Goal: Task Accomplishment & Management: Manage account settings

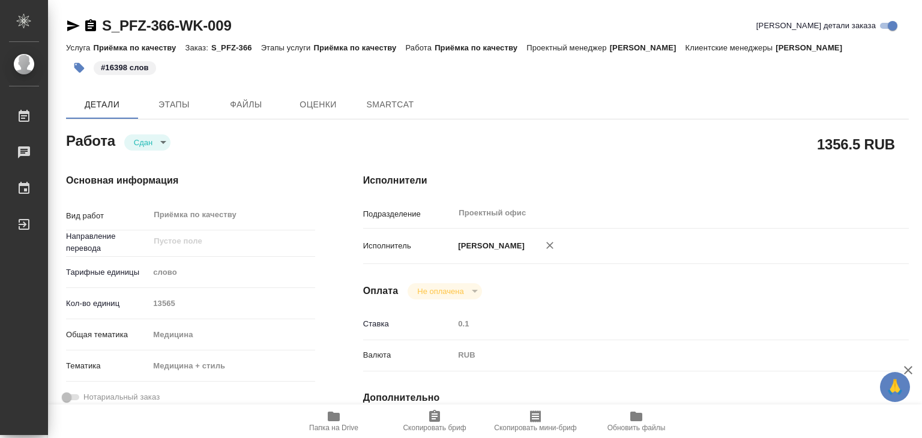
type textarea "x"
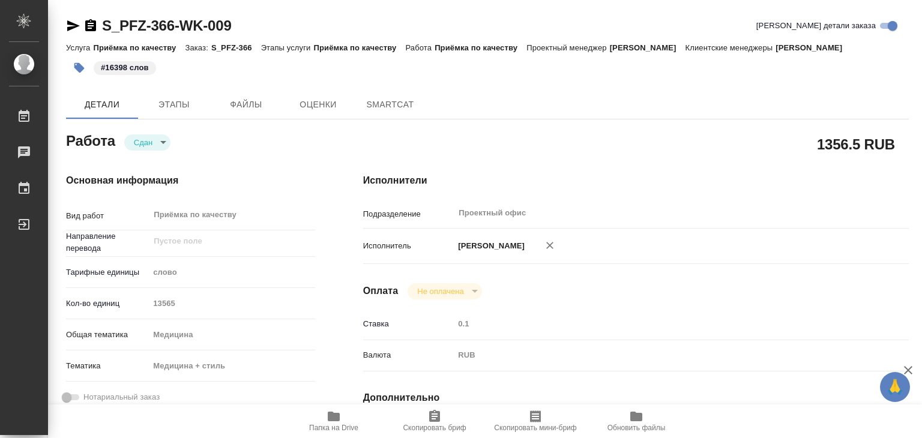
type textarea "x"
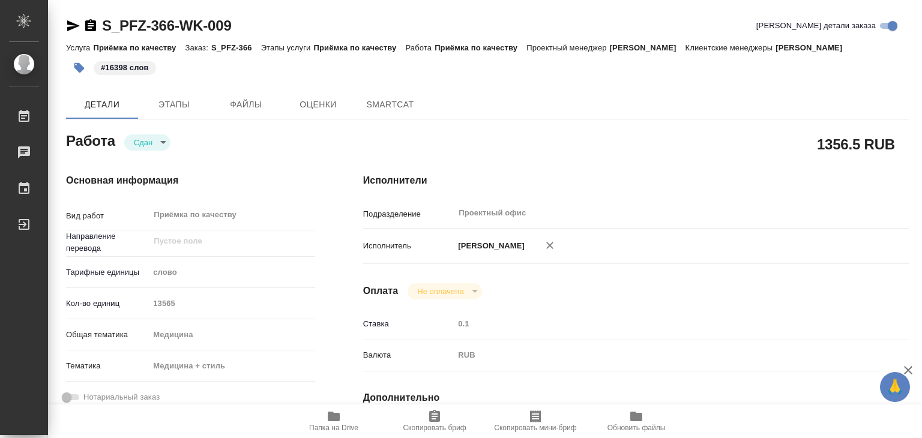
type textarea "x"
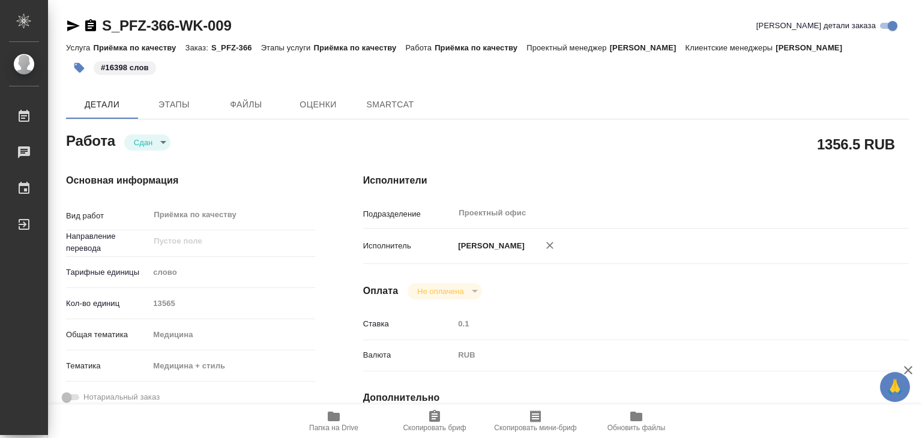
type textarea "x"
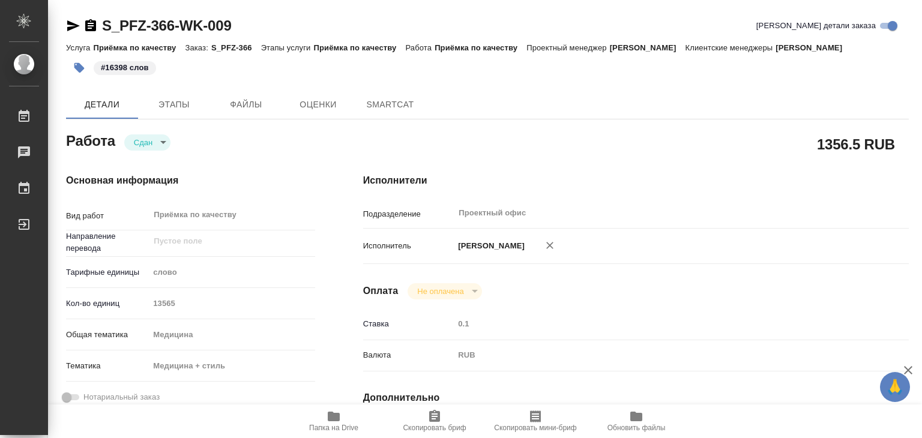
type textarea "x"
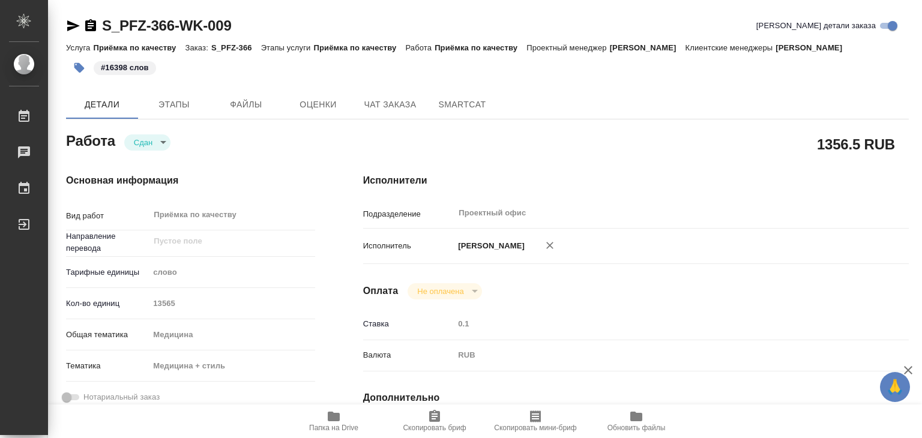
type textarea "x"
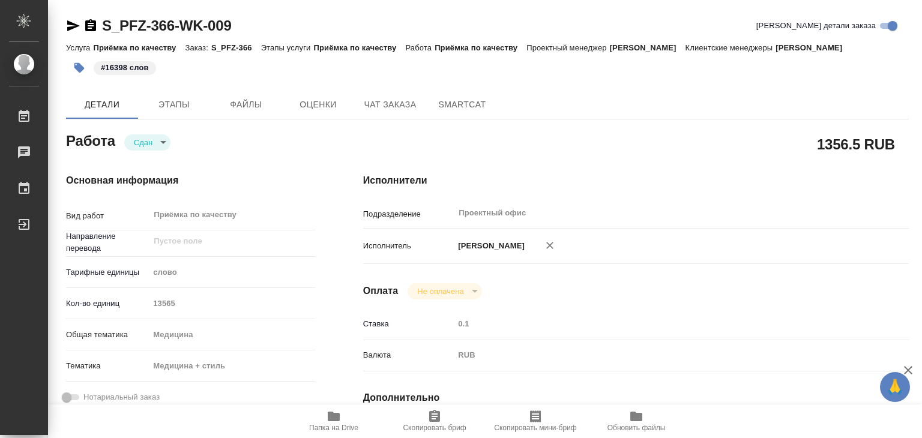
type textarea "x"
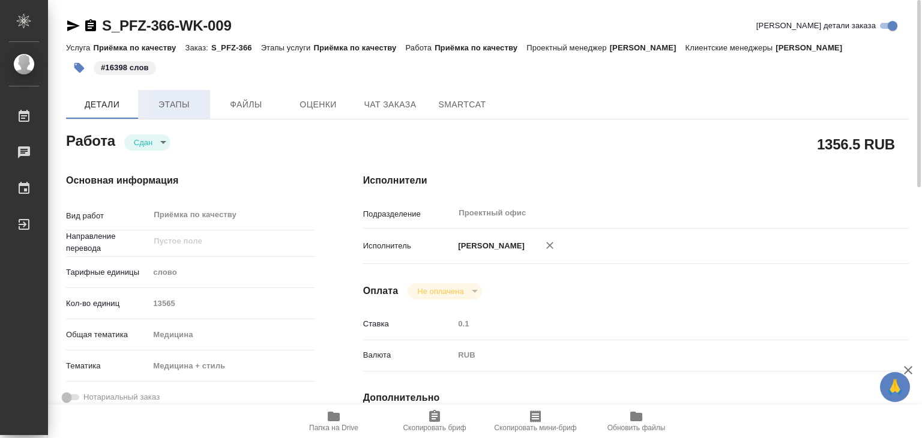
click at [187, 112] on span "Этапы" at bounding box center [174, 104] width 58 height 15
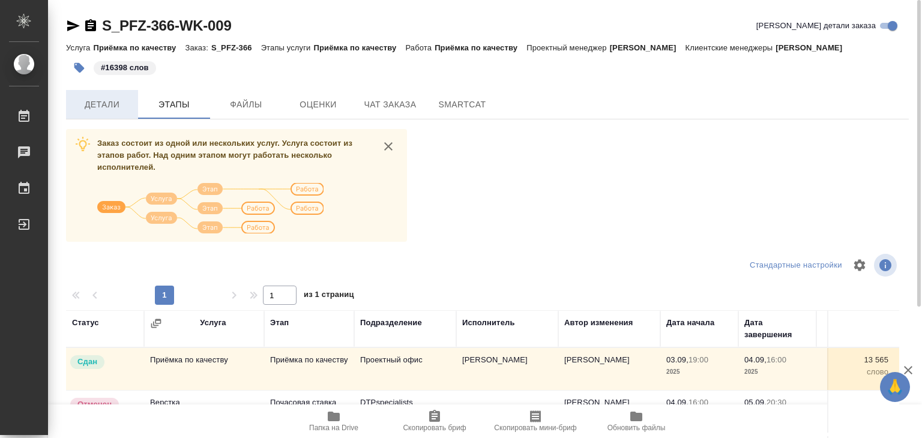
click at [106, 112] on span "Детали" at bounding box center [102, 104] width 58 height 15
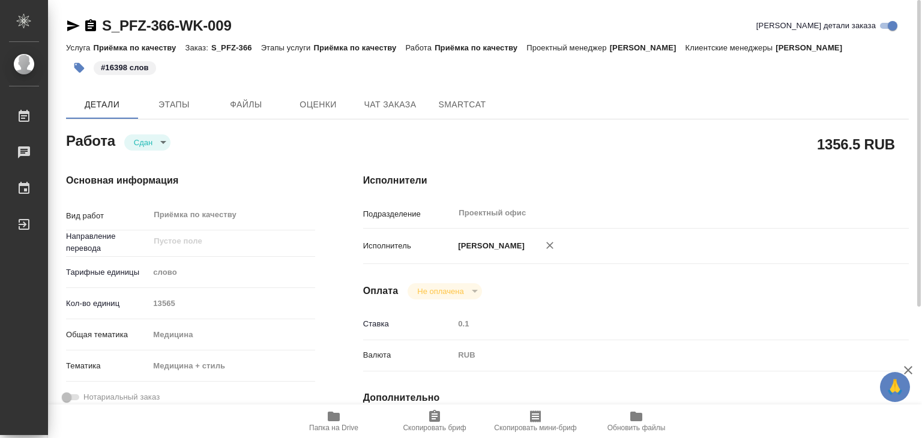
type textarea "x"
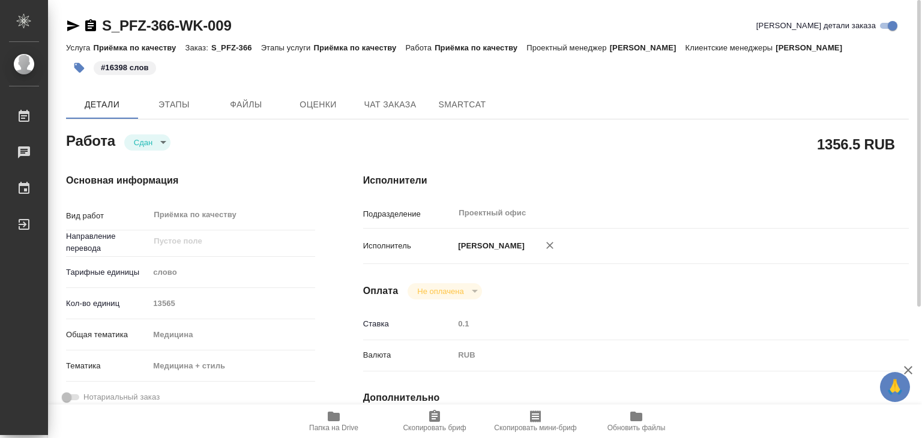
type textarea "x"
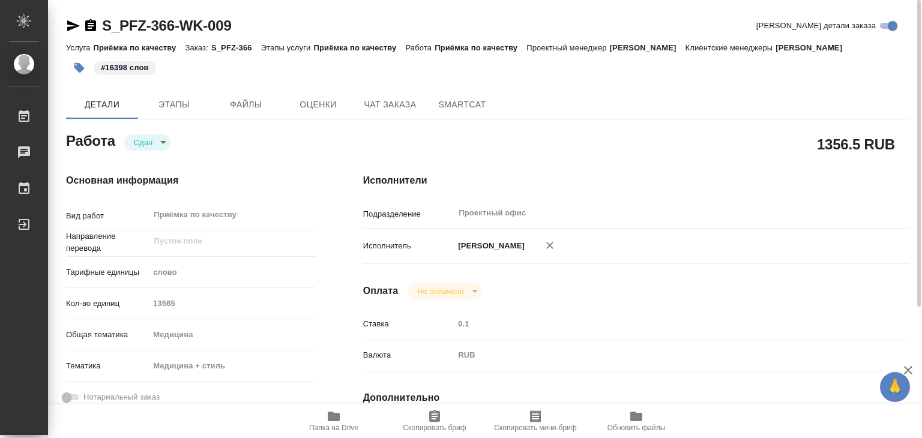
type textarea "x"
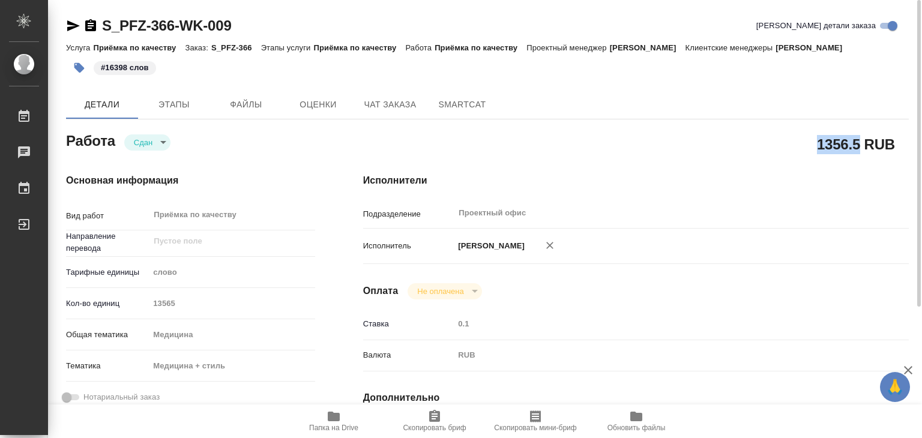
drag, startPoint x: 840, startPoint y: 159, endPoint x: 862, endPoint y: 158, distance: 21.6
click at [862, 158] on div "1356.5 RUB" at bounding box center [635, 144] width 545 height 30
copy h2 "1356.5"
type textarea "x"
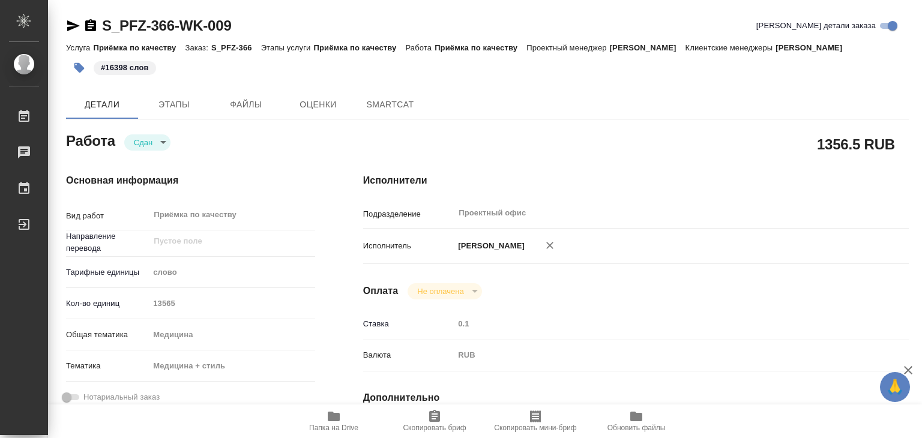
type textarea "x"
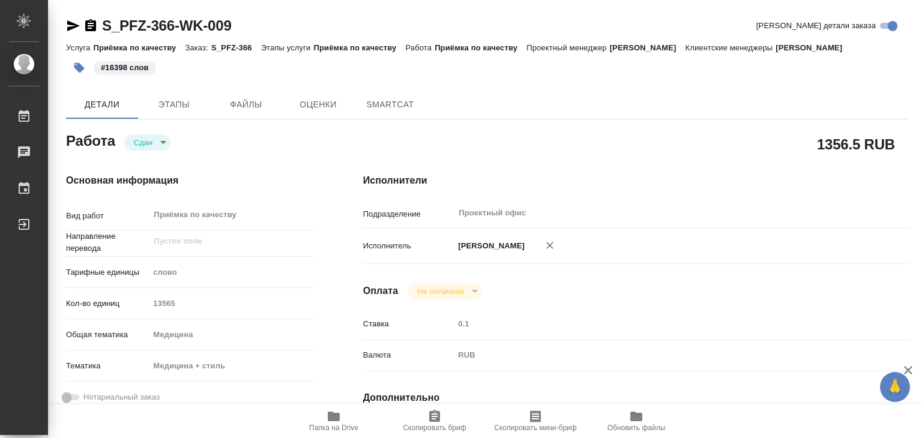
type textarea "x"
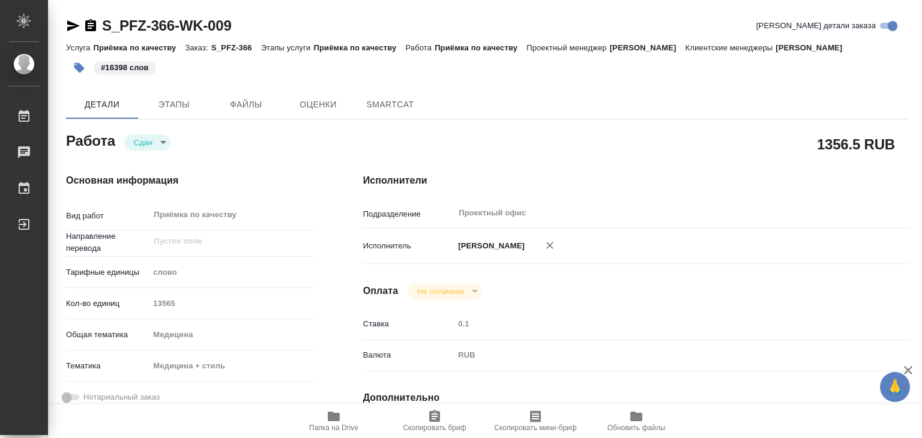
type textarea "x"
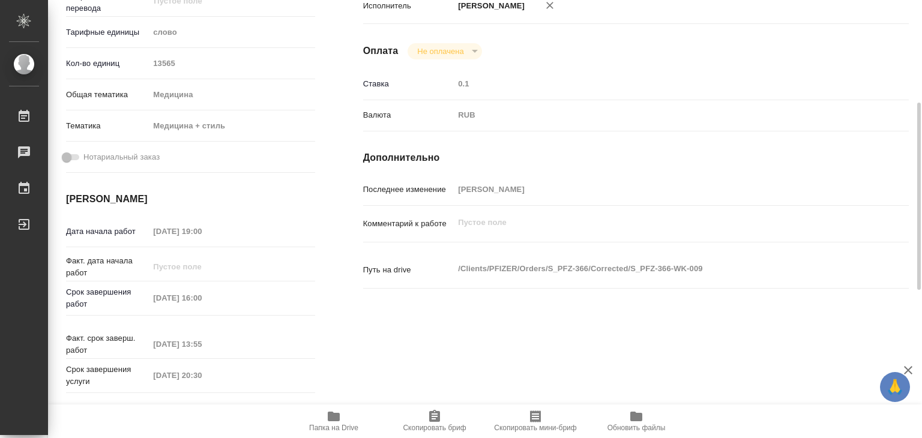
scroll to position [420, 0]
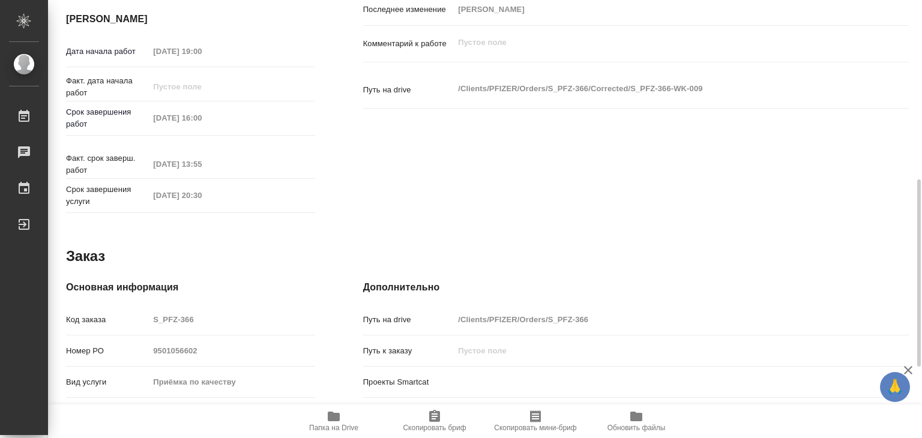
type textarea "x"
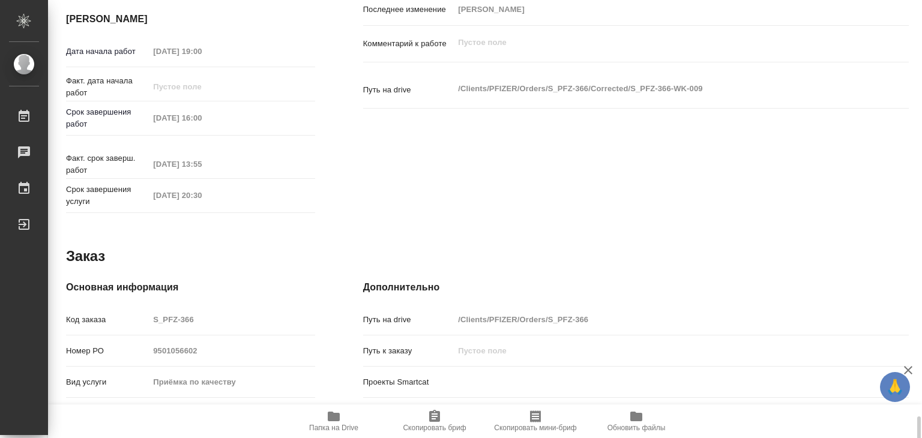
scroll to position [586, 0]
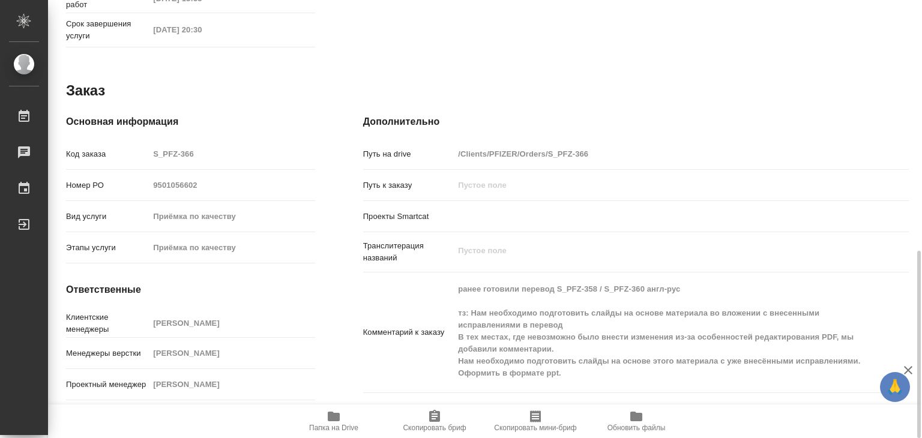
type textarea "x"
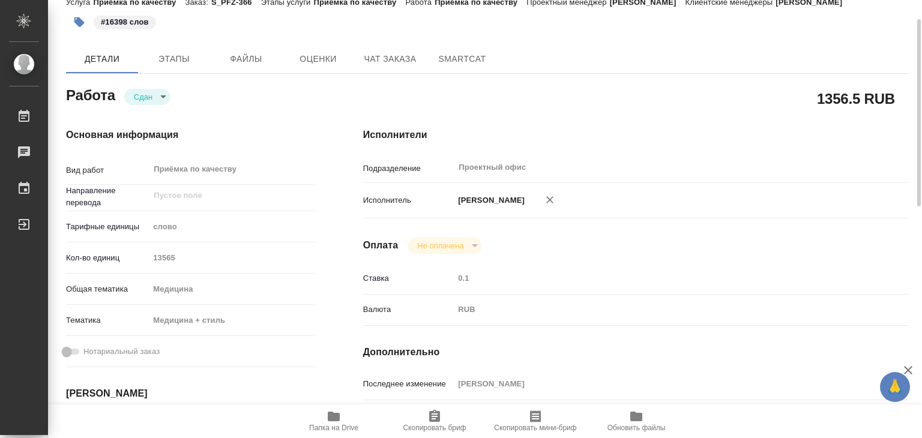
scroll to position [0, 0]
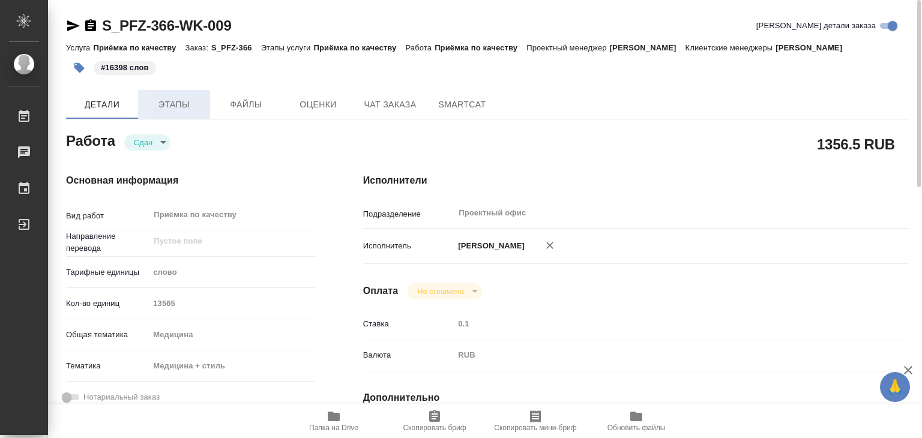
click at [175, 112] on span "Этапы" at bounding box center [174, 104] width 58 height 15
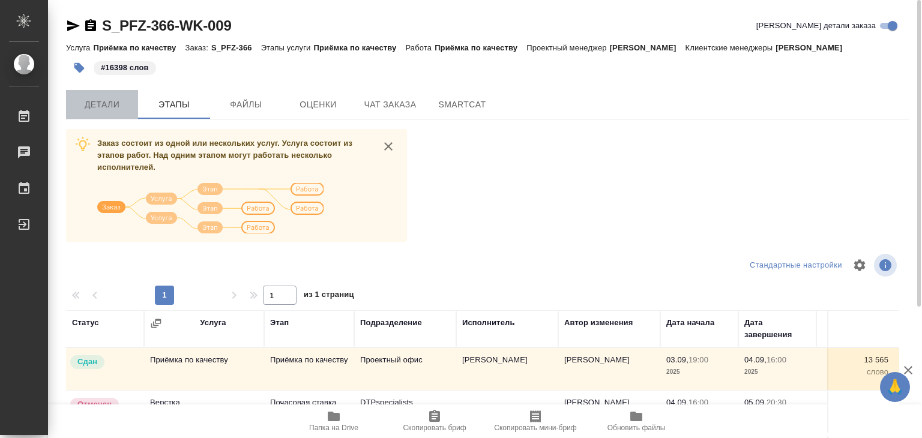
click at [122, 119] on button "Детали" at bounding box center [102, 104] width 72 height 29
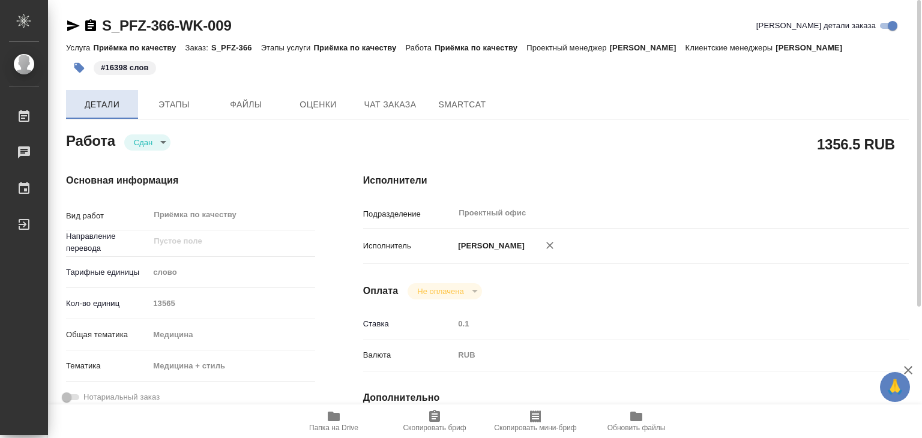
type textarea "x"
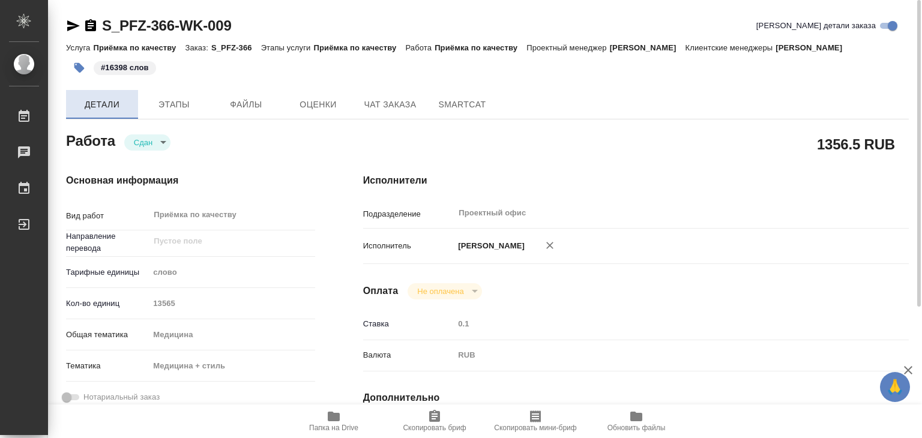
type textarea "x"
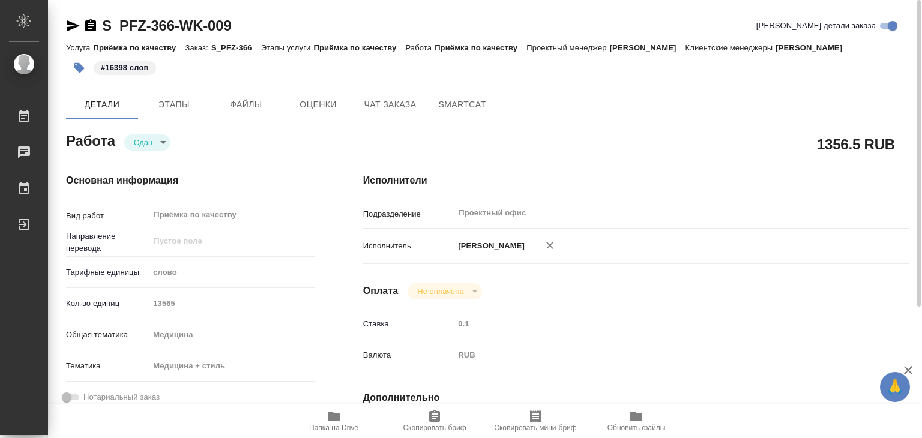
type textarea "x"
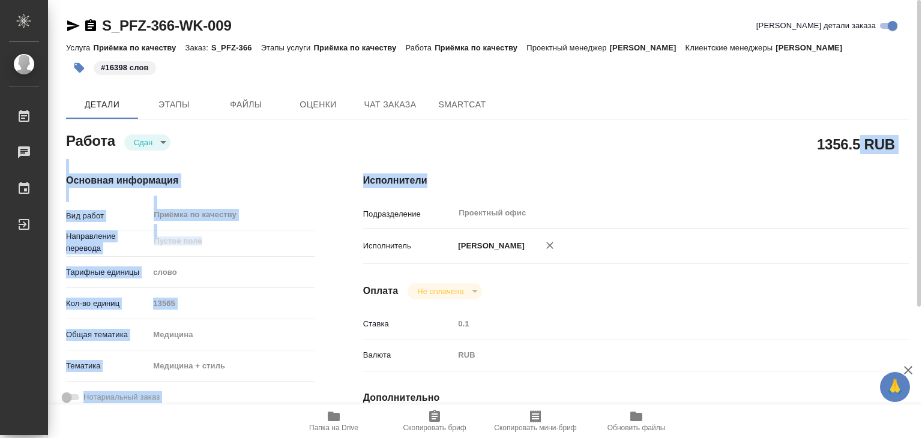
drag, startPoint x: 817, startPoint y: 161, endPoint x: 859, endPoint y: 161, distance: 42.6
click at [858, 154] on h2 "1356.5 RUB" at bounding box center [856, 144] width 78 height 20
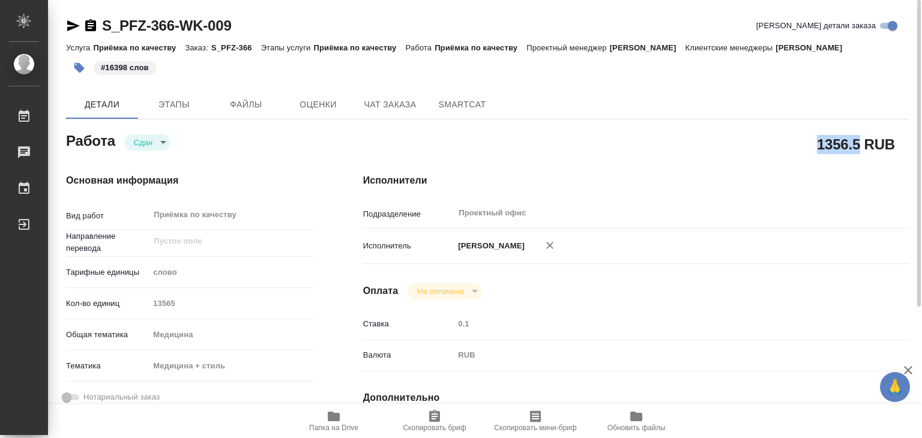
drag, startPoint x: 815, startPoint y: 158, endPoint x: 859, endPoint y: 161, distance: 44.0
click at [859, 154] on h2 "1356.5 RUB" at bounding box center [856, 144] width 78 height 20
copy h2 "1356.5"
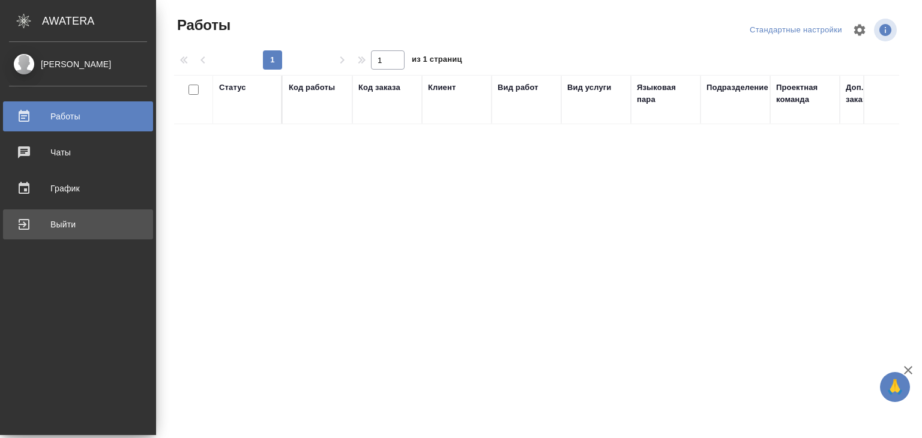
click at [64, 223] on div "Выйти" at bounding box center [78, 224] width 138 height 18
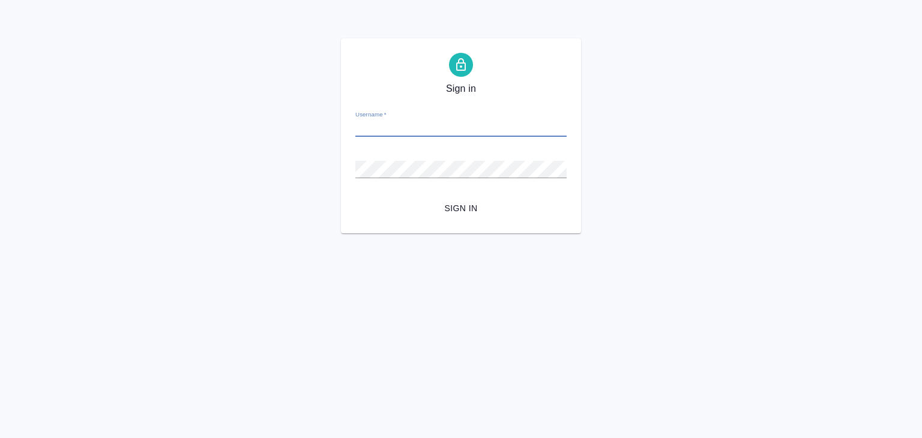
paste input "[EMAIL_ADDRESS][DOMAIN_NAME]"
type input "[EMAIL_ADDRESS][DOMAIN_NAME]"
click at [450, 211] on span "Sign in" at bounding box center [461, 208] width 192 height 15
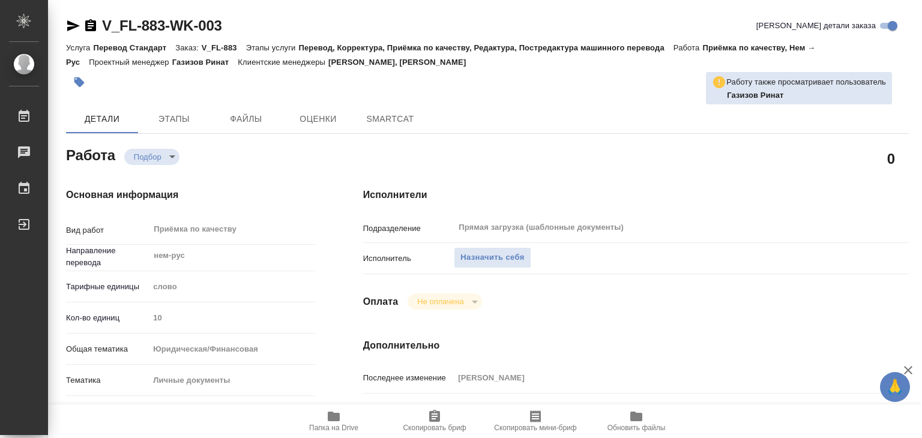
type textarea "x"
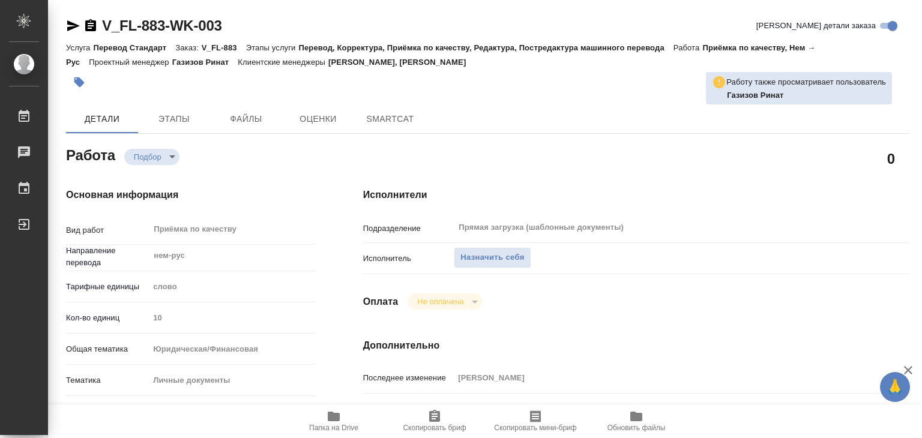
type textarea "x"
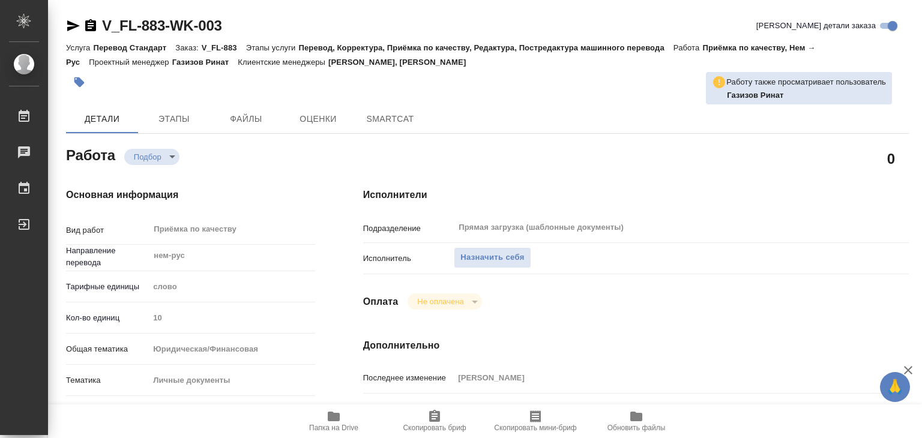
type textarea "x"
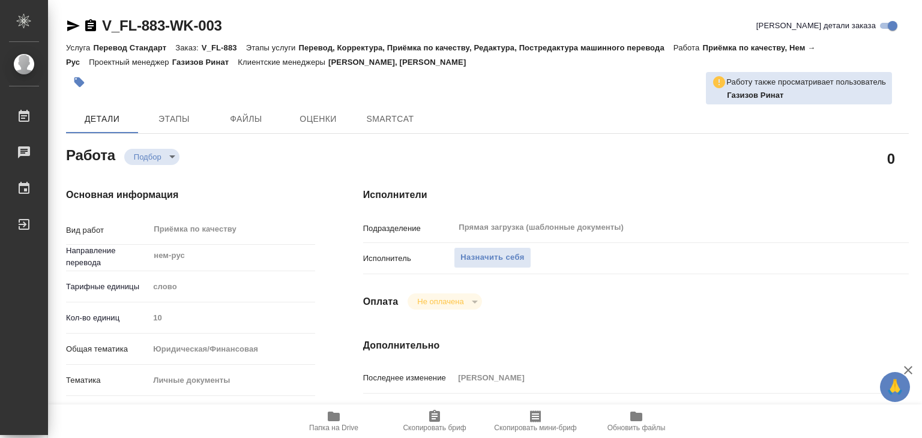
type textarea "x"
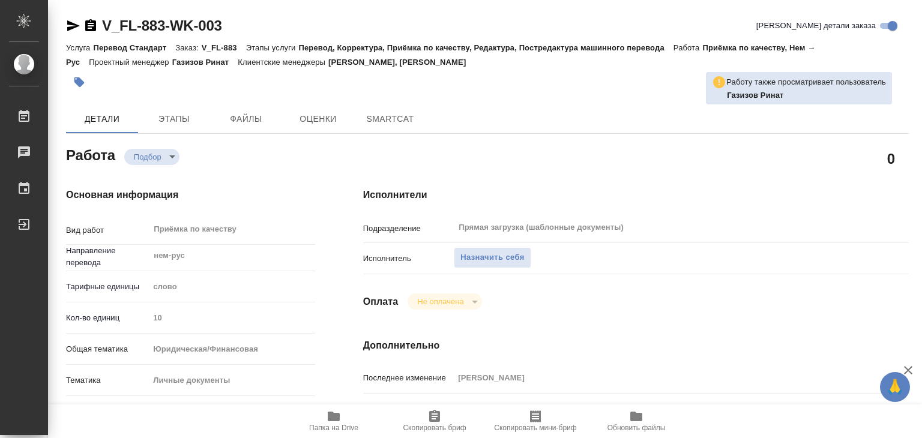
type textarea "x"
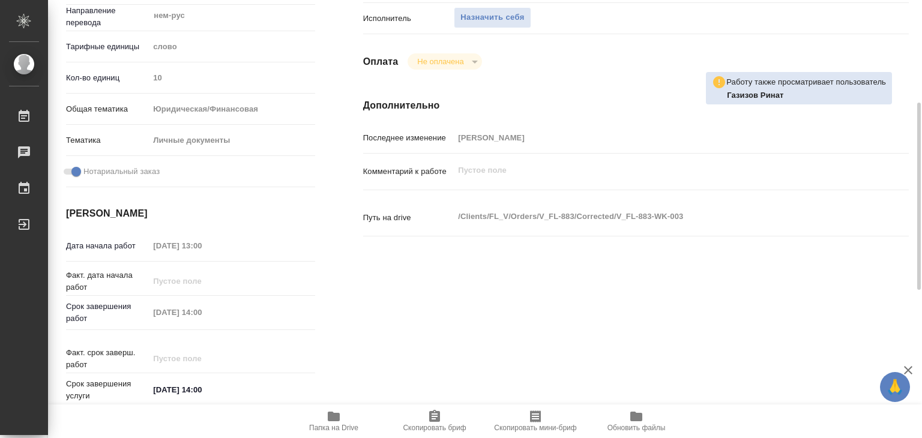
scroll to position [300, 0]
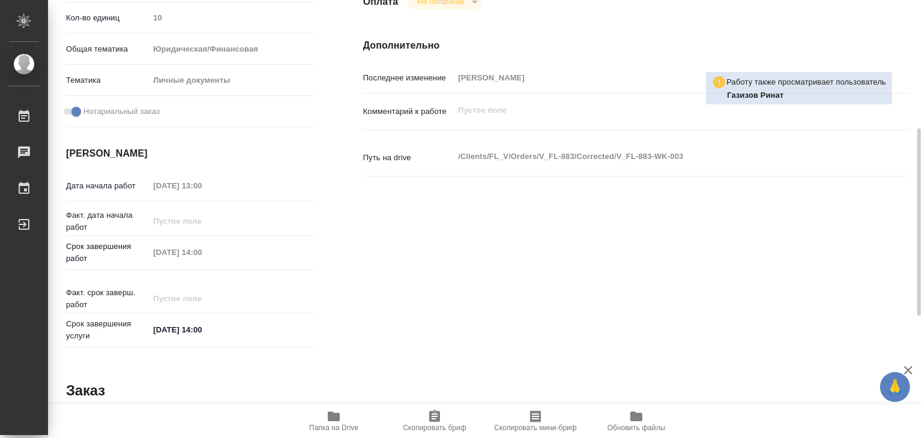
type textarea "x"
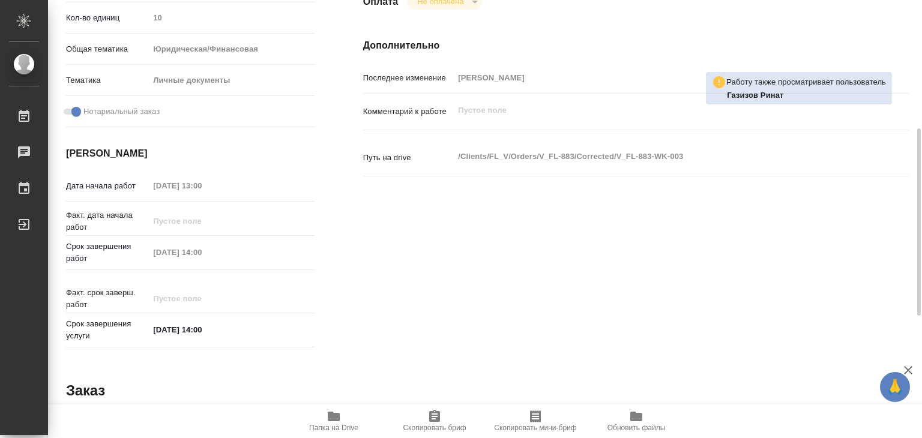
scroll to position [60, 0]
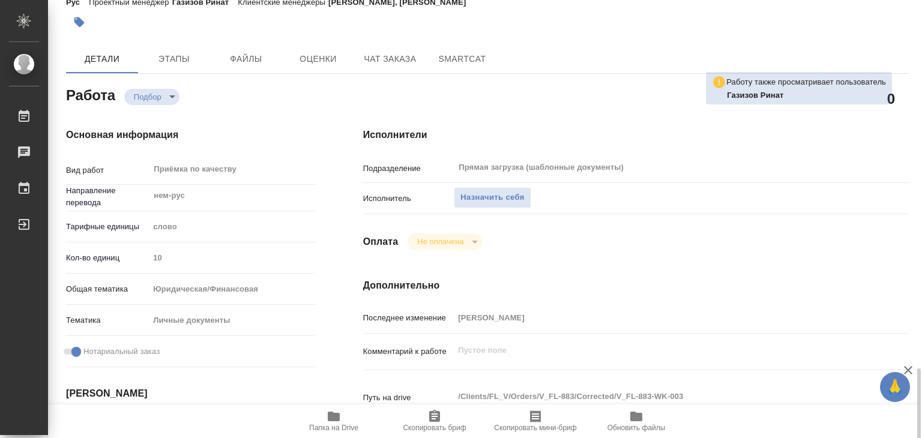
type textarea "x"
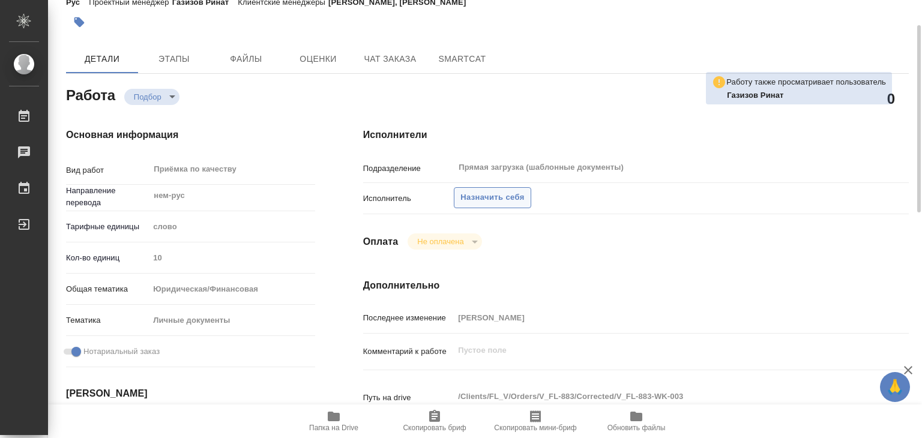
click at [500, 190] on button "Назначить себя" at bounding box center [492, 197] width 77 height 21
type textarea "x"
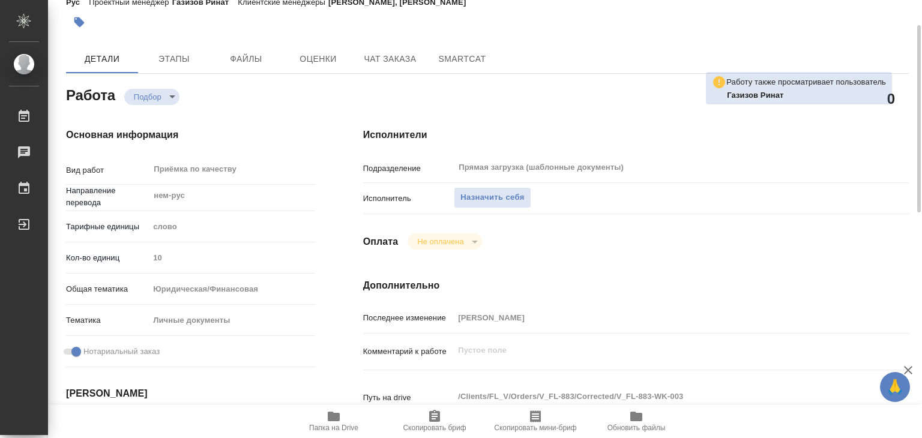
type textarea "x"
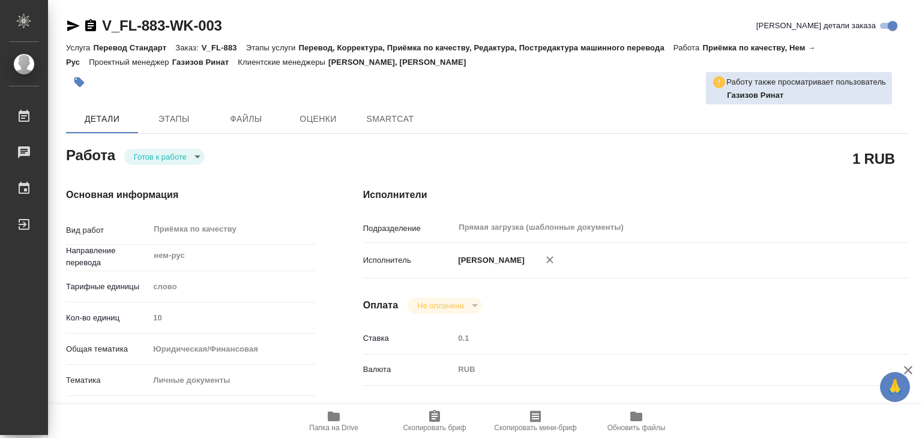
type textarea "x"
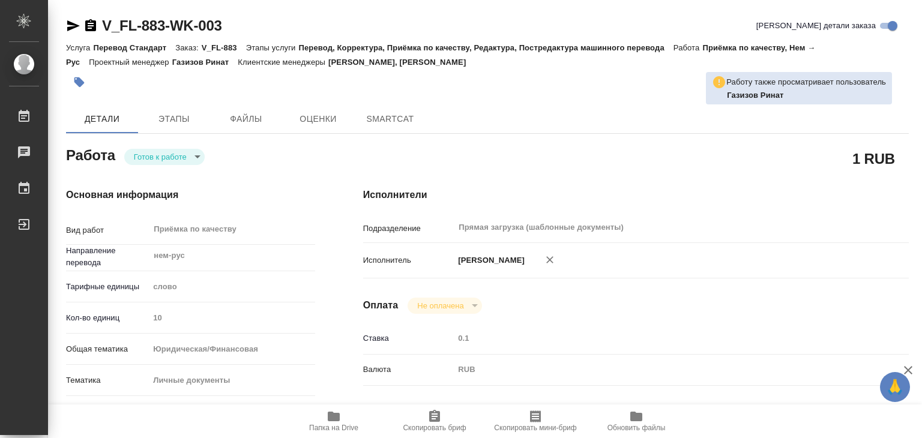
type textarea "x"
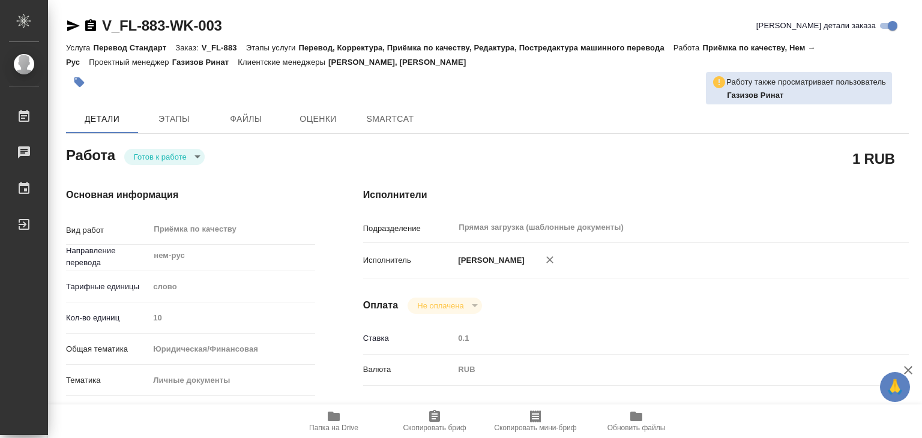
type textarea "x"
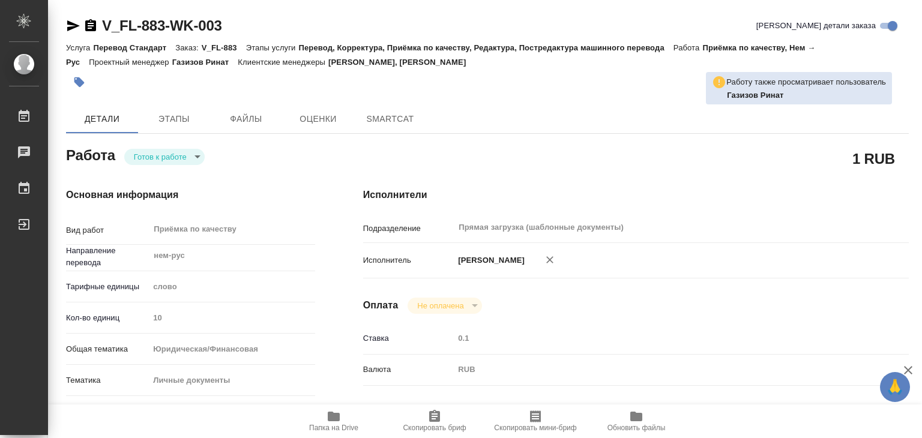
type textarea "x"
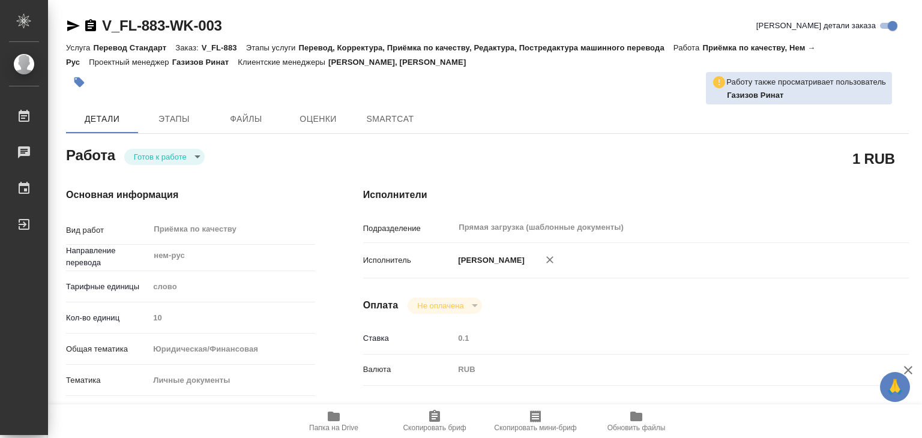
type textarea "x"
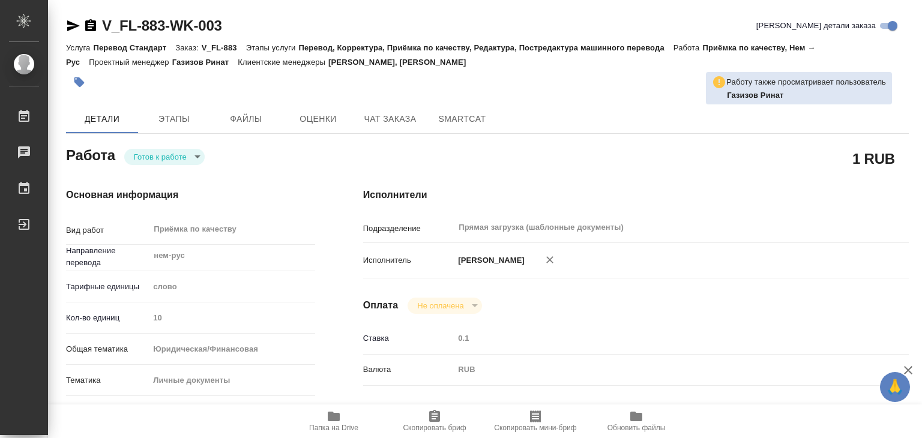
type textarea "x"
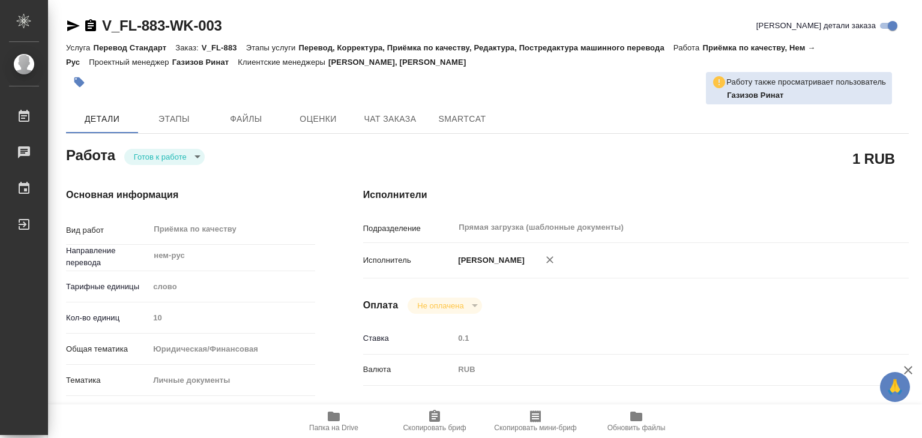
type textarea "x"
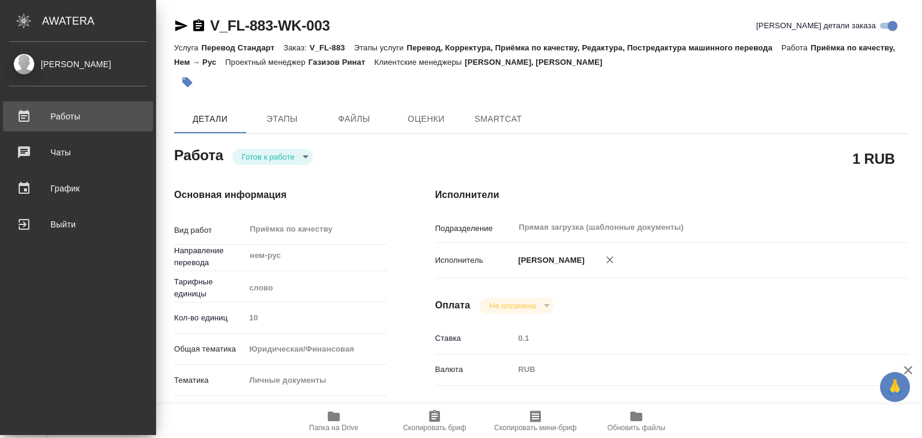
type textarea "x"
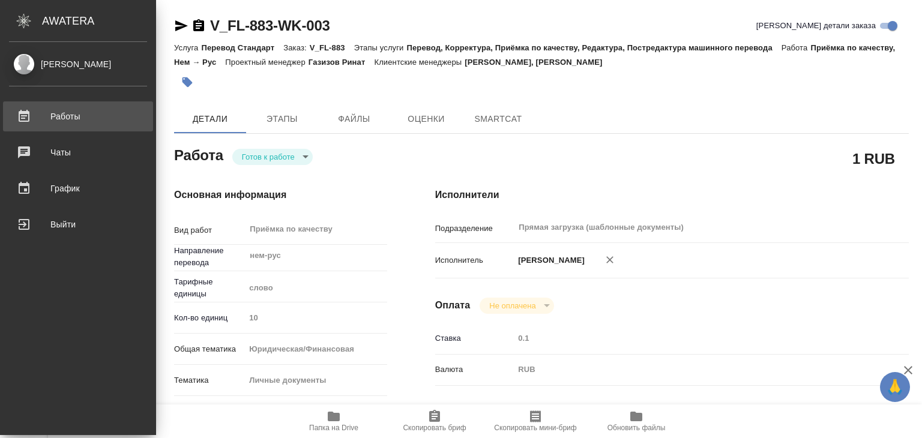
type textarea "x"
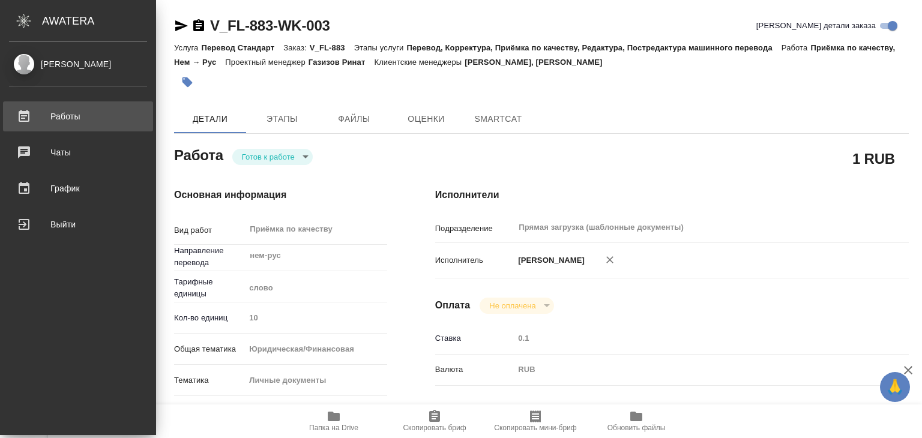
type textarea "x"
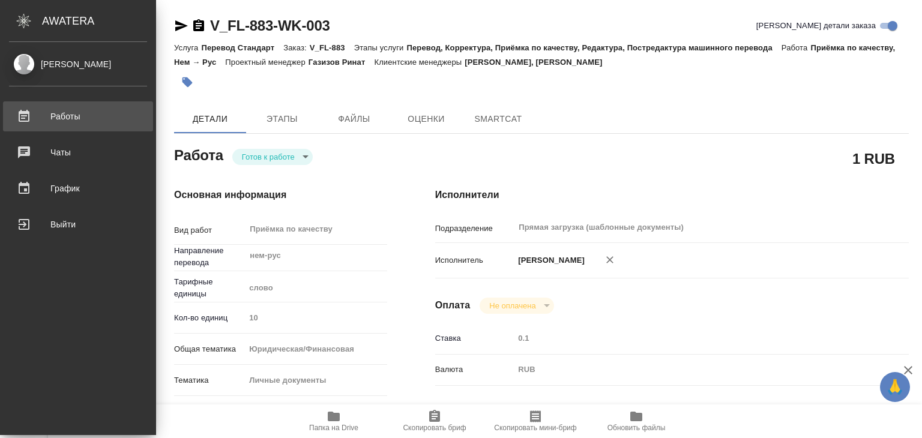
type textarea "x"
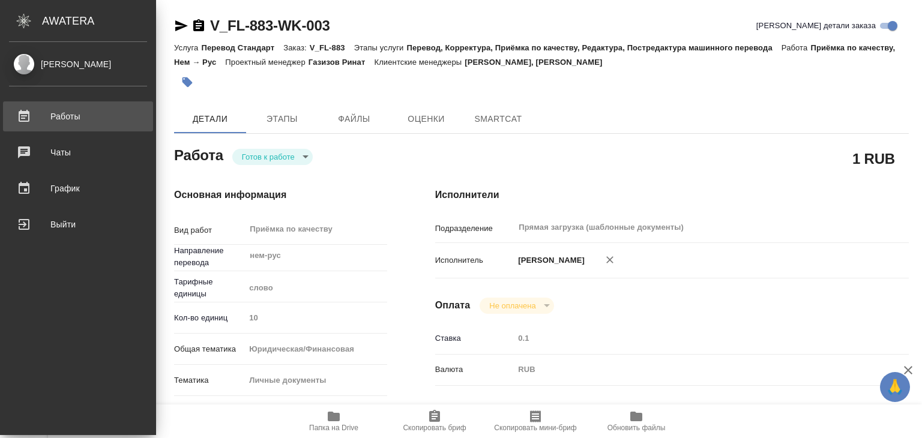
click at [77, 117] on div "Работы" at bounding box center [78, 116] width 138 height 18
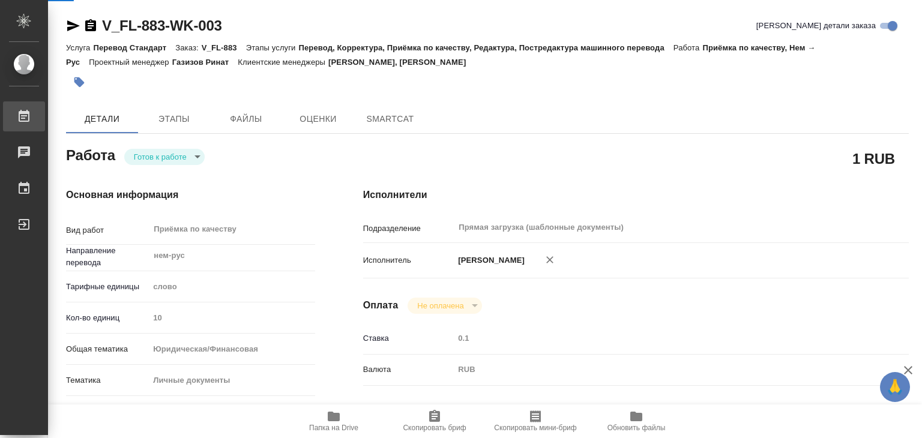
type textarea "x"
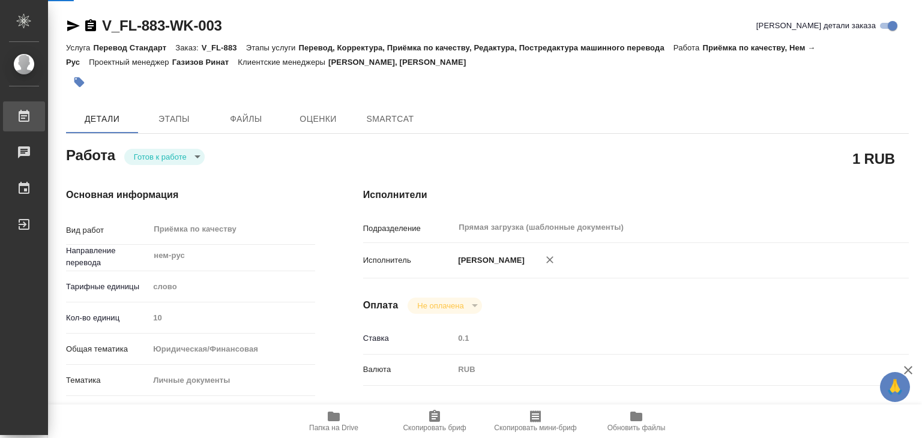
type textarea "x"
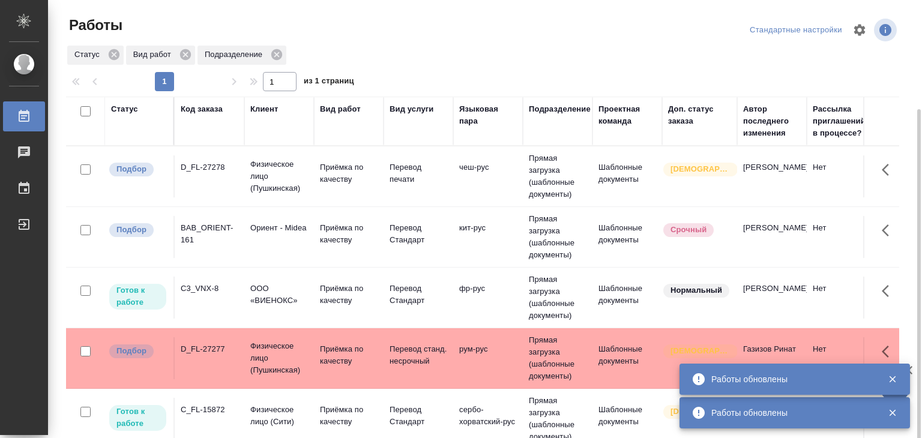
scroll to position [60, 0]
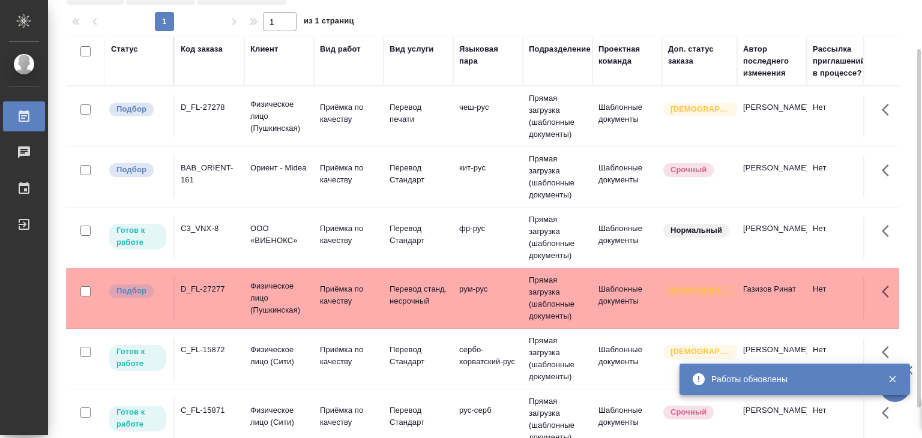
click at [256, 223] on p "ООО «ВИЕНОКС»" at bounding box center [279, 235] width 58 height 24
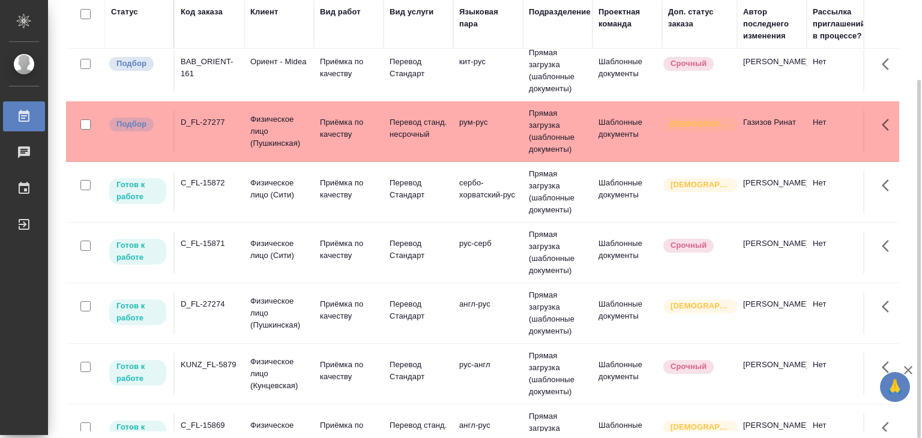
scroll to position [120, 0]
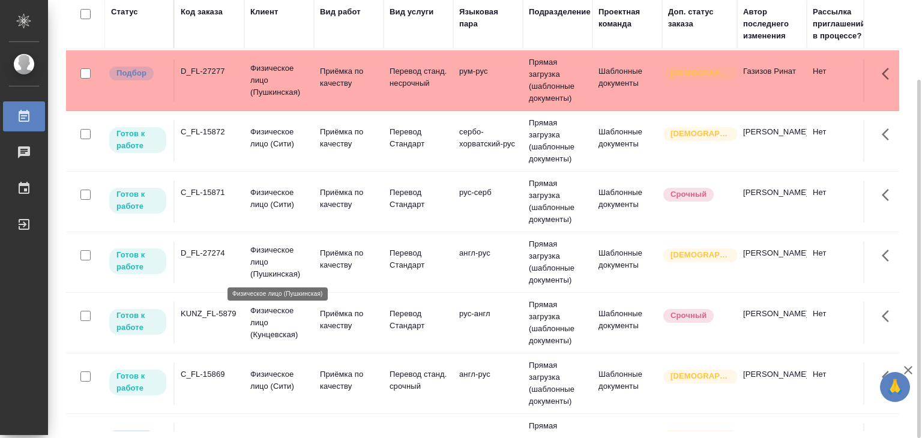
click at [285, 275] on p "Физическое лицо (Пушкинская)" at bounding box center [279, 262] width 58 height 36
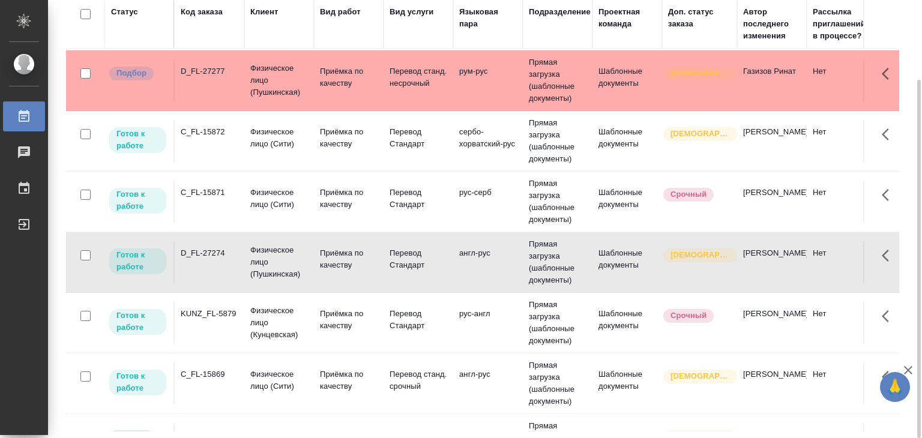
click at [248, 382] on td "Физическое лицо (Сити)" at bounding box center [279, 383] width 70 height 42
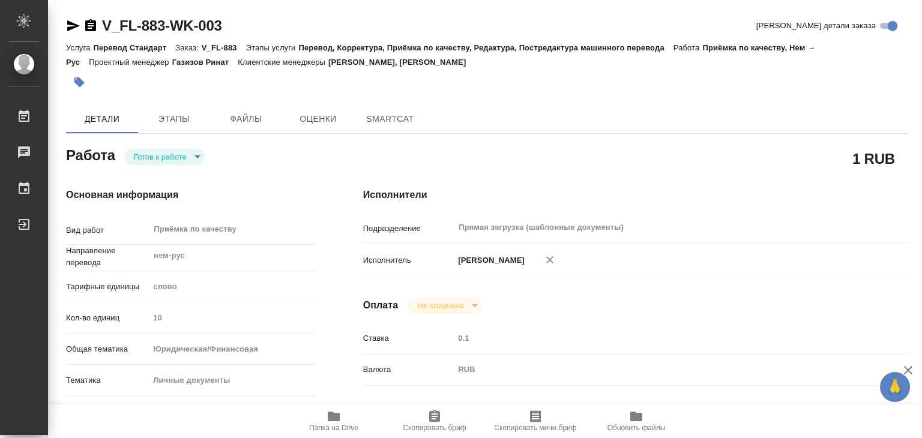
type textarea "x"
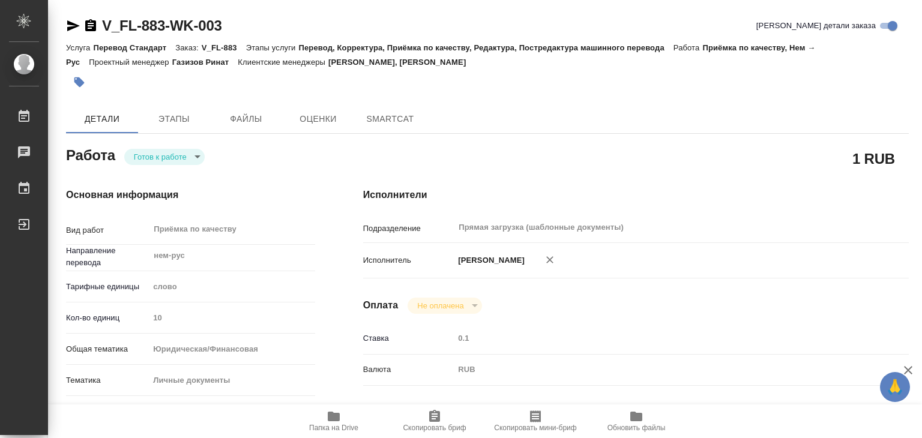
type textarea "x"
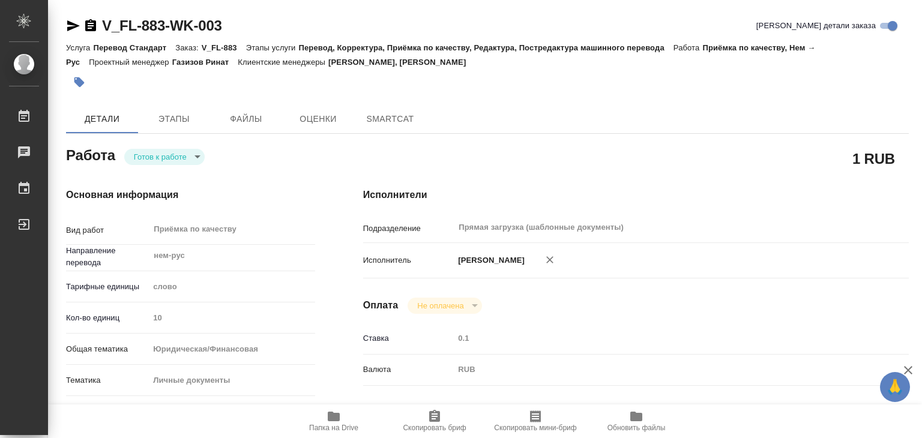
type textarea "x"
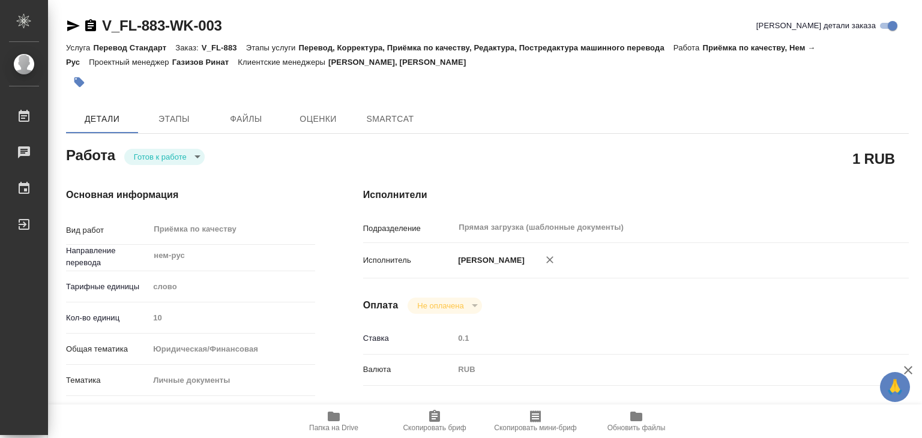
type textarea "x"
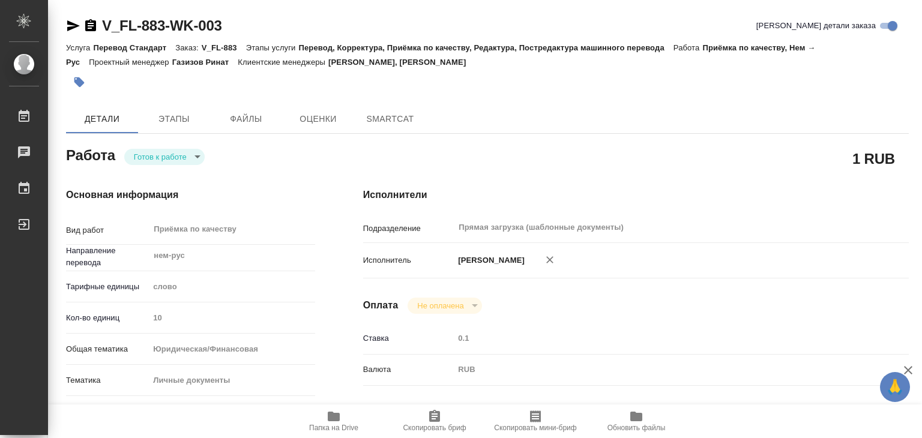
type textarea "x"
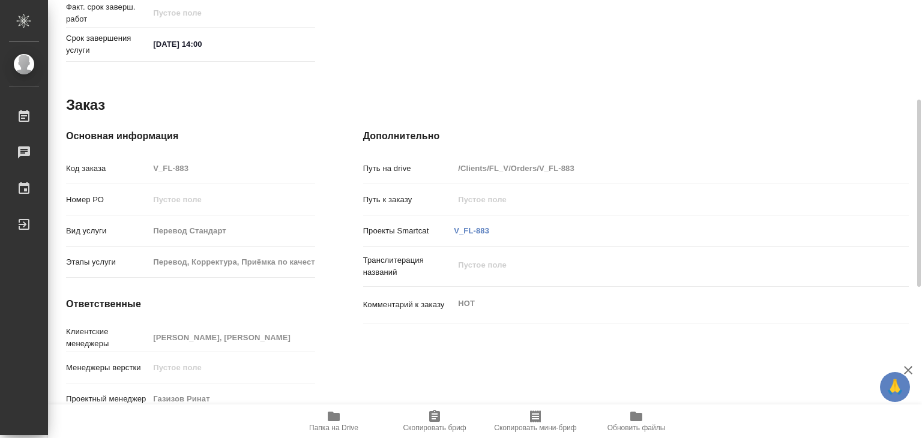
type textarea "x"
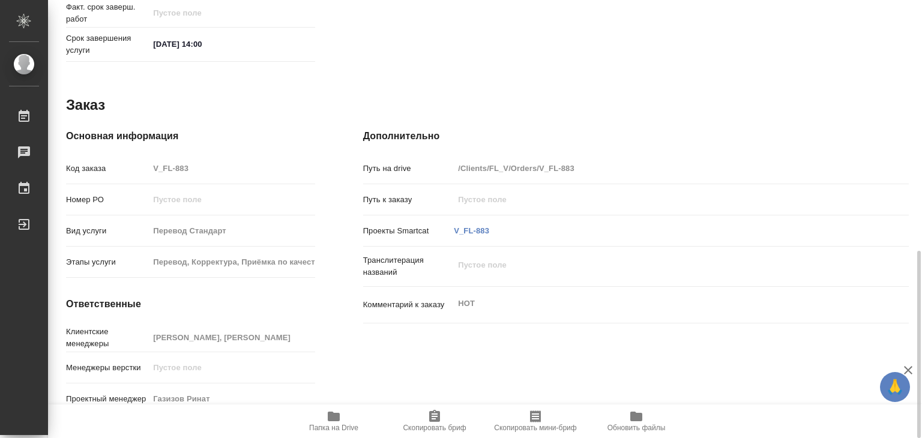
scroll to position [346, 0]
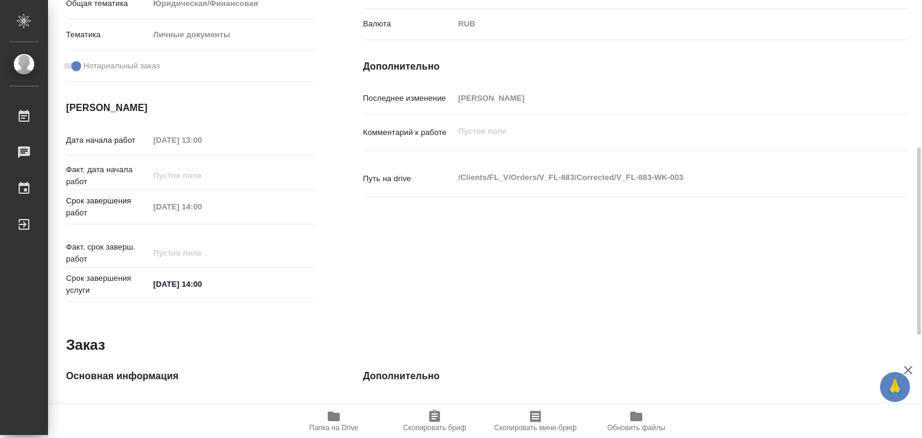
type textarea "x"
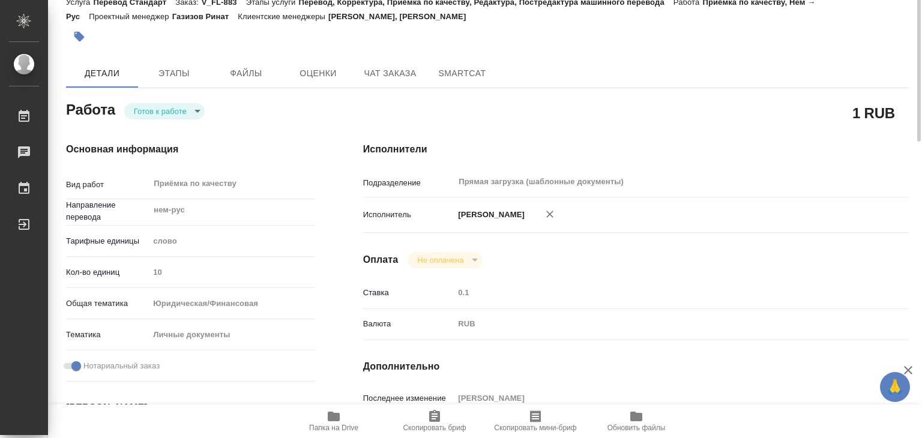
scroll to position [0, 0]
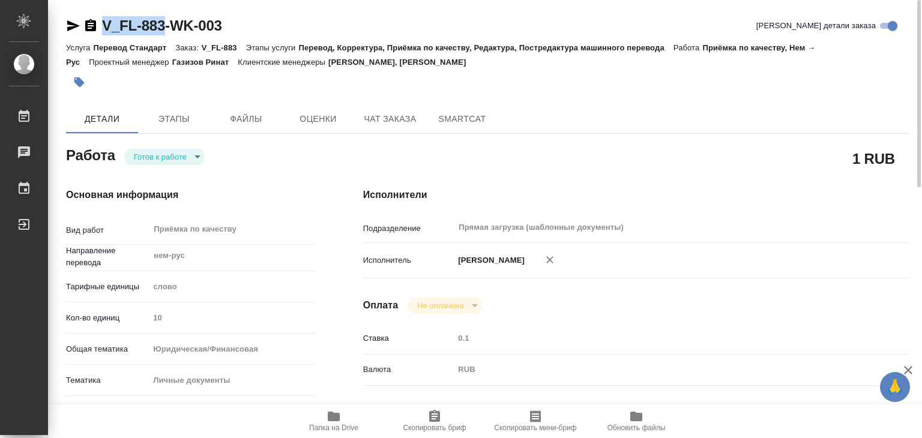
drag, startPoint x: 97, startPoint y: 11, endPoint x: 165, endPoint y: 32, distance: 71.4
copy link "V_FL-883"
click at [335, 424] on span "Папка на Drive" at bounding box center [333, 428] width 49 height 8
click at [170, 154] on body "🙏 .cls-1 fill:#fff; AWATERA Alilekova Valeriya Работы 0 Чаты График Выйти V_FL-…" at bounding box center [461, 219] width 922 height 438
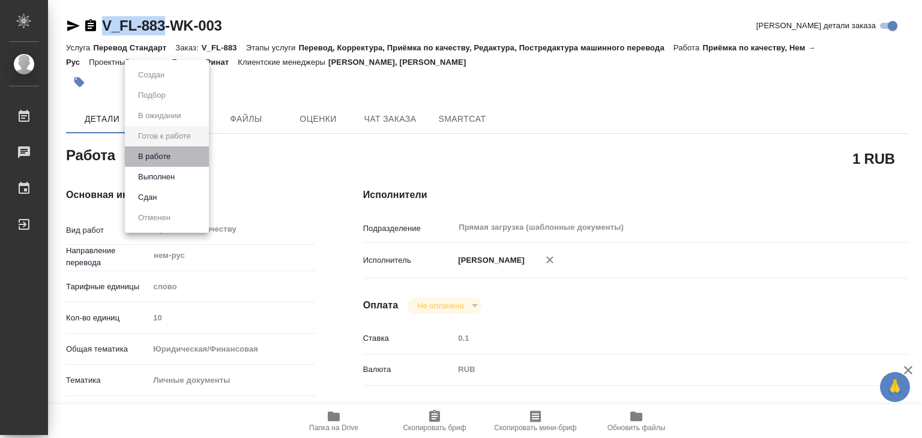
click at [181, 157] on li "В работе" at bounding box center [167, 156] width 84 height 20
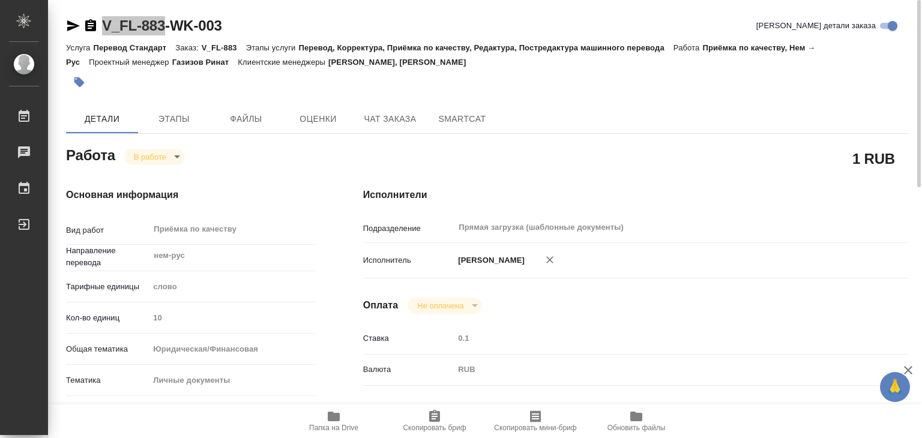
type textarea "x"
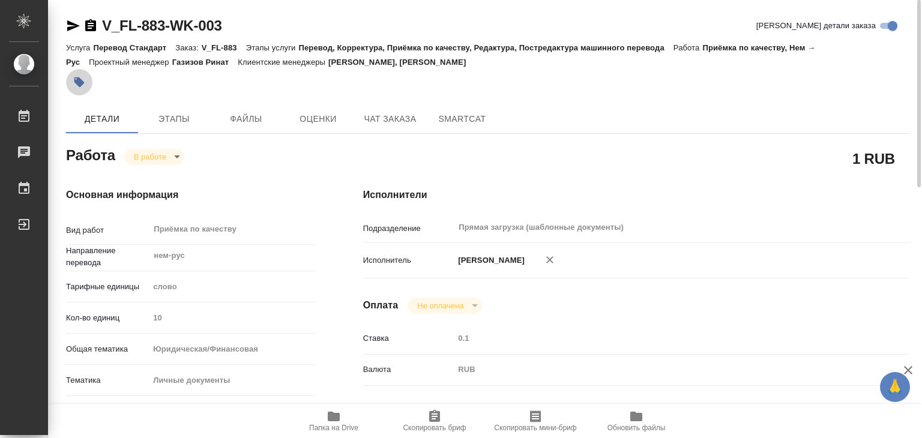
click at [83, 89] on button "button" at bounding box center [79, 82] width 26 height 26
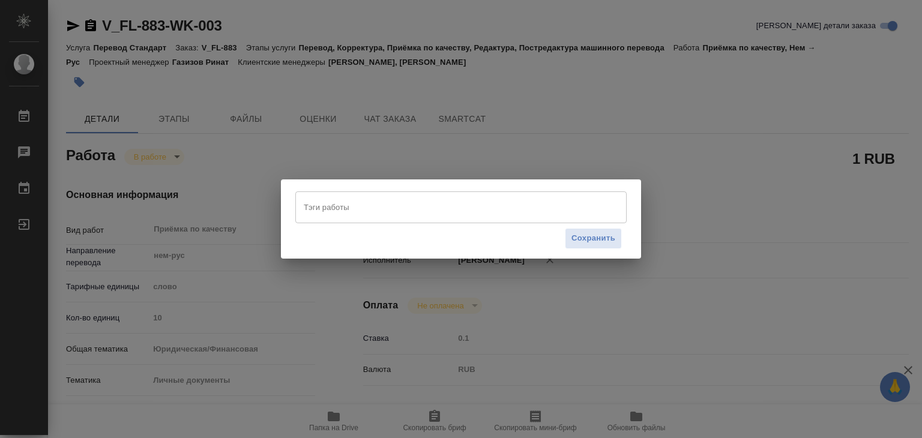
click at [421, 214] on input "Тэги работы" at bounding box center [450, 207] width 298 height 20
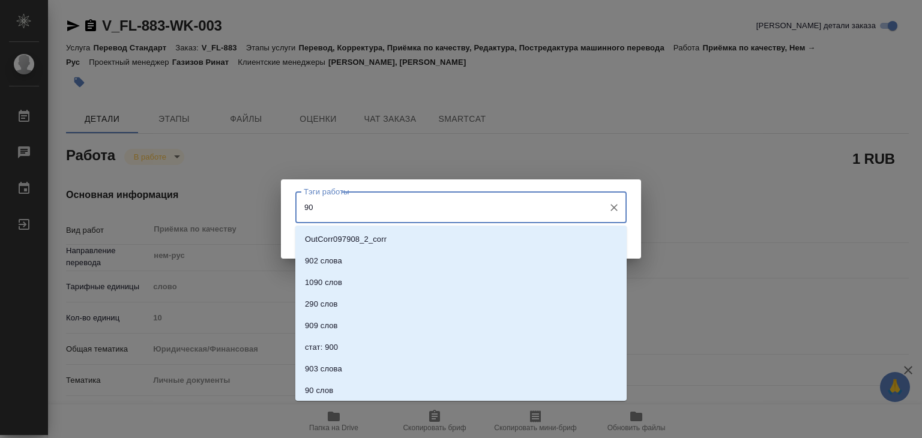
type input "90"
click at [449, 275] on li "90 слов" at bounding box center [460, 283] width 331 height 22
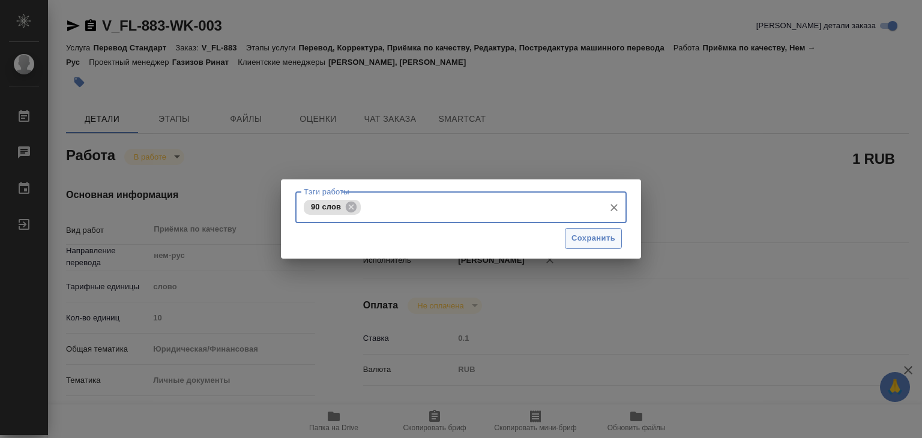
click at [589, 243] on span "Сохранить" at bounding box center [593, 239] width 44 height 14
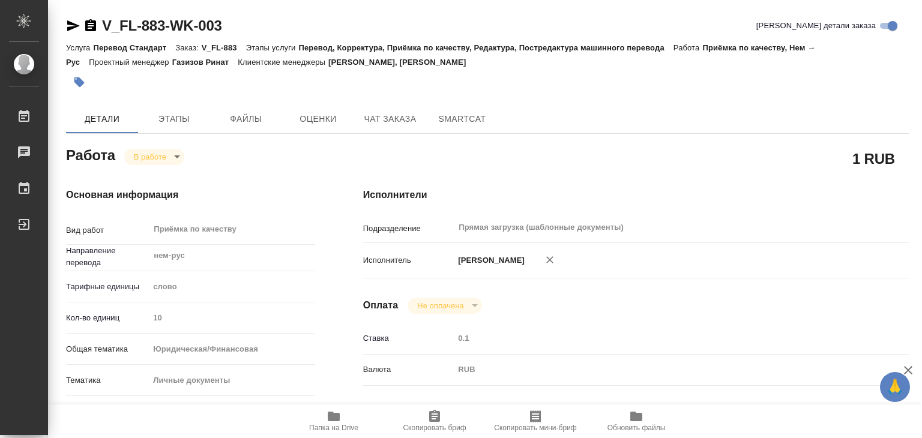
type input "inProgress"
type textarea "Приёмка по качеству"
type textarea "x"
type input "нем-рус"
type input "5a8b1489cc6b4906c91bfd90"
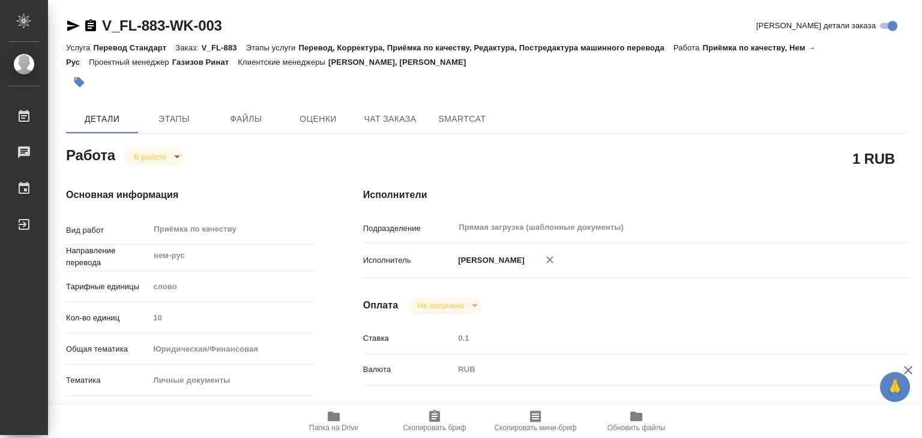
type input "10"
type input "yr-fn"
type input "5a8b8b956a9677013d343cfe"
checkbox input "true"
type input "05.09.2025 13:00"
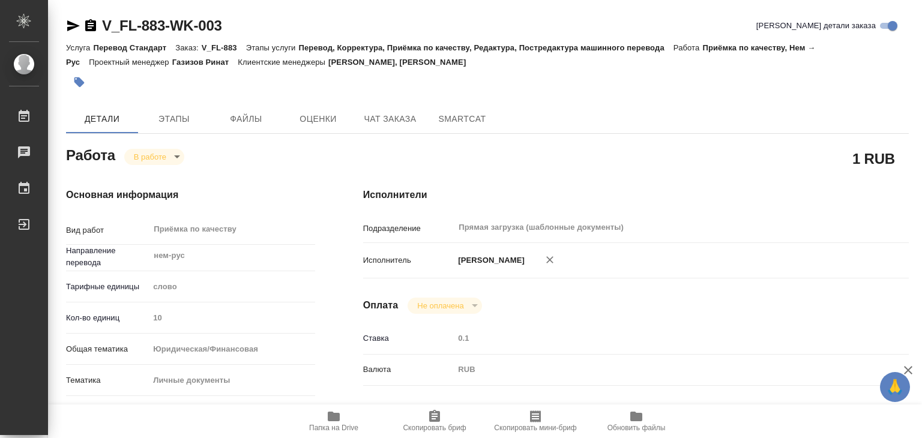
type input "05.09.2025 11:54"
type input "[DATE] 14:00"
type input "Прямая загрузка (шаблонные документы)"
type input "notPayed"
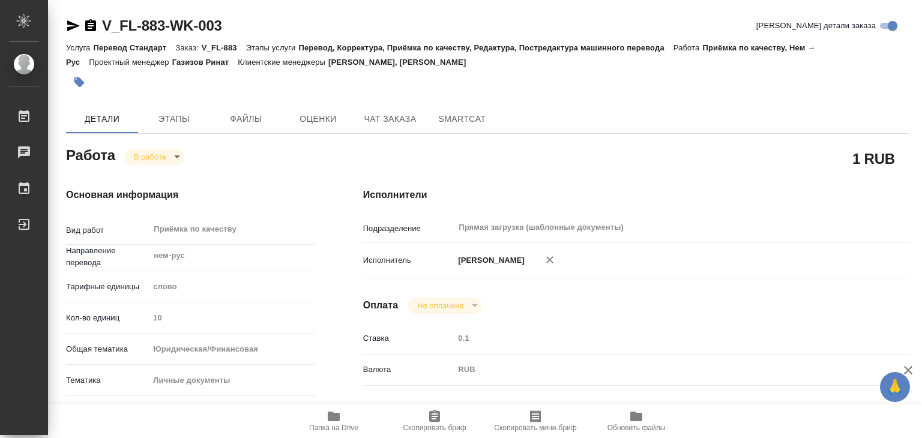
type input "0.1"
type input "RUB"
type input "[PERSON_NAME]"
type textarea "x"
type textarea "/Clients/FL_V/Orders/V_FL-883/Corrected/V_FL-883-WK-003"
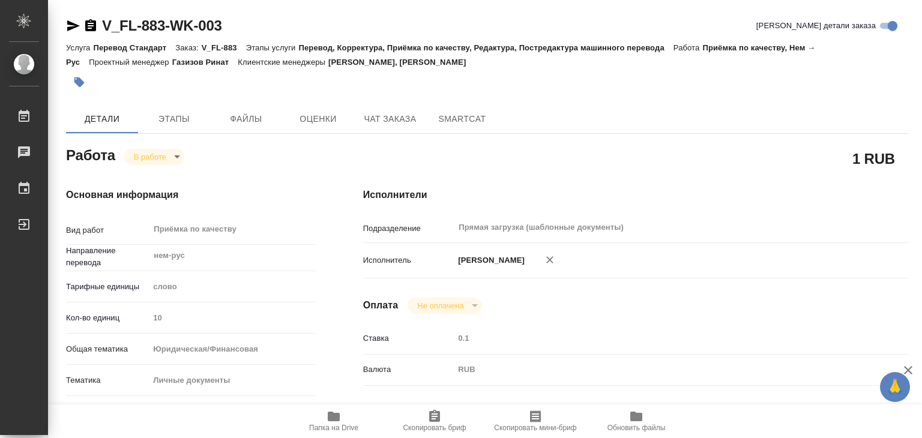
type textarea "x"
type input "V_FL-883"
type input "Перевод Стандарт"
type input "Перевод, Корректура, Приёмка по качеству, Редактура, Постредактура машинного пе…"
type input "Касымов Тимур, Веселова Юлия"
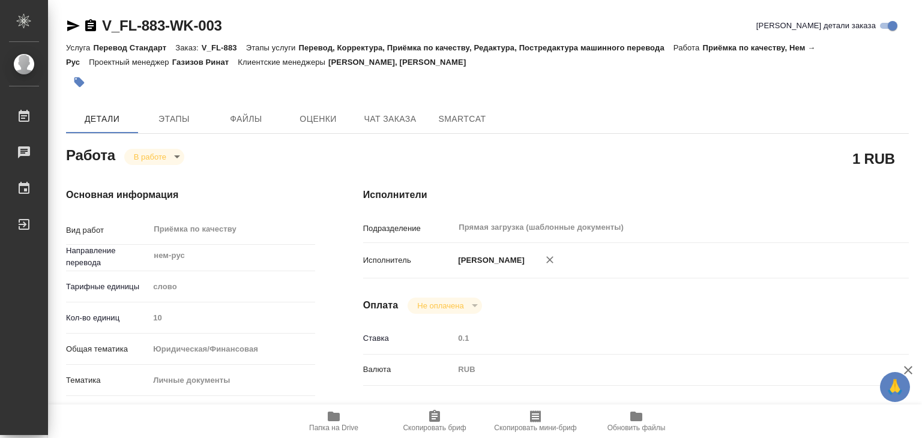
type input "/Clients/FL_V/Orders/V_FL-883"
type textarea "x"
type textarea "НОТ"
type textarea "x"
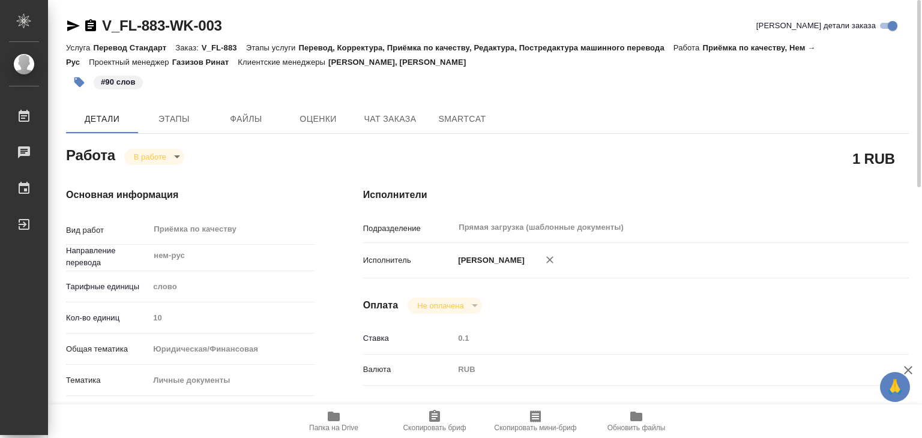
type textarea "x"
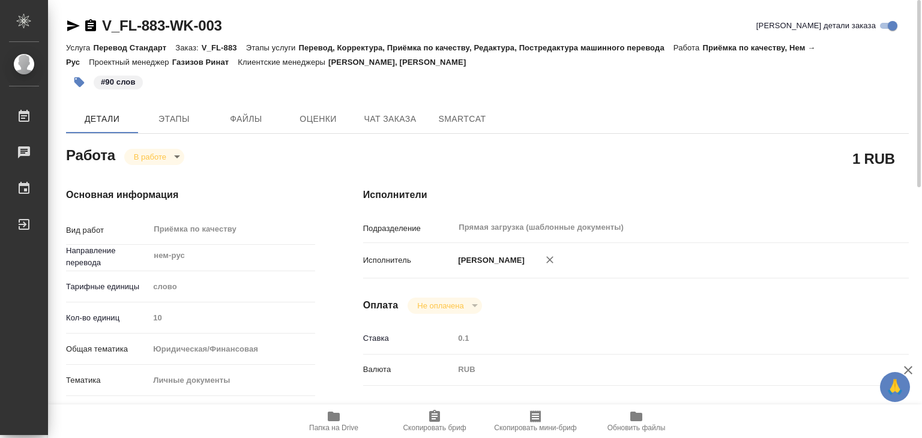
type textarea "x"
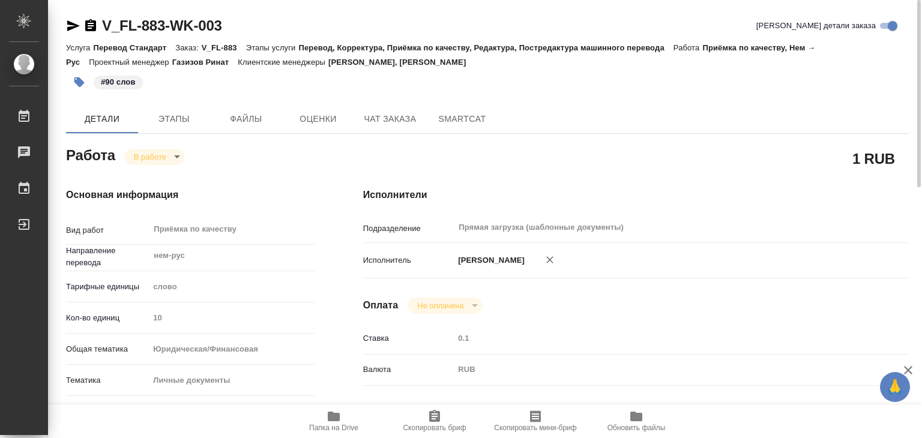
type textarea "x"
click at [179, 151] on body "🙏 .cls-1 fill:#fff; AWATERA Alilekova Valeriya Работы 0 Чаты График Выйти V_FL-…" at bounding box center [461, 219] width 922 height 438
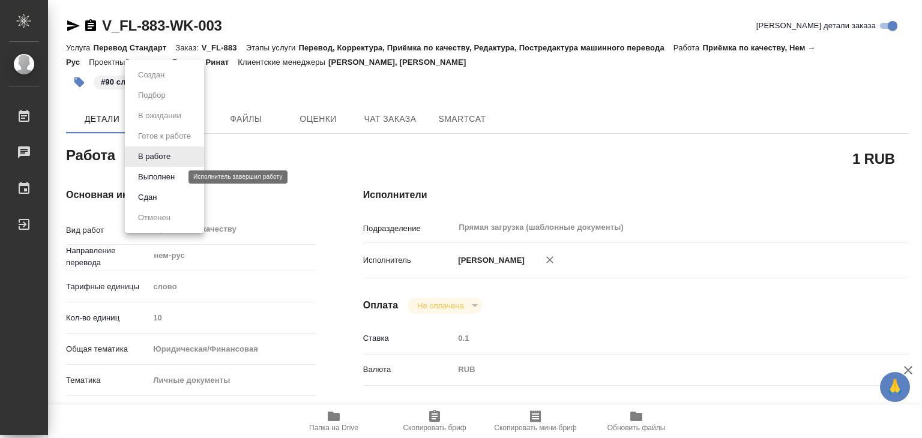
click at [158, 175] on button "Выполнен" at bounding box center [156, 176] width 44 height 13
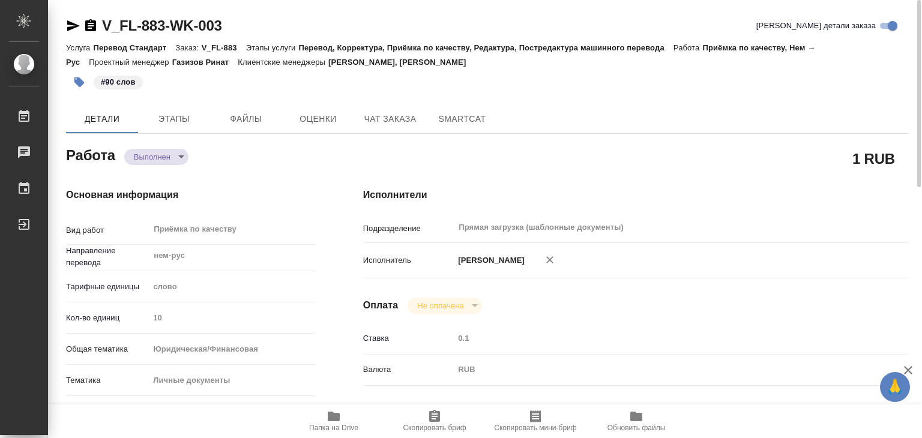
type textarea "x"
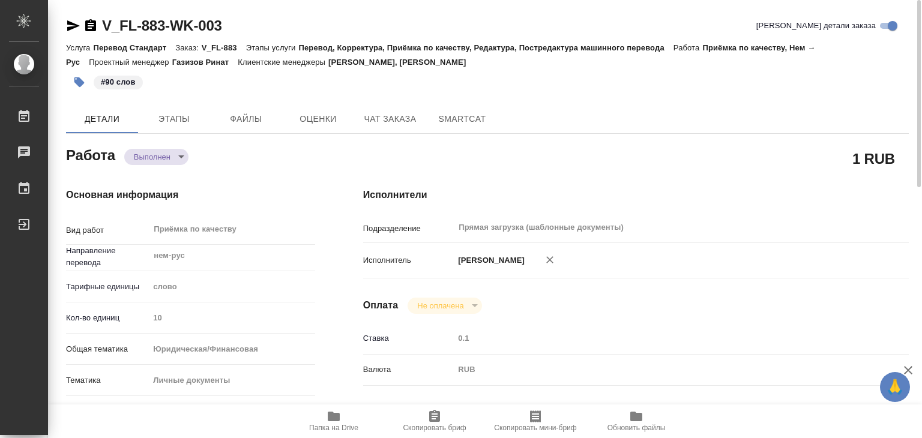
type textarea "x"
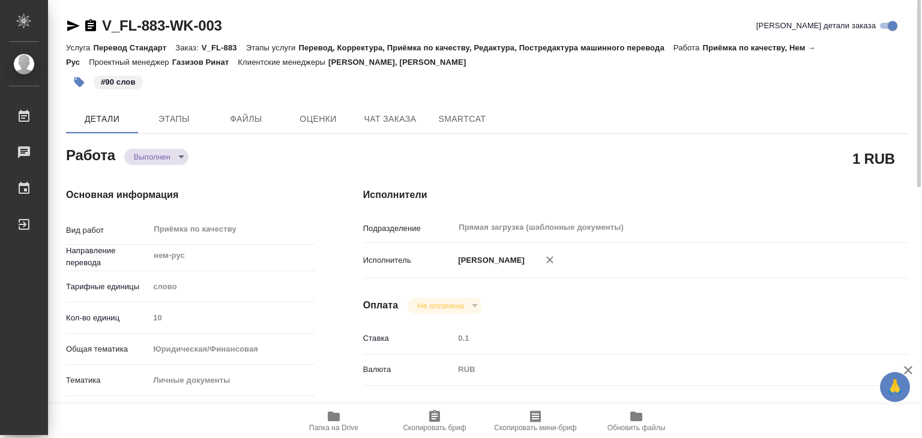
type textarea "x"
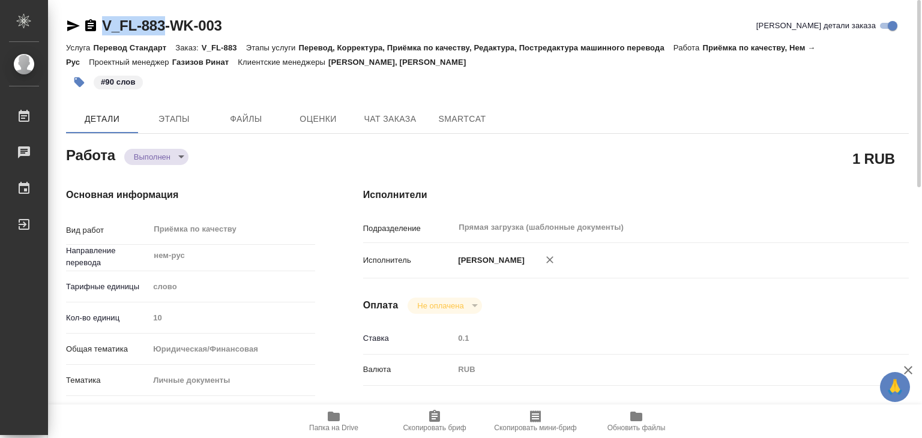
drag, startPoint x: 101, startPoint y: 13, endPoint x: 167, endPoint y: 26, distance: 67.4
copy link "V_FL-883"
click at [292, 32] on div "V_FL-883-WK-003 Кратко детали заказа" at bounding box center [487, 25] width 842 height 19
type textarea "x"
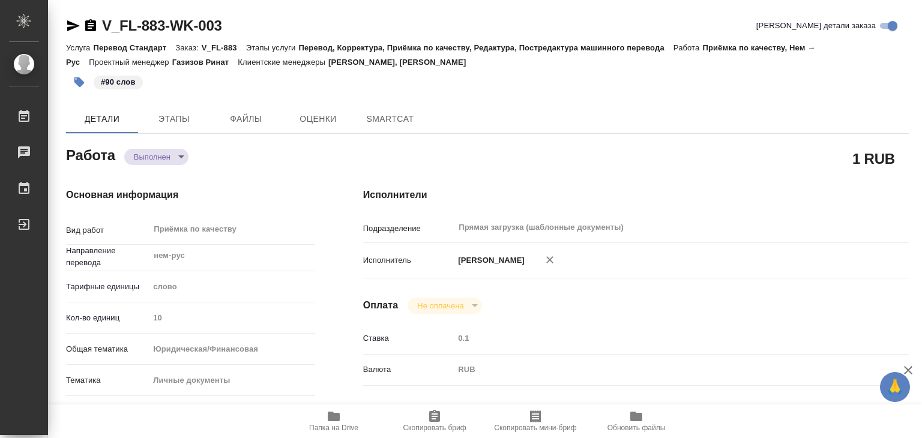
type textarea "x"
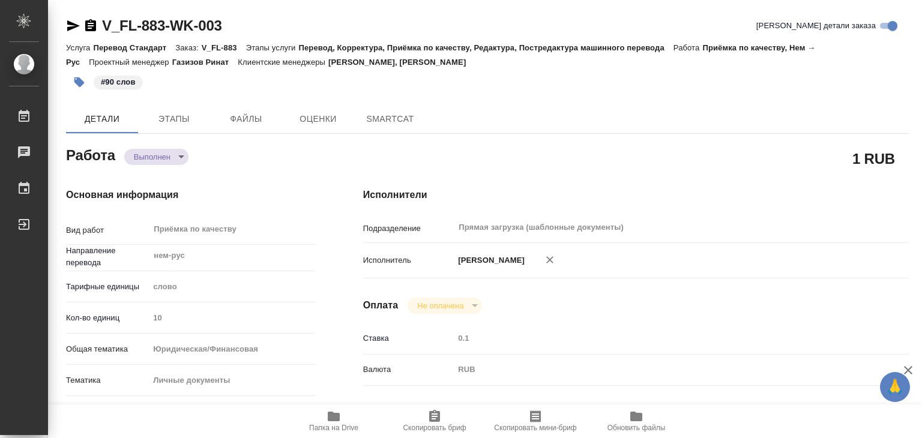
type textarea "x"
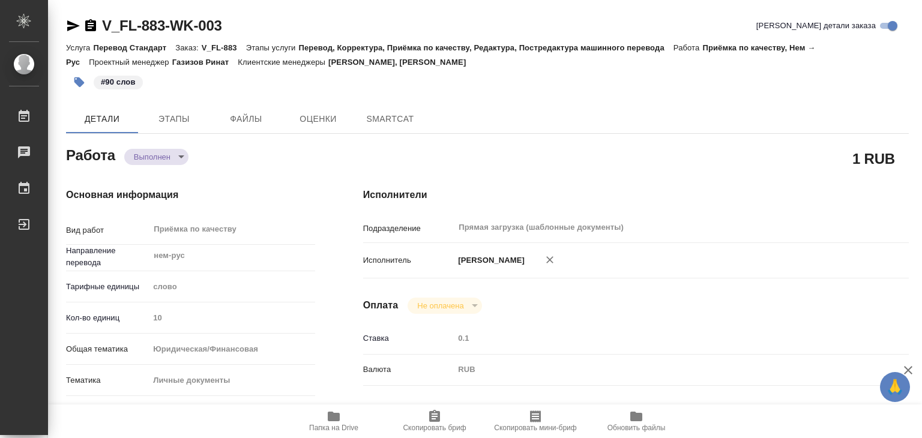
type textarea "x"
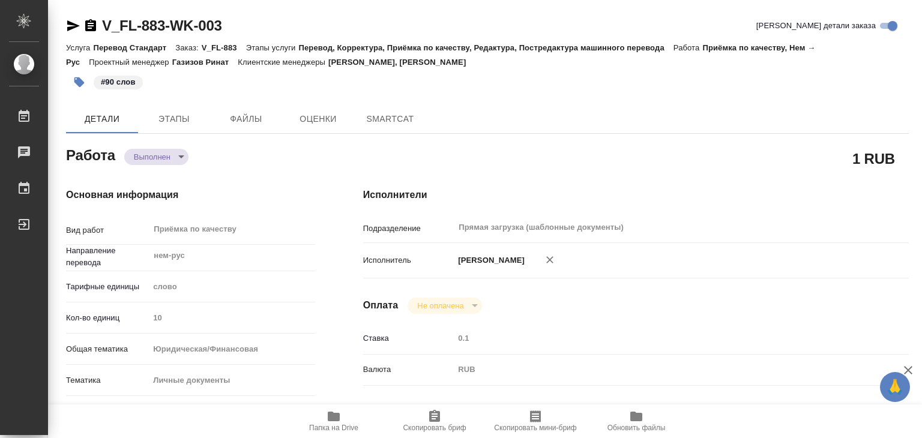
type textarea "x"
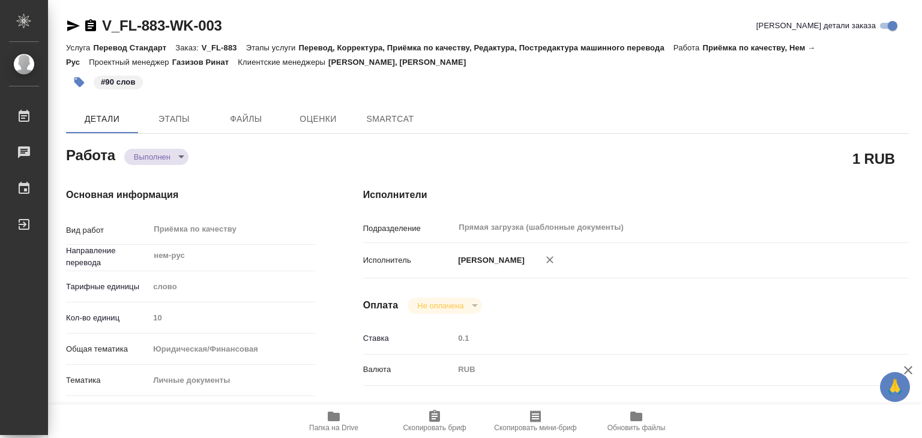
type textarea "x"
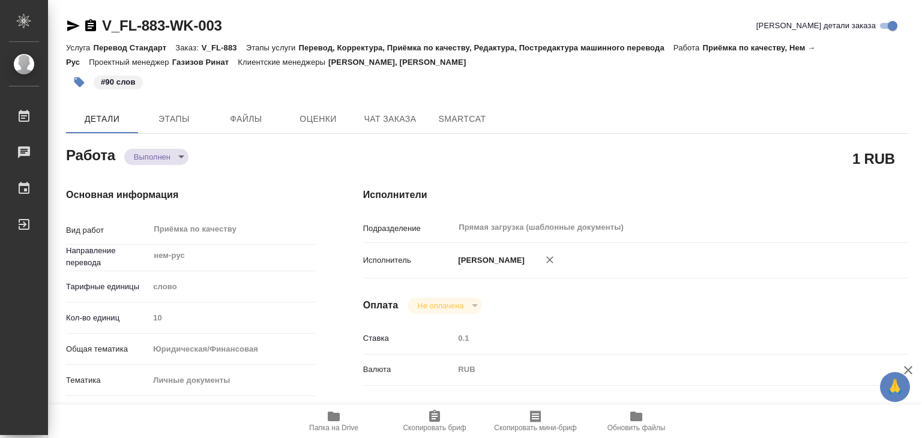
type textarea "x"
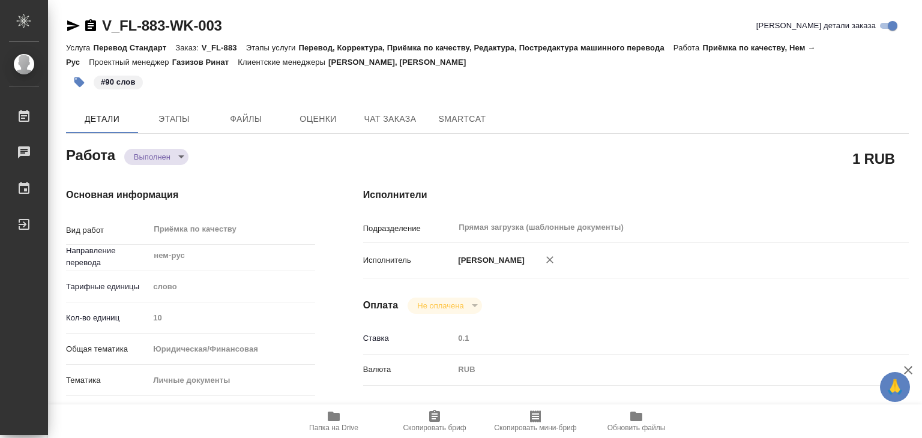
type textarea "x"
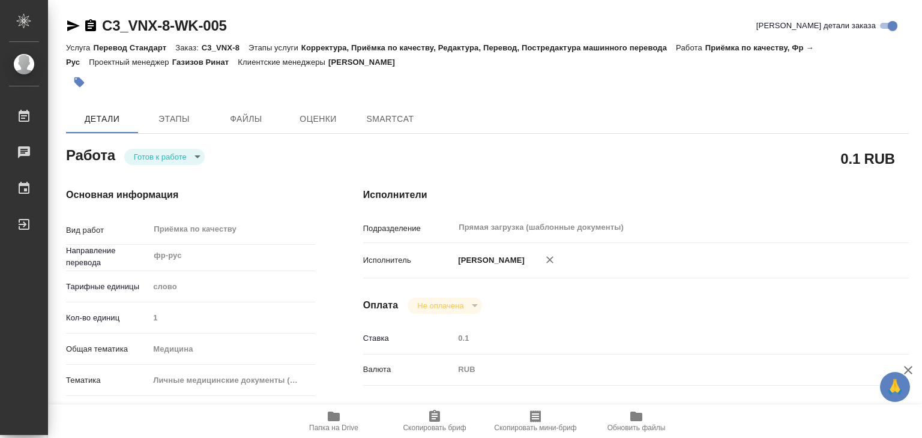
type textarea "x"
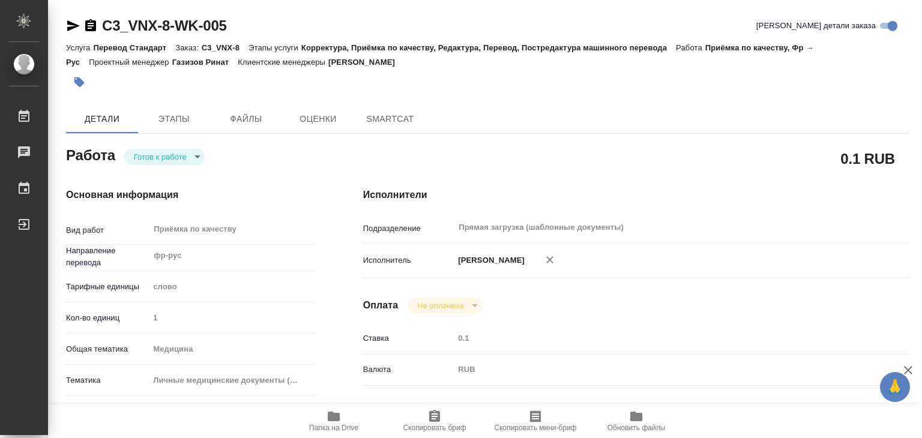
type textarea "x"
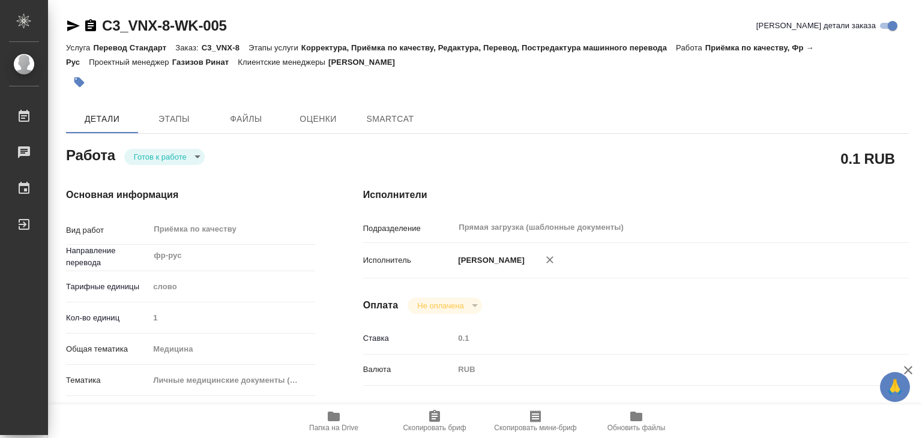
type textarea "x"
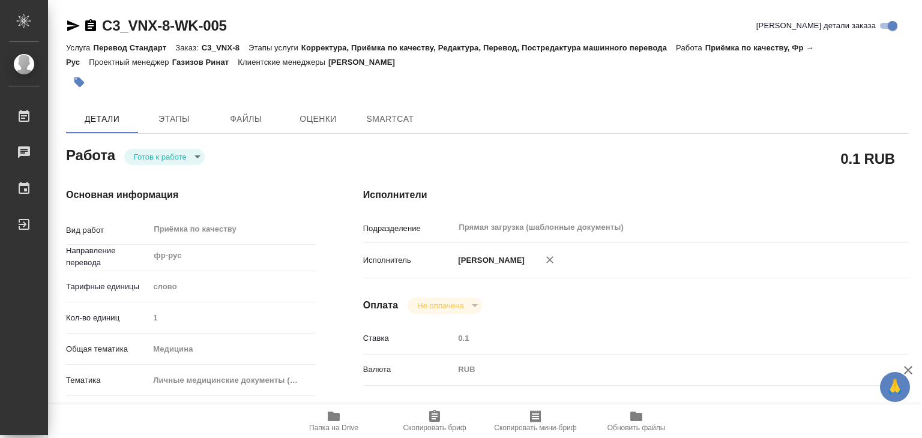
type textarea "x"
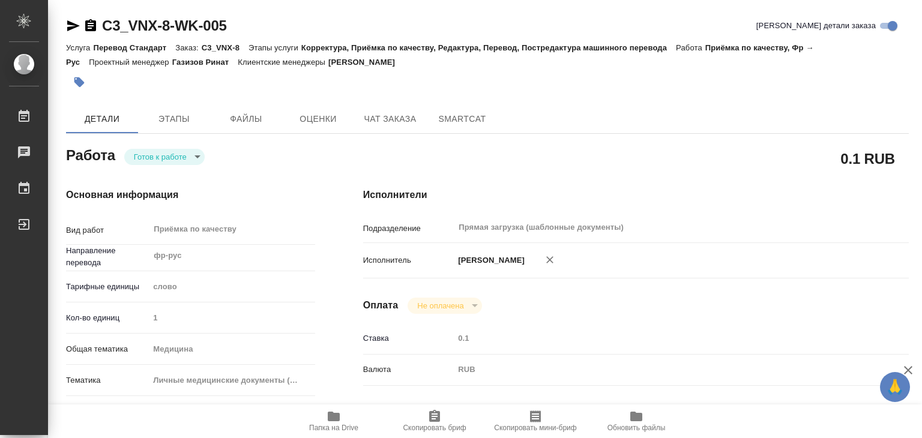
type textarea "x"
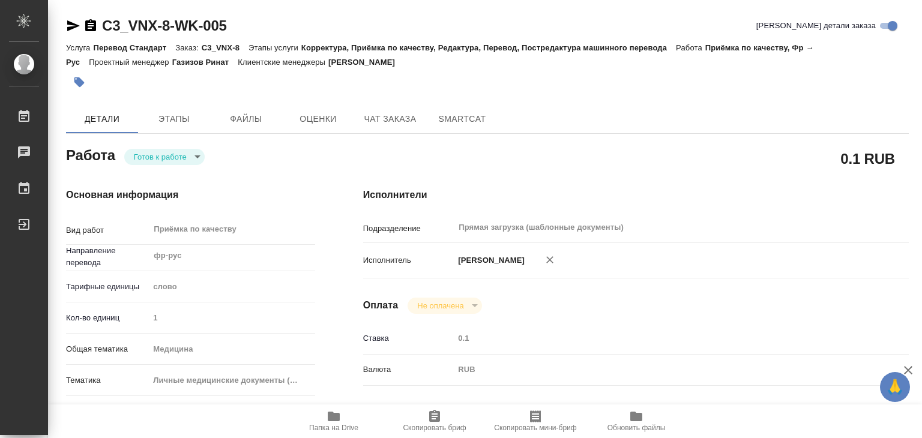
click at [345, 424] on span "Папка на Drive" at bounding box center [333, 428] width 49 height 8
type textarea "x"
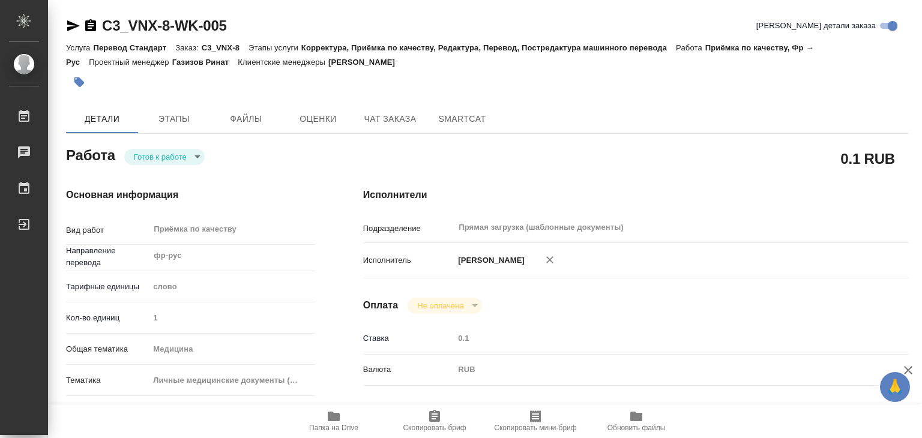
type textarea "x"
click at [185, 159] on body "🙏 .cls-1 fill:#fff; AWATERA Alilekova Valeriya Работы Чаты График Выйти C3_VNX-…" at bounding box center [461, 219] width 922 height 438
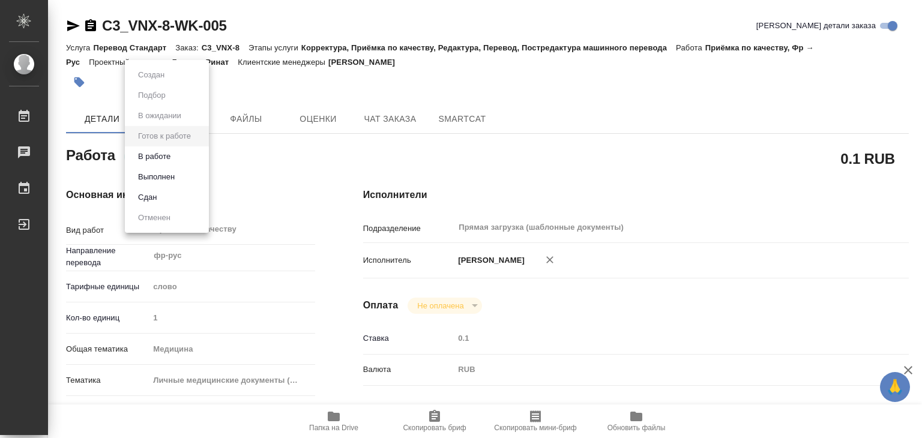
click at [199, 156] on li "В работе" at bounding box center [167, 156] width 84 height 20
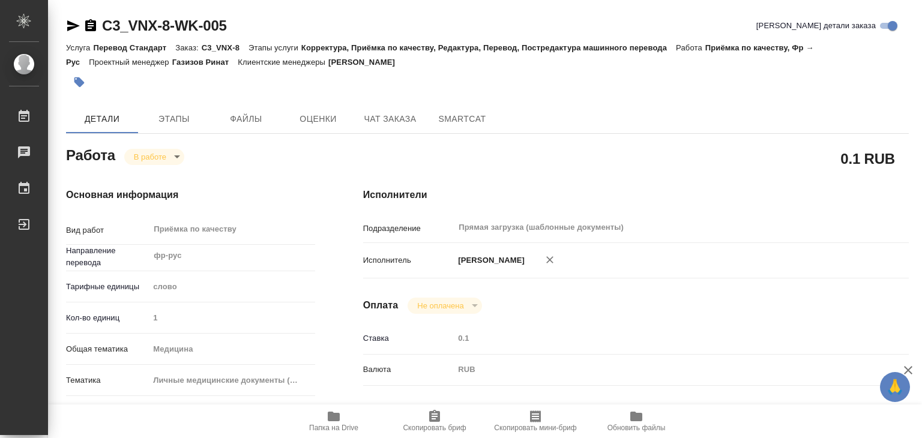
type textarea "x"
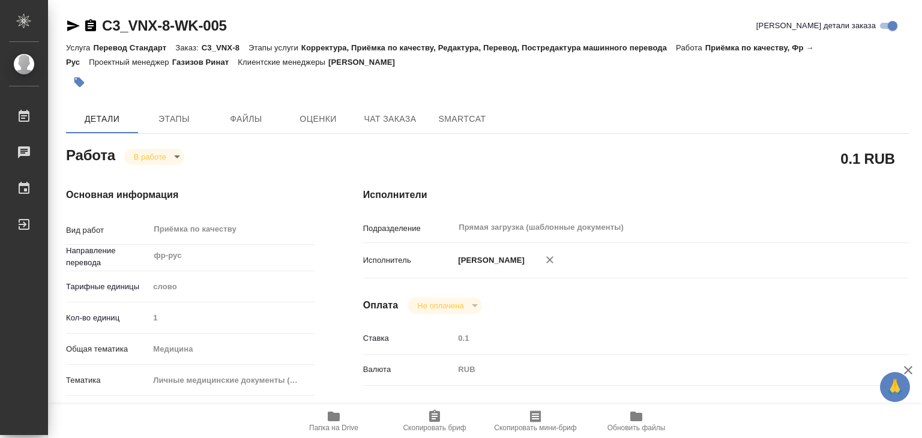
type textarea "x"
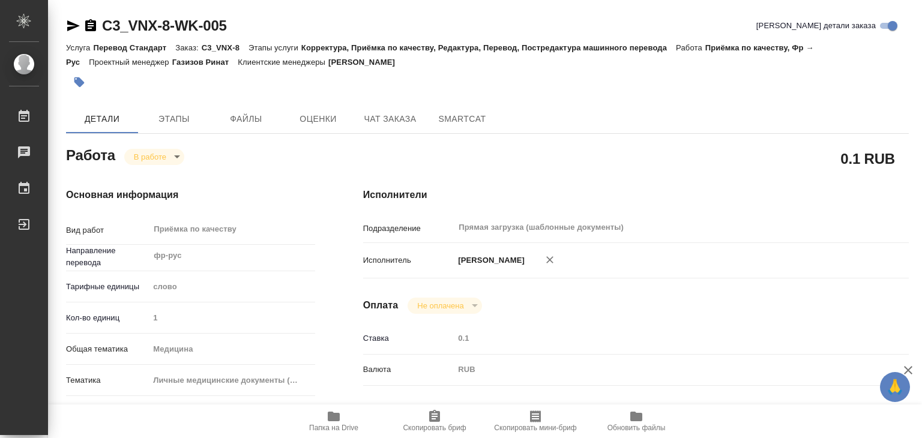
type textarea "x"
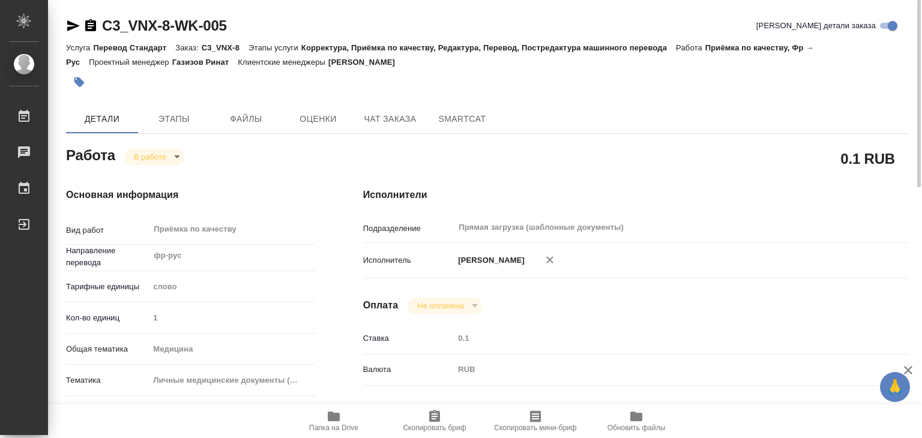
click at [84, 85] on icon "button" at bounding box center [79, 82] width 12 height 12
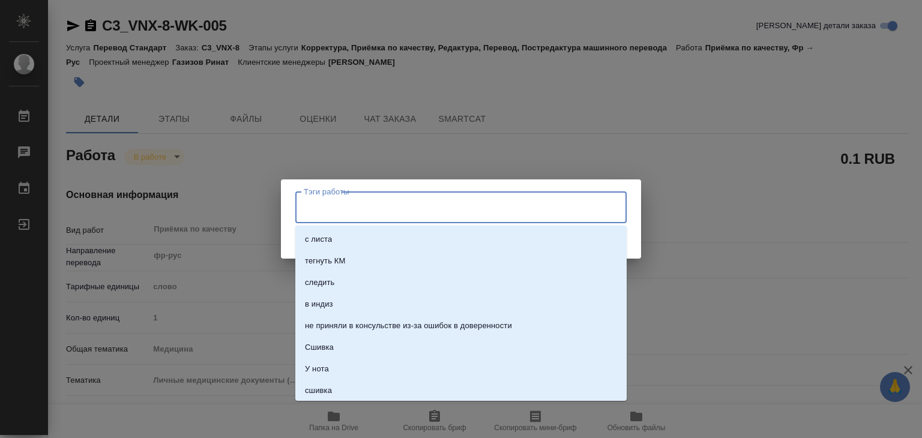
click at [367, 197] on input "Тэги работы" at bounding box center [450, 207] width 298 height 20
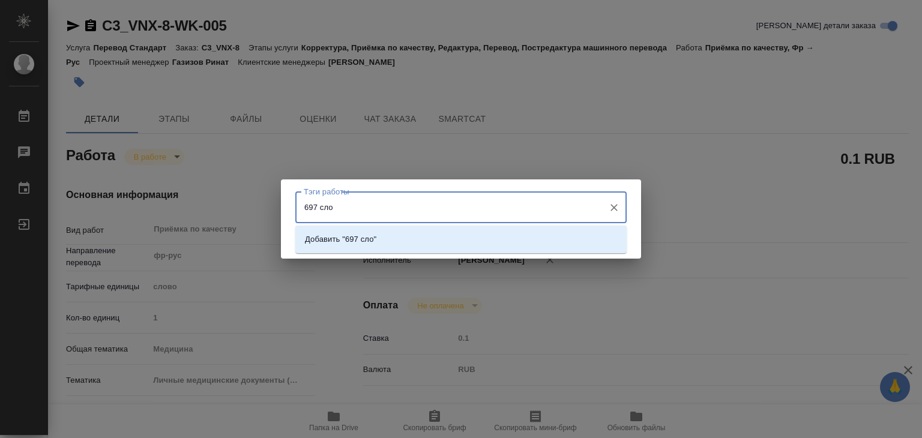
type input "697 слов"
click at [439, 241] on li "Добавить "697 слов"" at bounding box center [460, 240] width 331 height 22
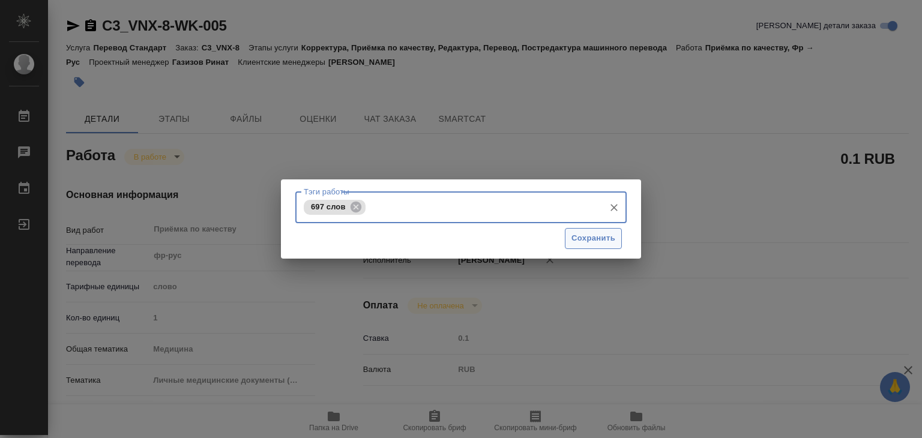
click at [571, 239] on span "Сохранить" at bounding box center [593, 239] width 44 height 14
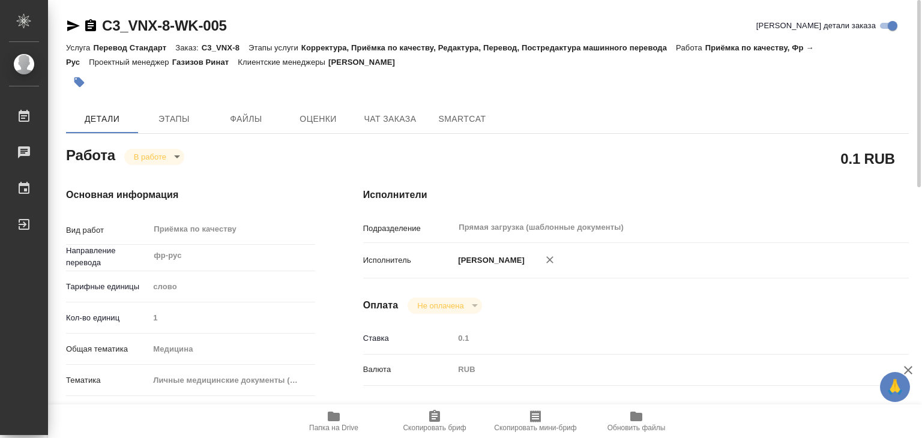
type input "inProgress"
type textarea "Приёмка по качеству"
type textarea "x"
type input "фр-рус"
type input "5a8b1489cc6b4906c91bfd90"
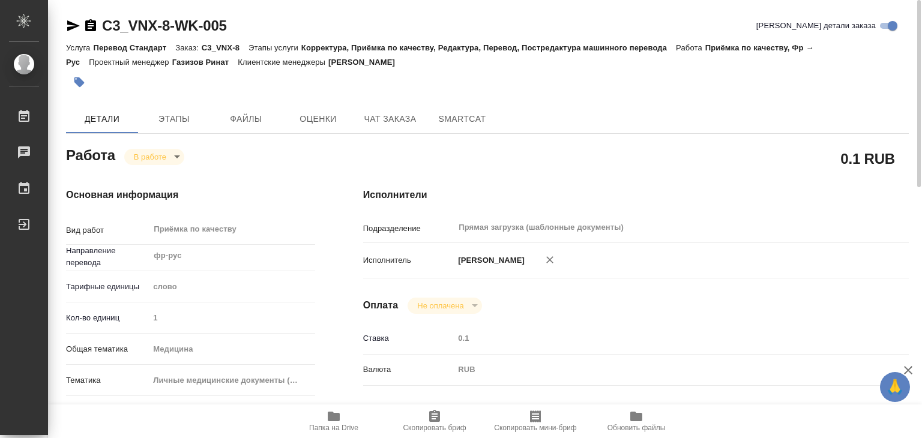
type input "1"
type input "med"
type input "5a8b8b956a9677013d343e74"
type input "[DATE] 13:00"
type input "05.09.2025 12:04"
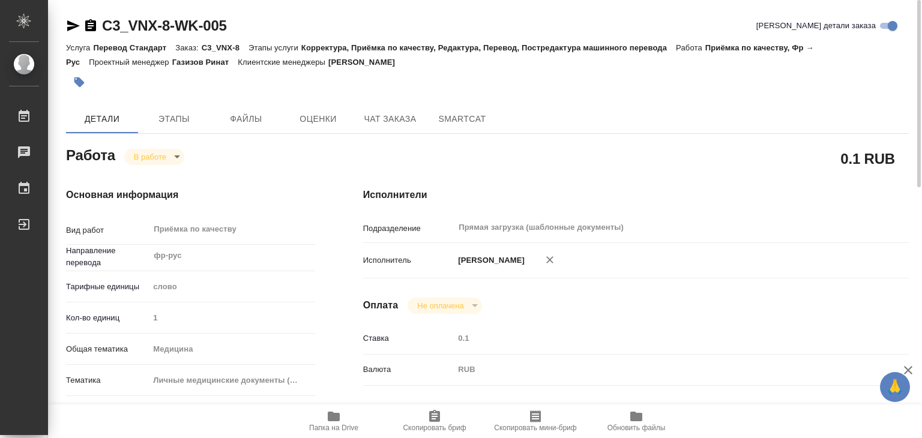
type input "05.09.2025 14:00"
type input "Прямая загрузка (шаблонные документы)"
type input "notPayed"
type input "0.1"
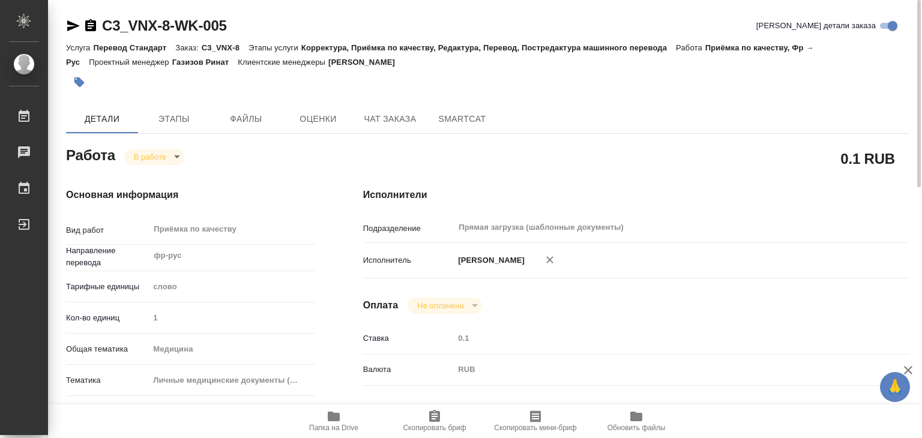
type input "RUB"
type input "[PERSON_NAME]"
type textarea "x"
type textarea "/Clients/VNX/Orders/C3_VNX-8/Corrected/C3_VNX-8-WK-005"
type textarea "x"
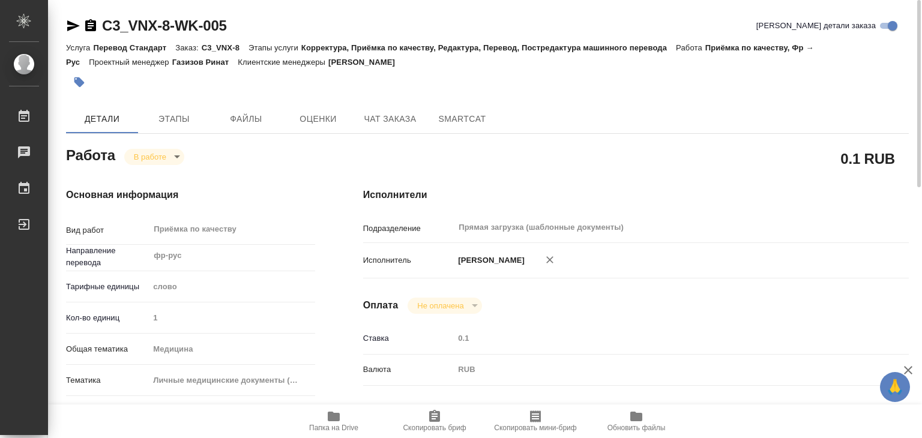
type input "C3_VNX-8"
type input "Перевод Стандарт"
type input "Корректура, Приёмка по качеству, Редактура, Перевод, Постредактура машинного пе…"
type input "Никитина Татьяна"
type input "Арсеньева Вера"
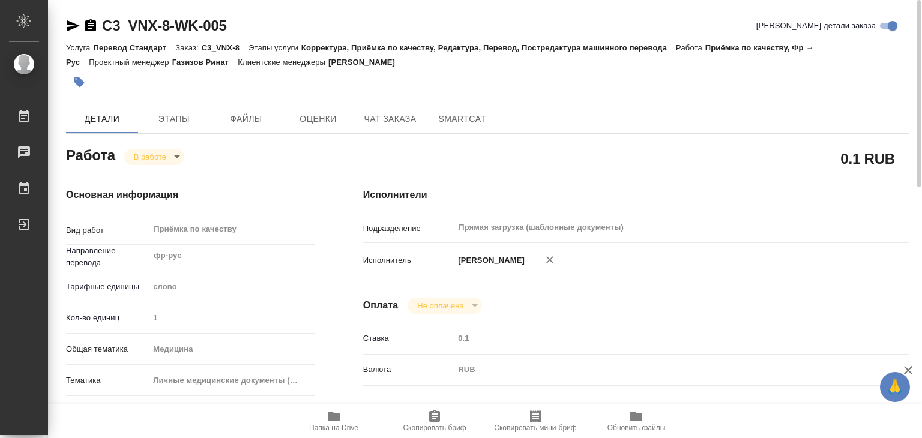
type input "/Clients/VNX/Orders/C3_VNX-8"
type textarea "x"
type textarea "срочнейший заказ, прошу дать самые короткие сроки верстки"
type textarea "x"
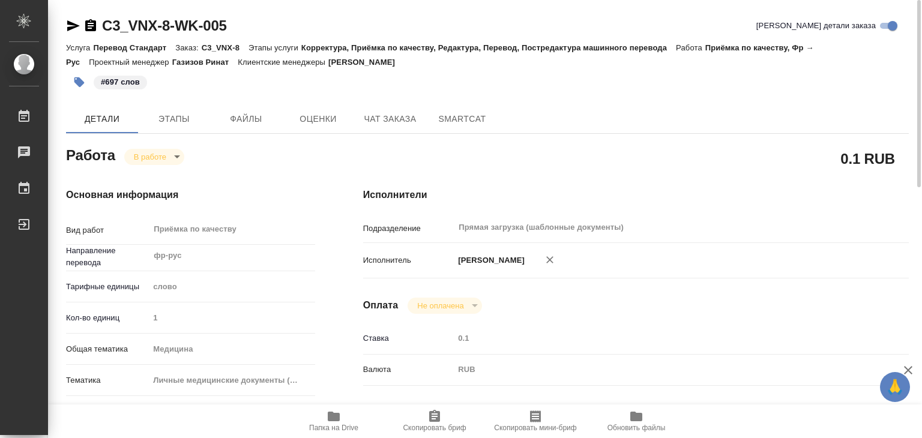
type textarea "x"
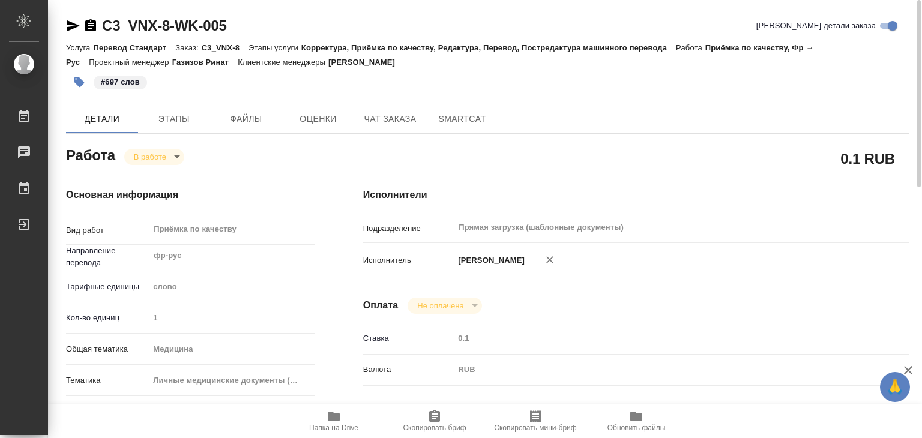
type textarea "x"
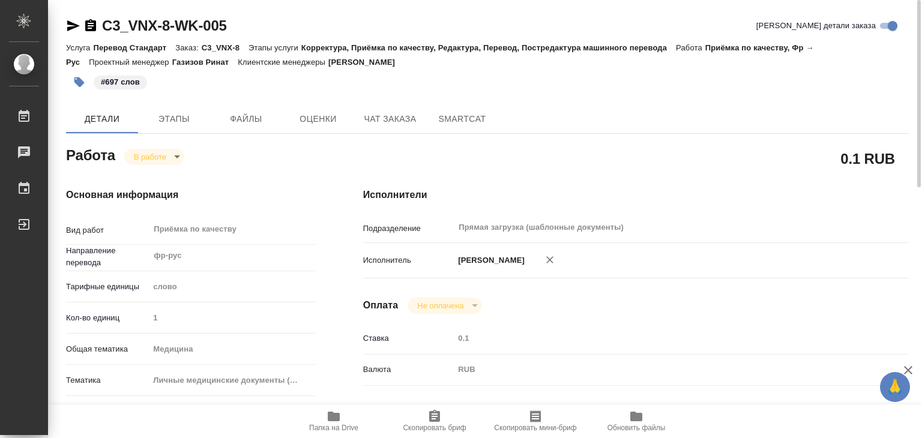
type textarea "x"
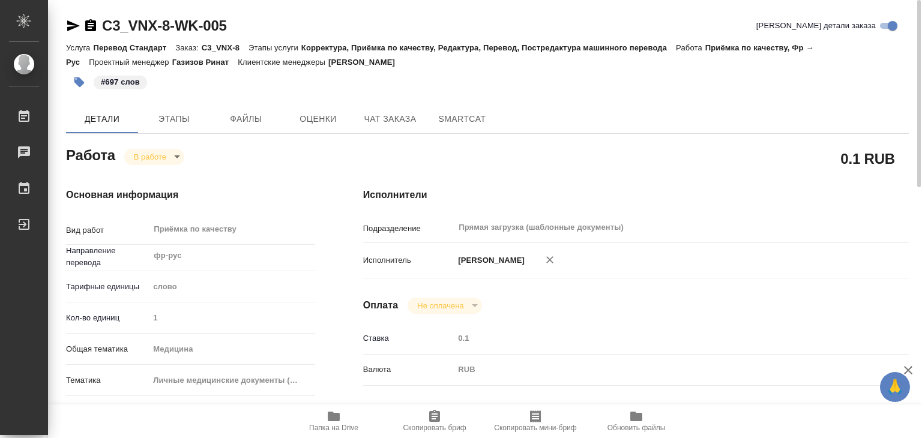
type textarea "x"
click at [168, 157] on body "🙏 .cls-1 fill:#fff; AWATERA Alilekova Valeriya Работы 0 Чаты График Выйти C3_VN…" at bounding box center [461, 219] width 922 height 438
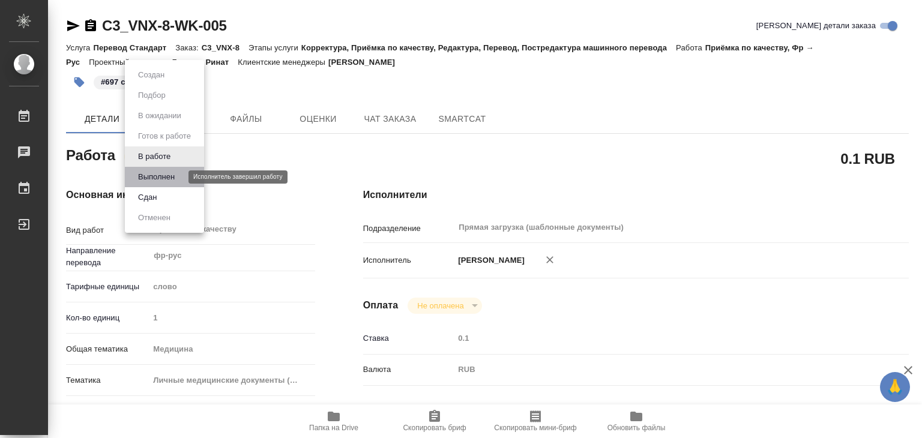
click at [174, 173] on button "Выполнен" at bounding box center [156, 176] width 44 height 13
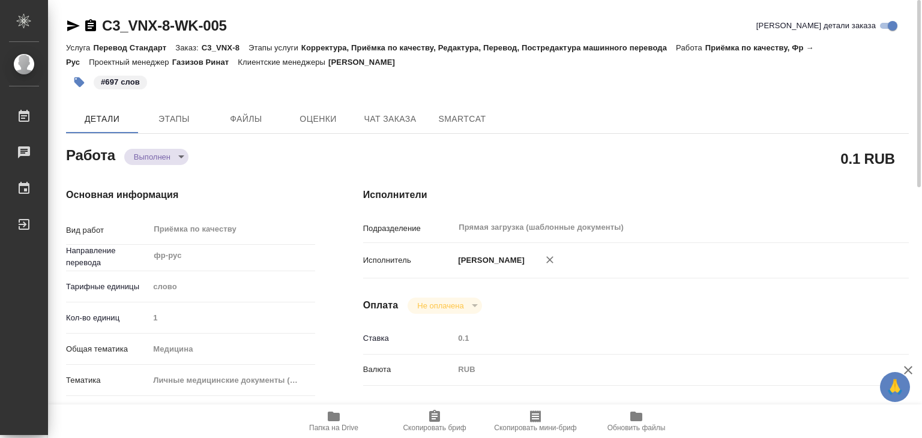
type textarea "x"
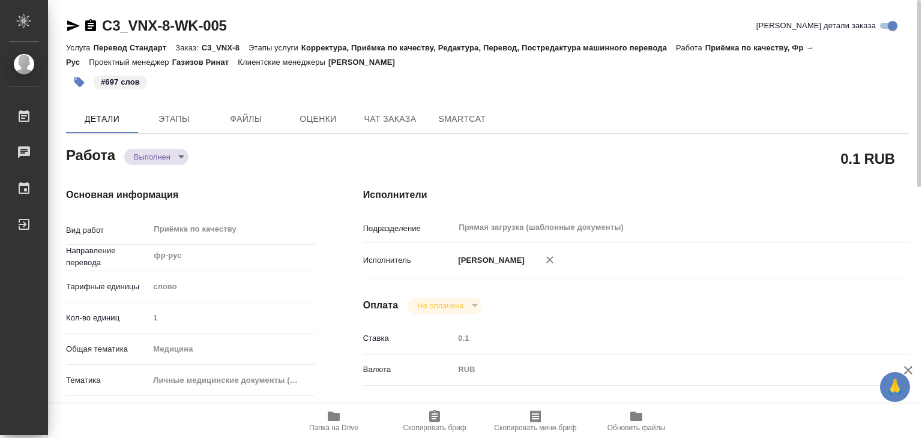
type textarea "x"
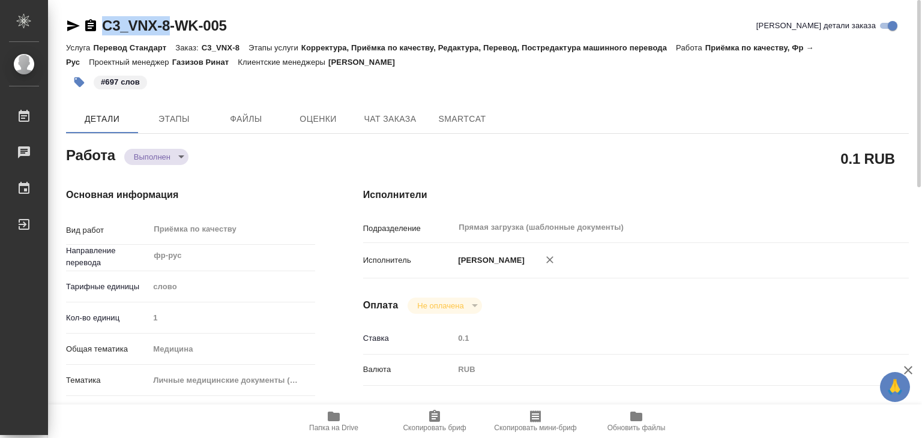
drag, startPoint x: 100, startPoint y: 14, endPoint x: 173, endPoint y: 25, distance: 74.0
copy link "C3_VNX-8"
click at [221, 91] on div "#697 слов" at bounding box center [347, 82] width 562 height 26
type textarea "x"
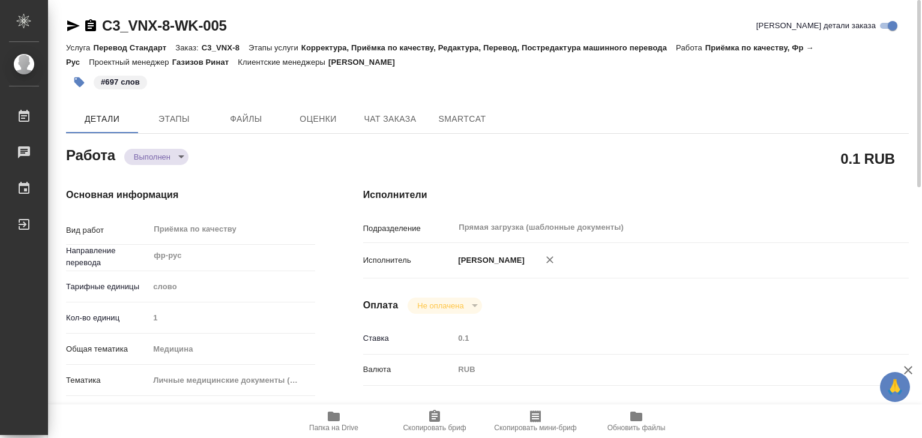
type textarea "x"
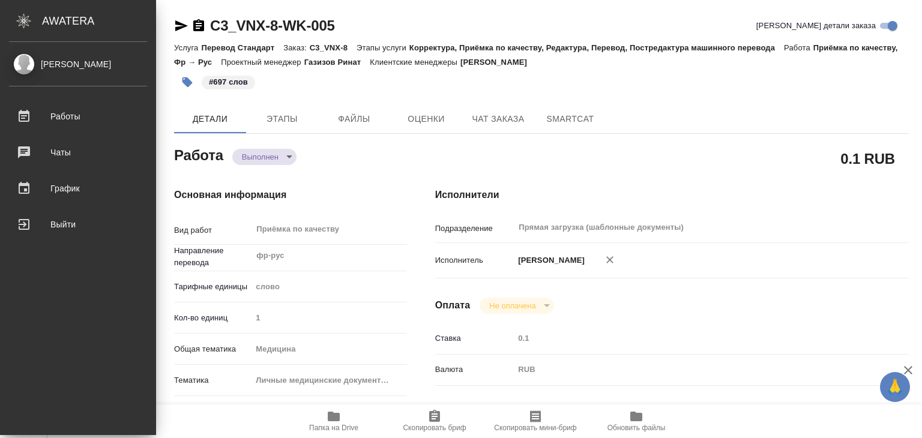
type textarea "x"
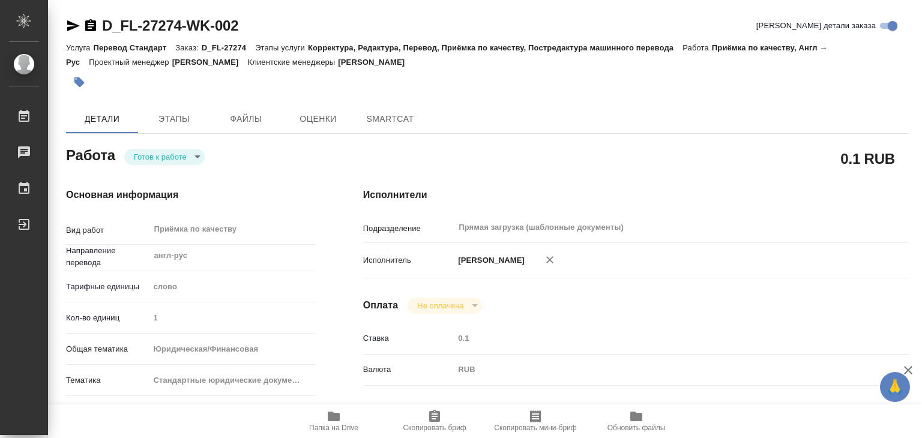
type textarea "x"
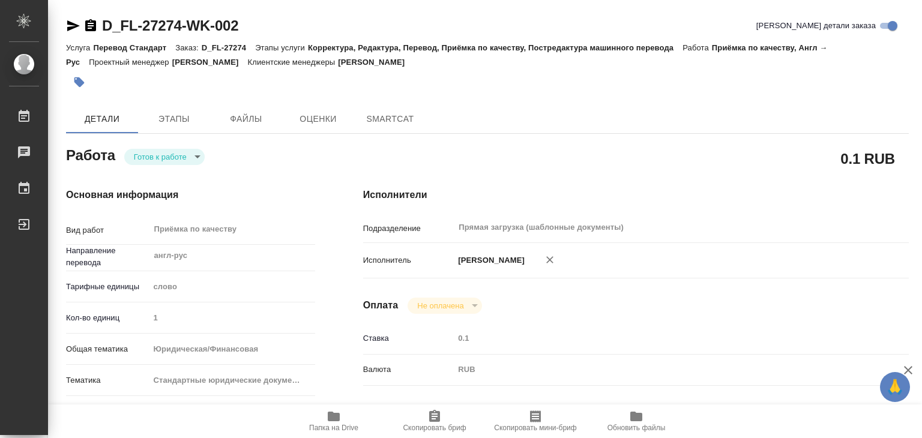
type textarea "x"
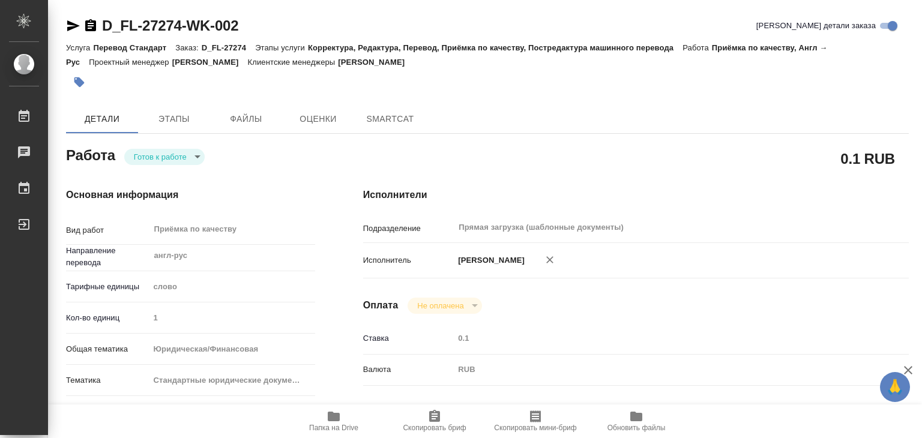
type textarea "x"
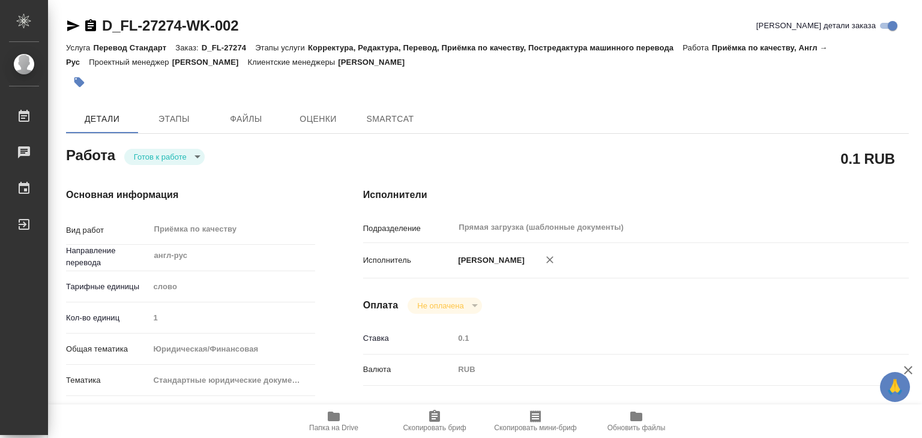
type textarea "x"
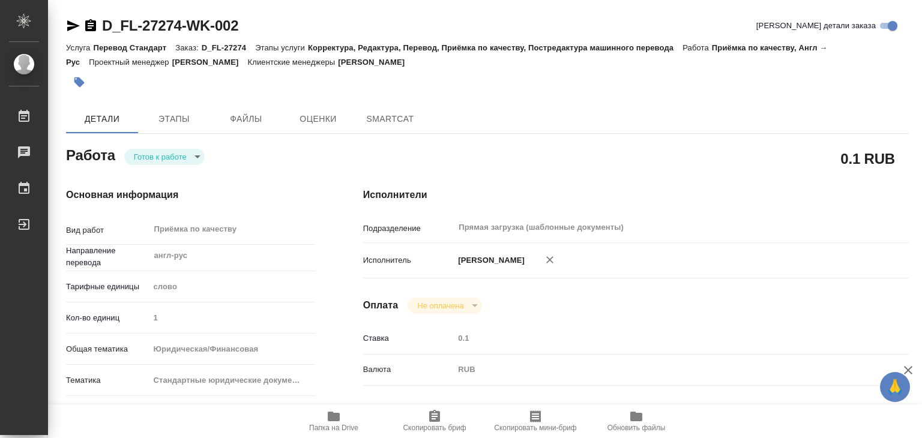
type textarea "x"
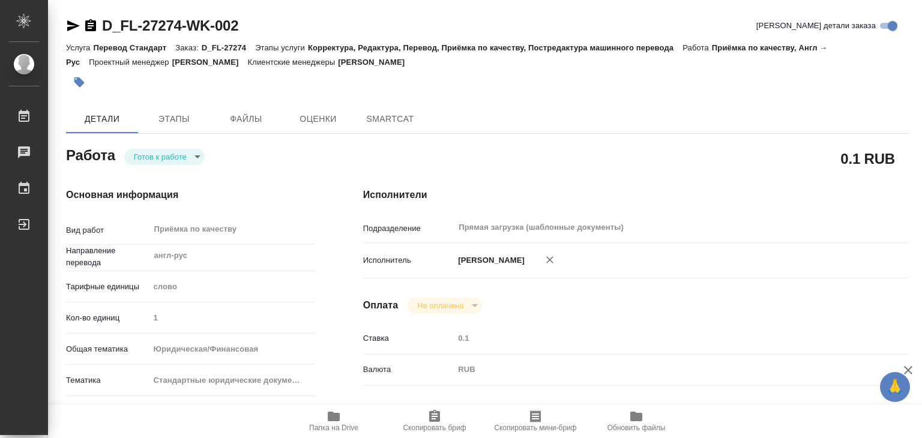
type textarea "x"
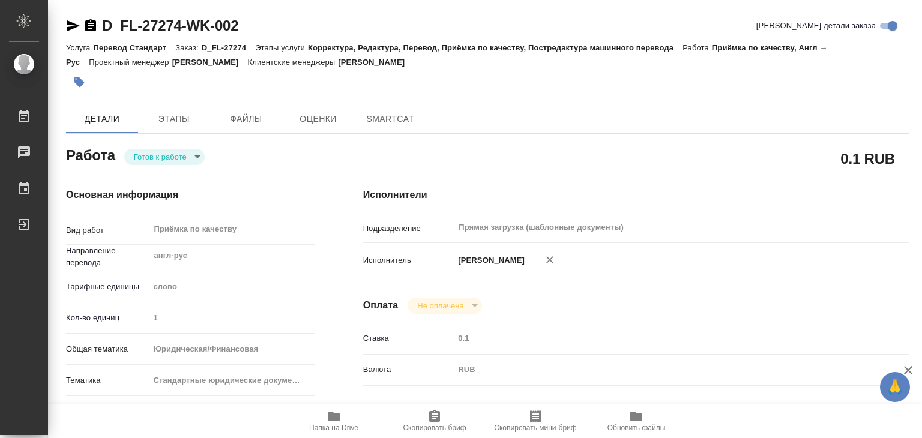
type textarea "x"
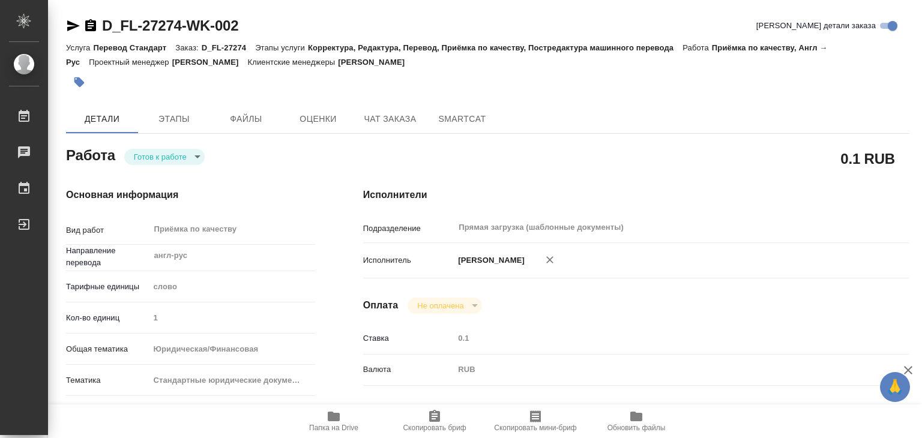
type textarea "x"
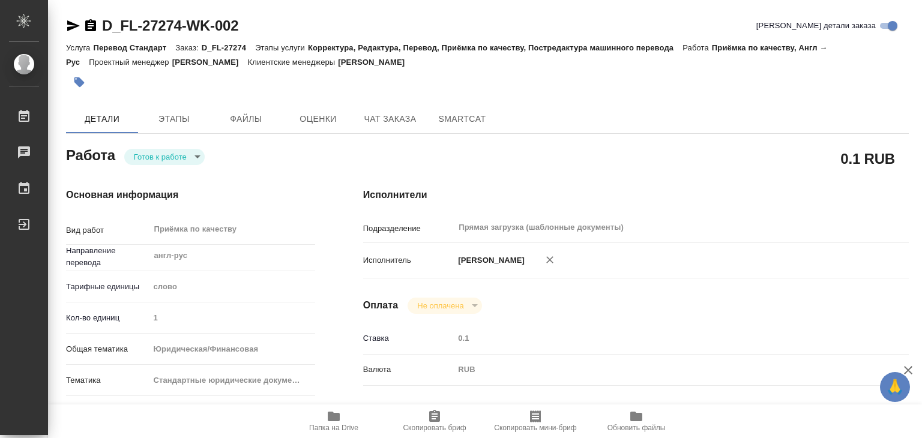
type textarea "x"
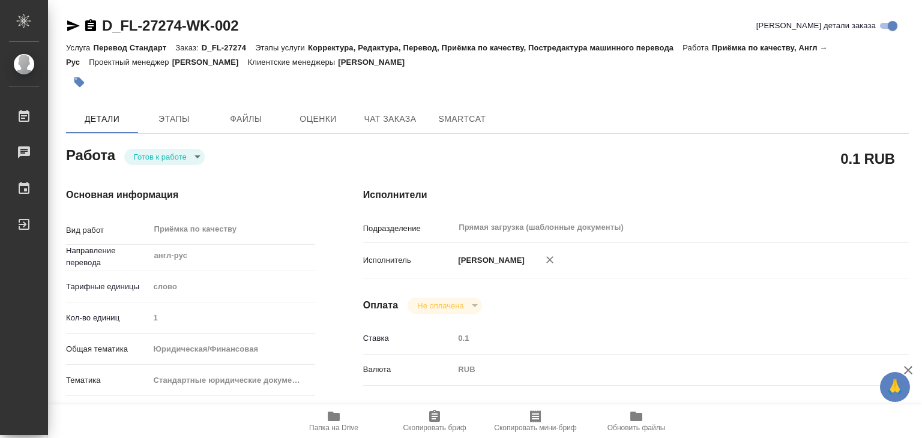
click at [325, 418] on span "Папка на Drive" at bounding box center [333, 420] width 86 height 23
type textarea "x"
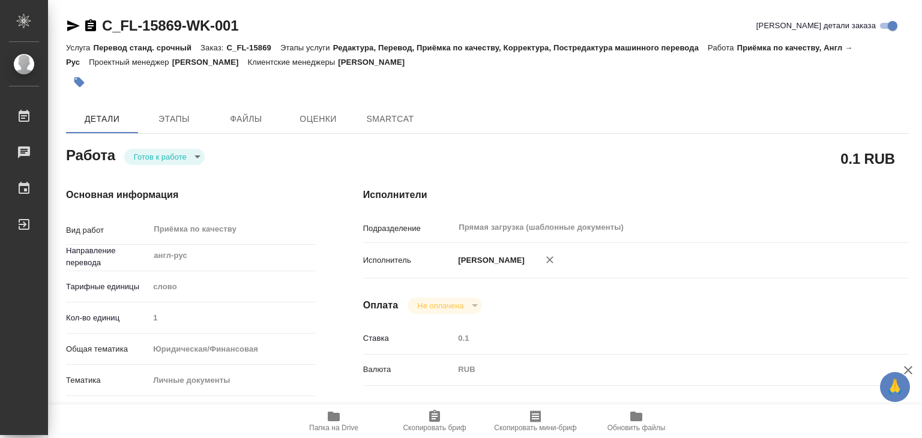
type textarea "x"
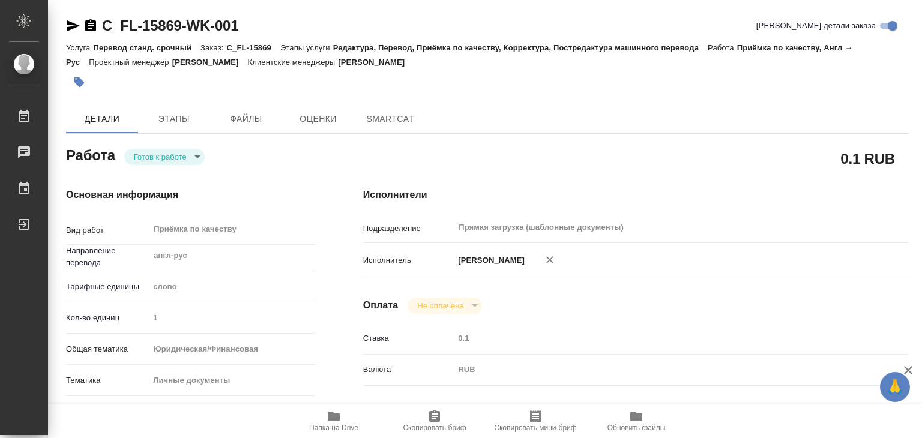
type textarea "x"
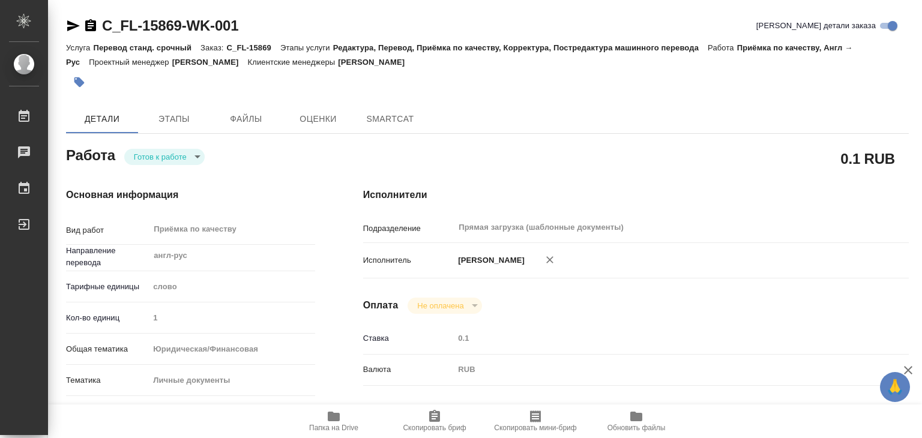
type textarea "x"
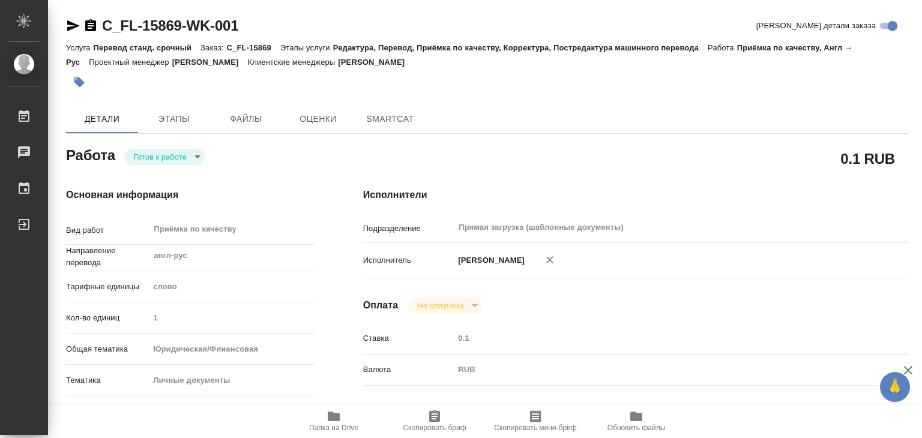
type textarea "x"
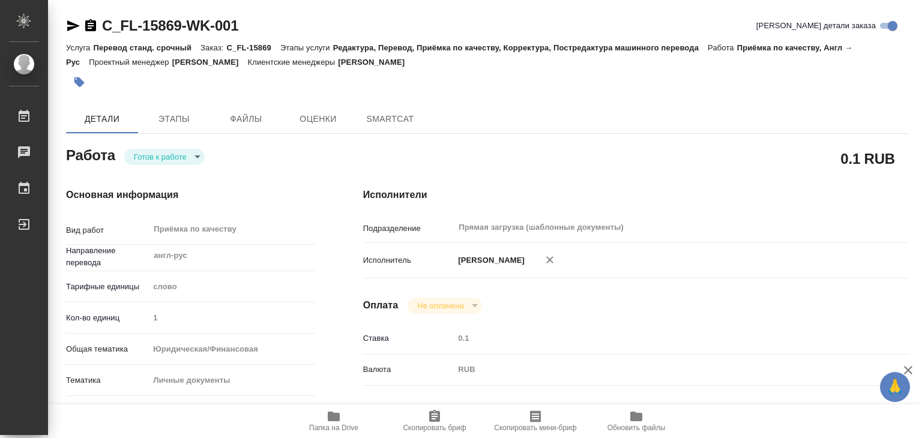
type textarea "x"
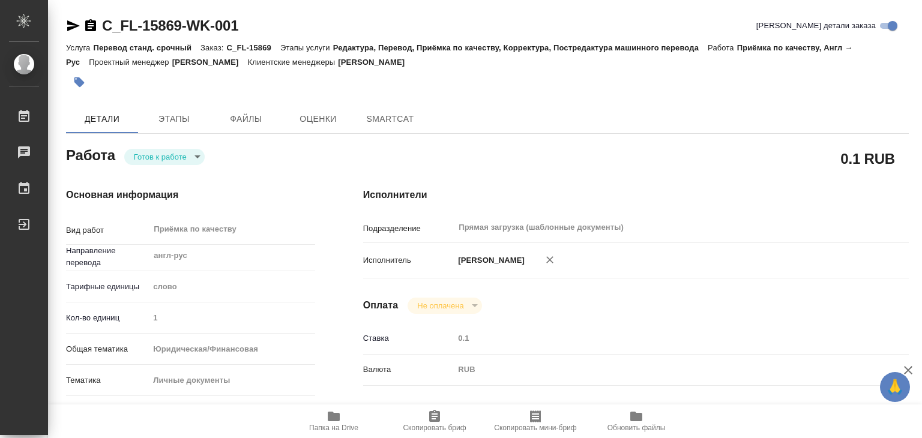
type textarea "x"
click at [331, 430] on span "Папка на Drive" at bounding box center [333, 428] width 49 height 8
type textarea "x"
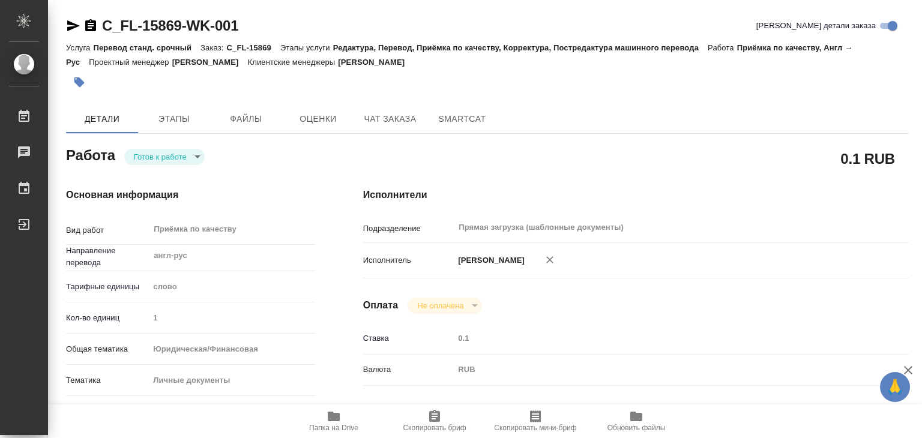
type textarea "x"
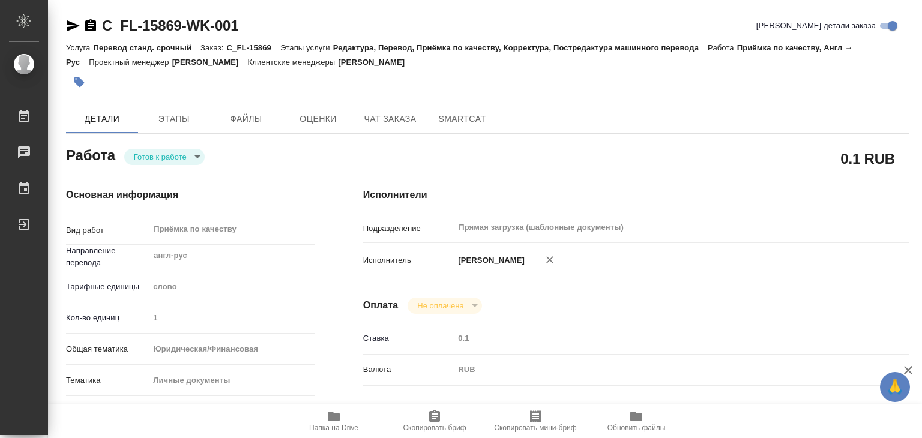
type textarea "x"
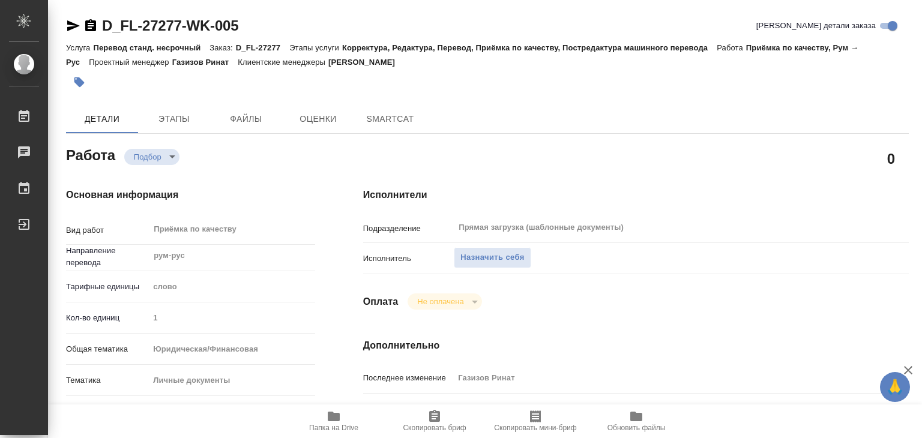
type textarea "x"
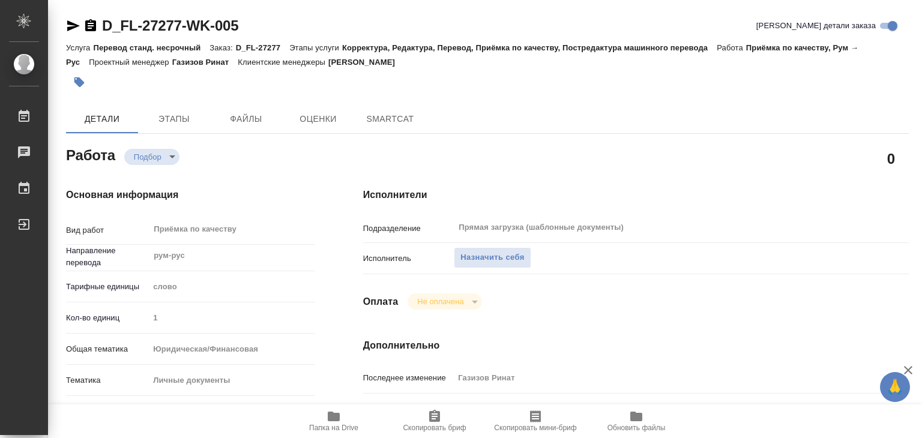
type textarea "x"
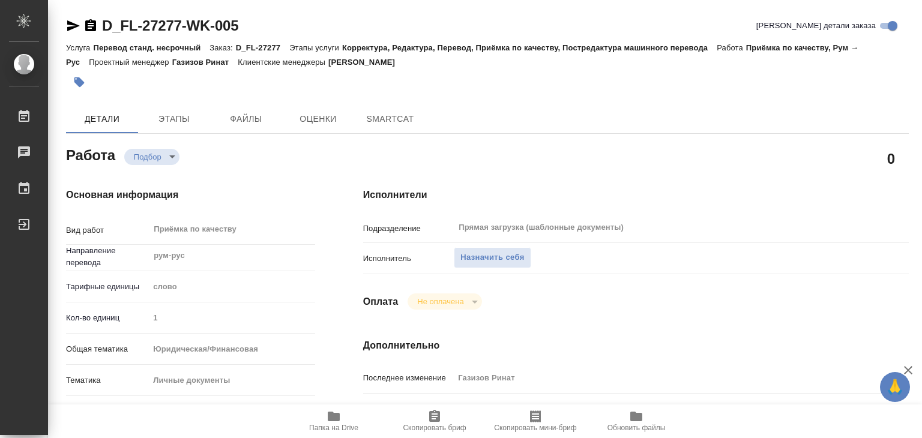
type textarea "x"
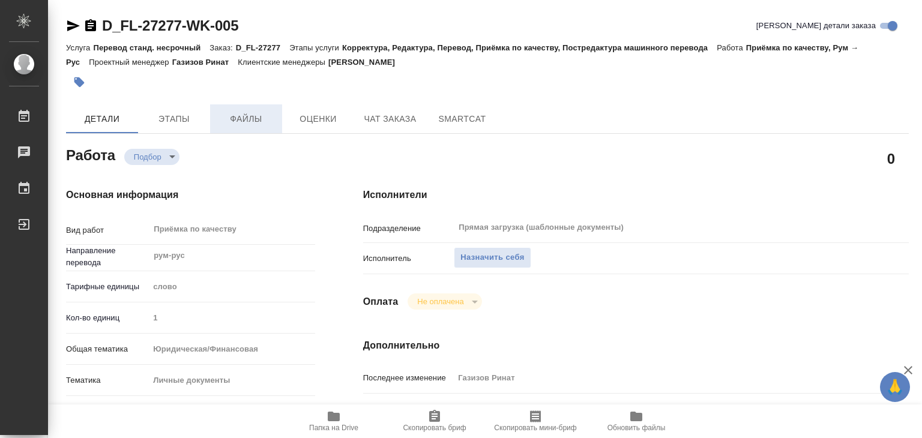
type textarea "x"
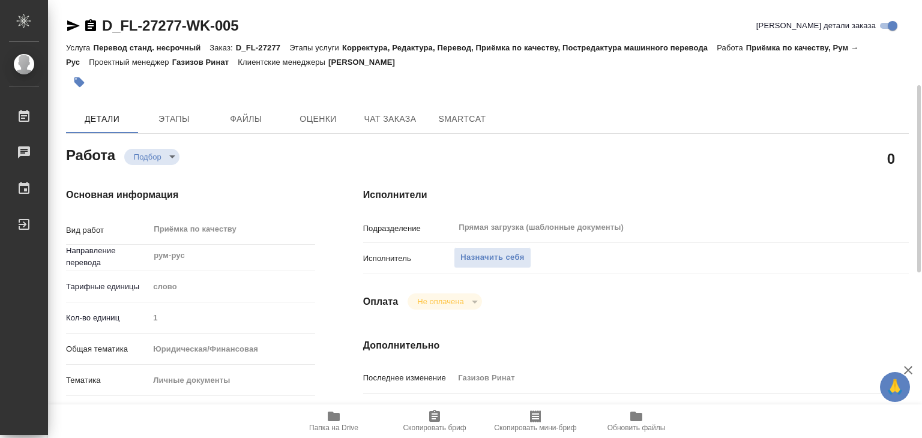
scroll to position [120, 0]
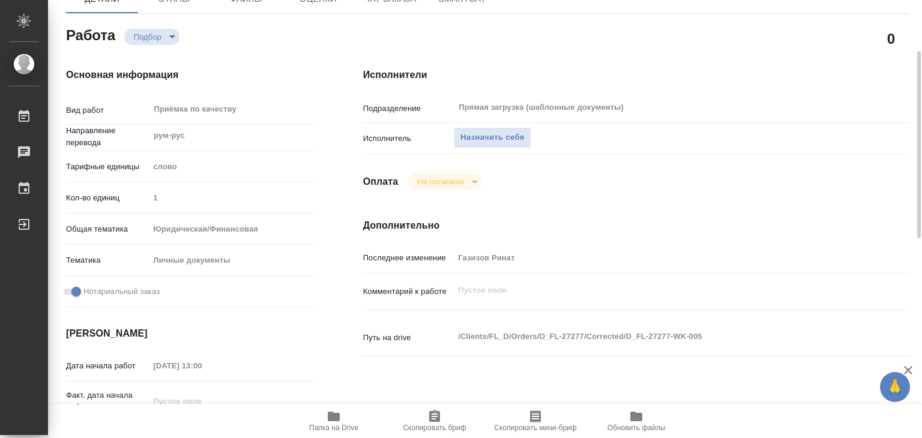
type textarea "x"
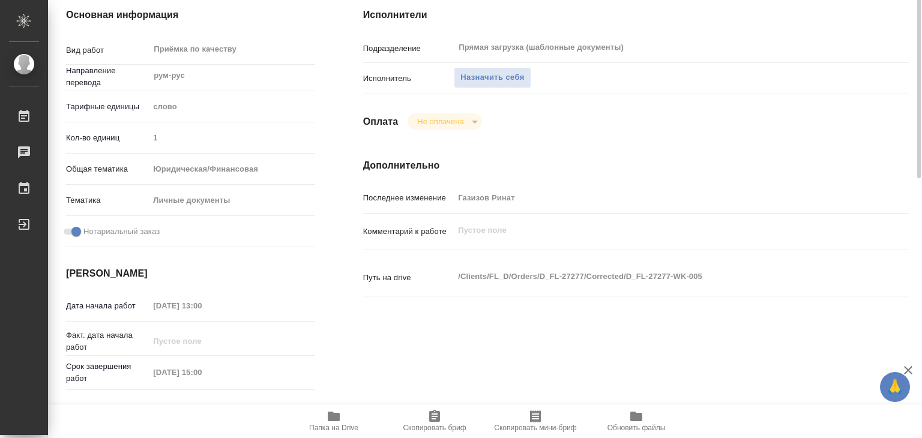
scroll to position [0, 0]
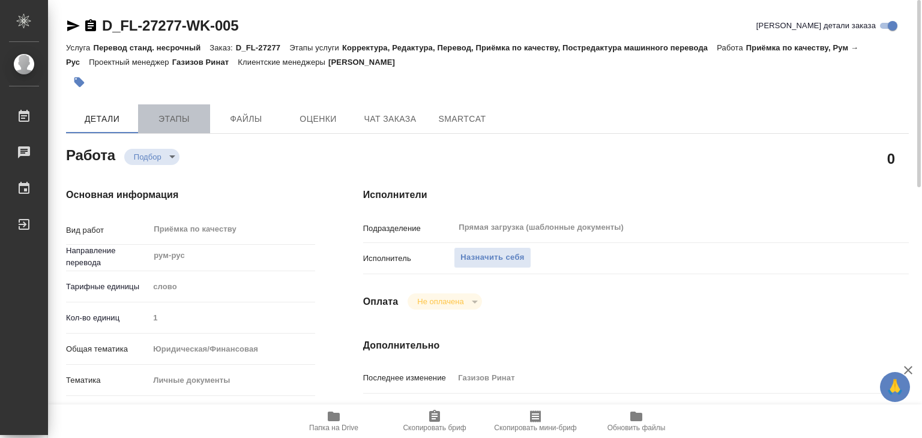
click at [193, 115] on span "Этапы" at bounding box center [174, 119] width 58 height 15
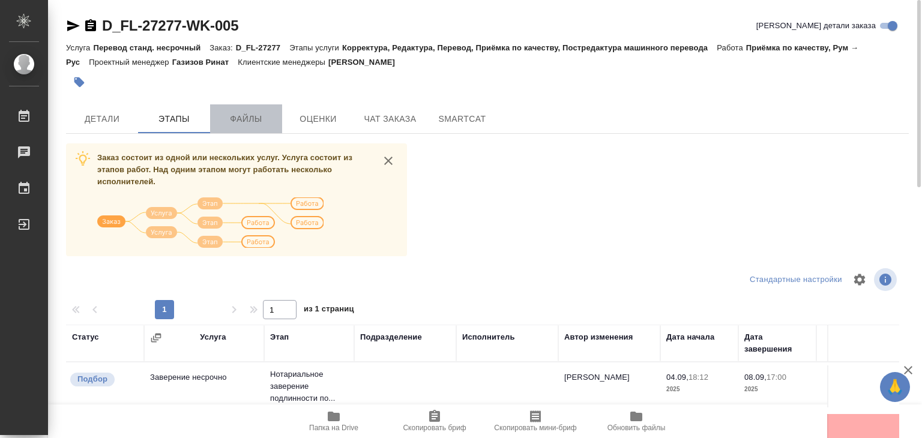
click at [250, 113] on span "Файлы" at bounding box center [246, 119] width 58 height 15
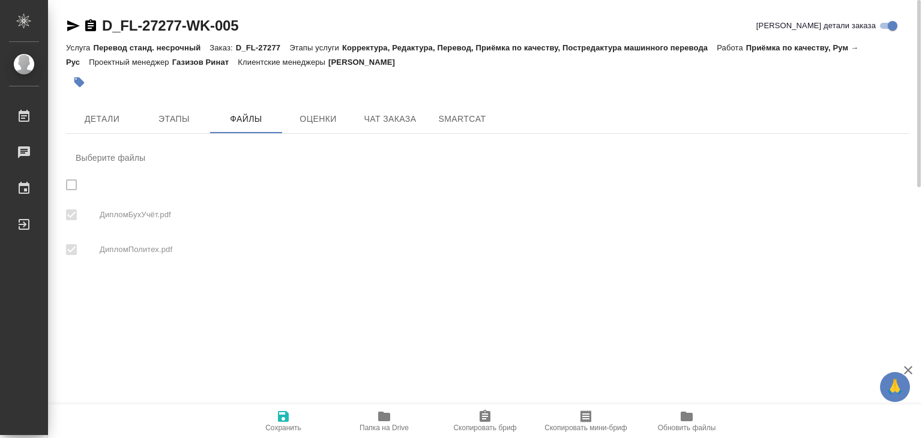
checkbox input "true"
click at [104, 121] on span "Детали" at bounding box center [102, 119] width 58 height 15
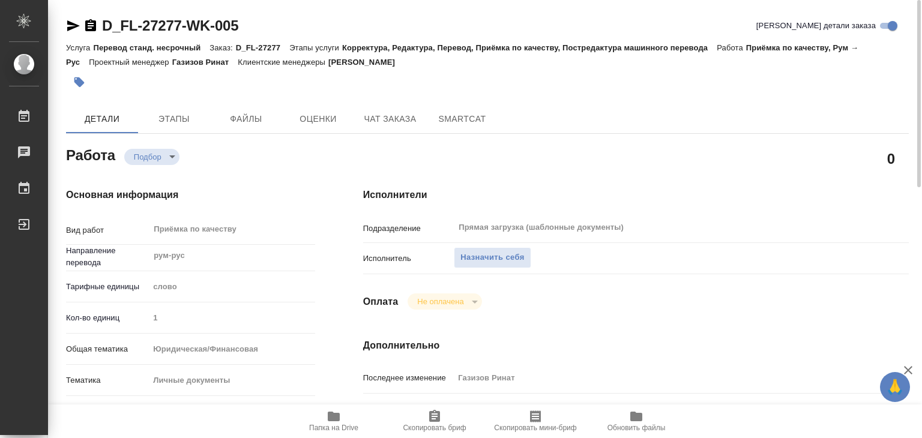
type textarea "x"
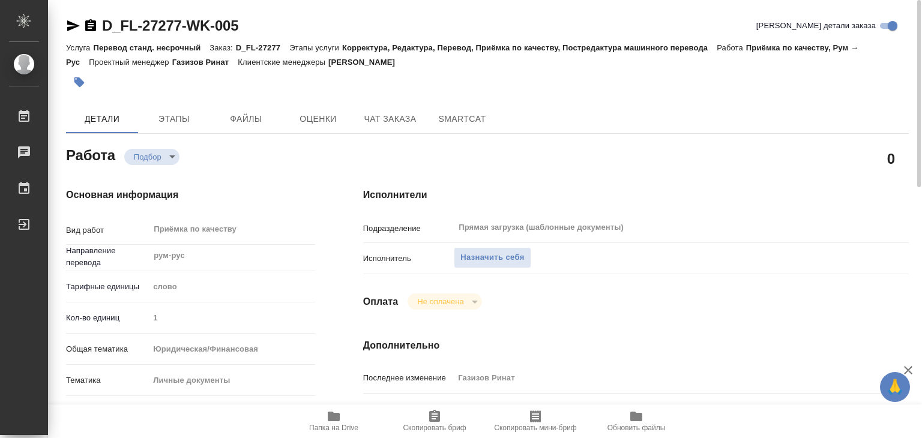
type textarea "x"
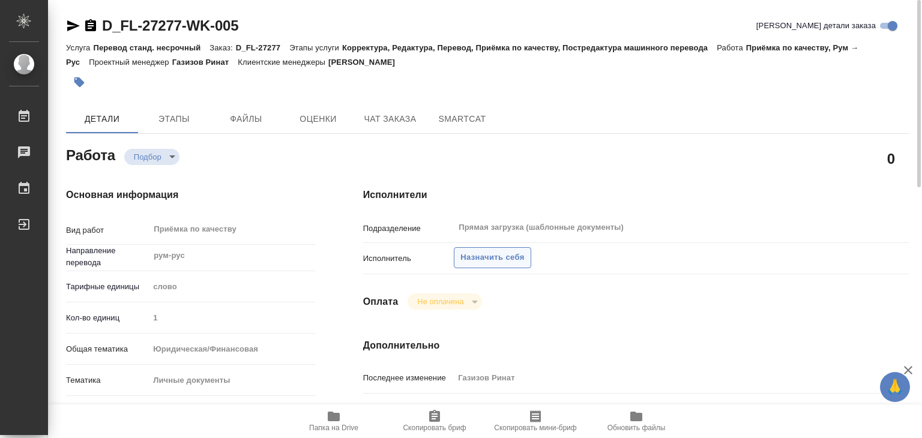
click at [492, 254] on span "Назначить себя" at bounding box center [492, 258] width 64 height 14
type textarea "x"
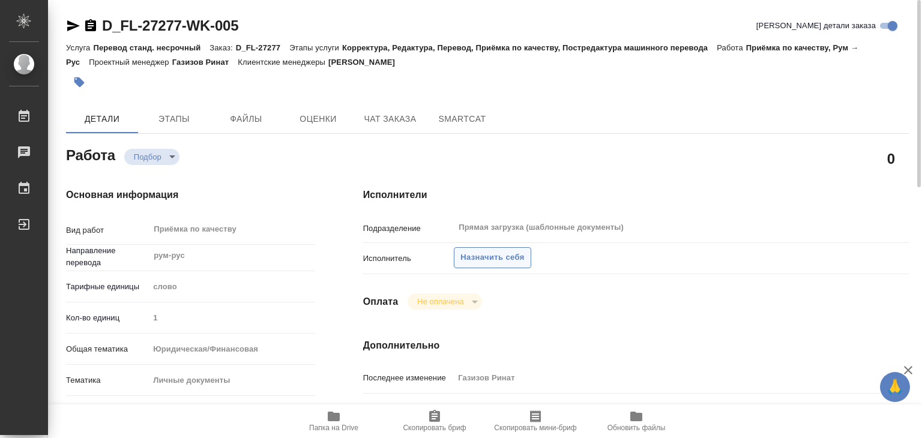
type textarea "x"
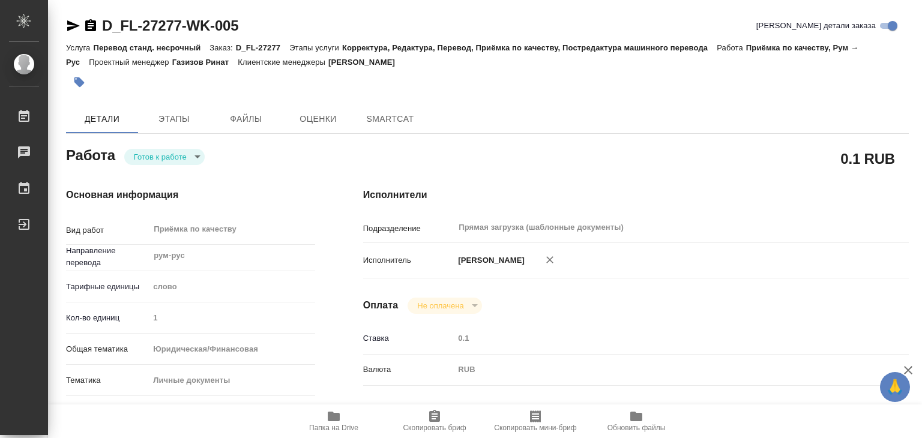
type textarea "x"
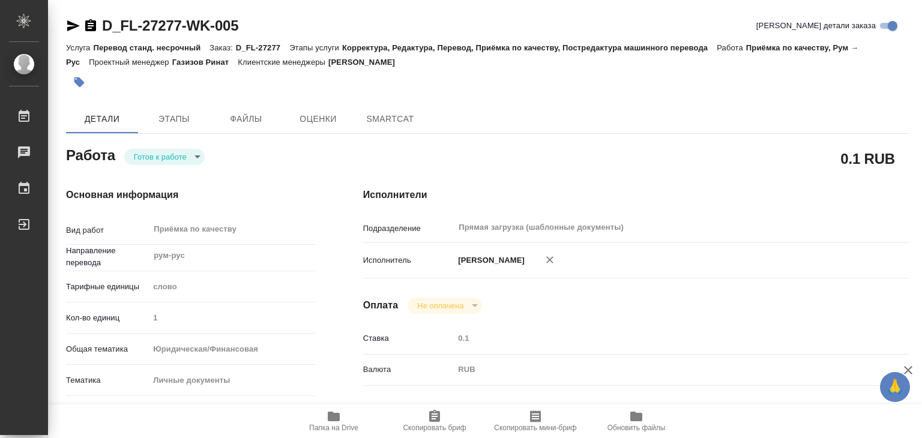
type textarea "x"
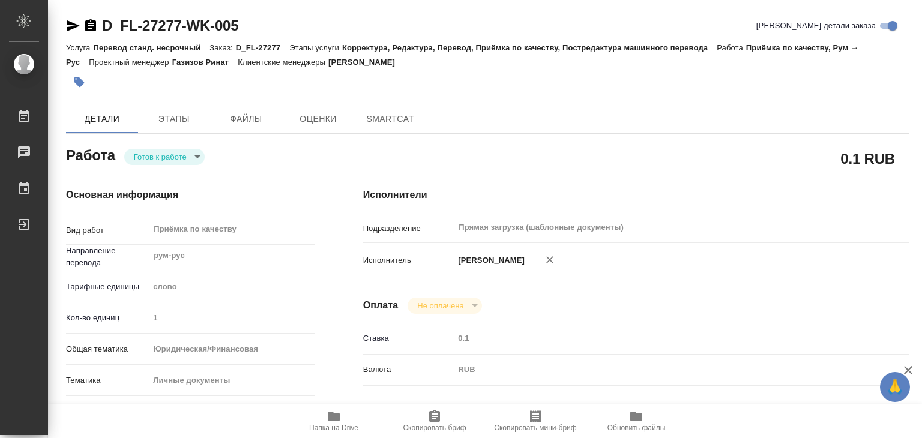
type textarea "x"
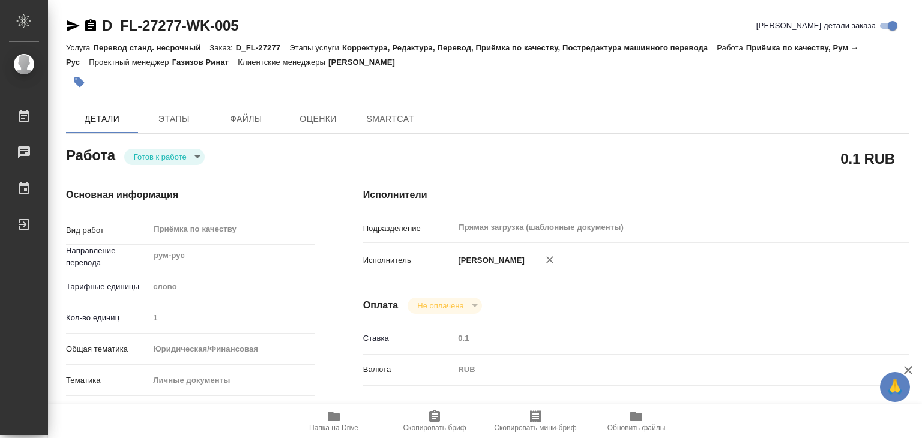
type textarea "x"
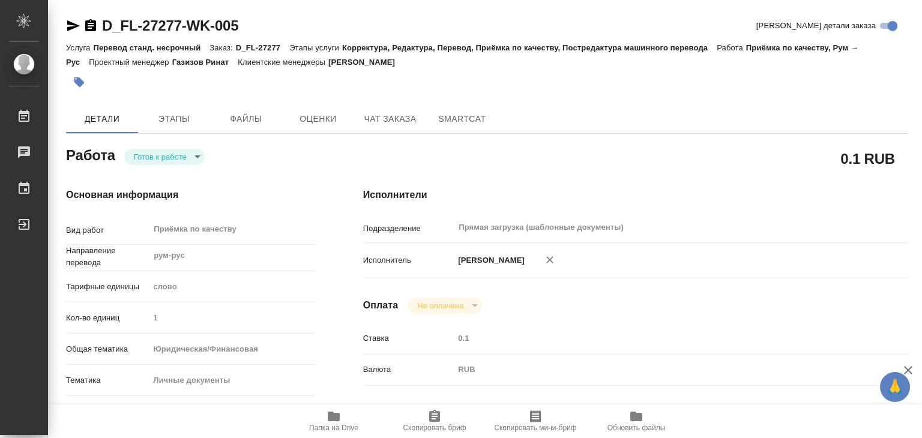
type textarea "x"
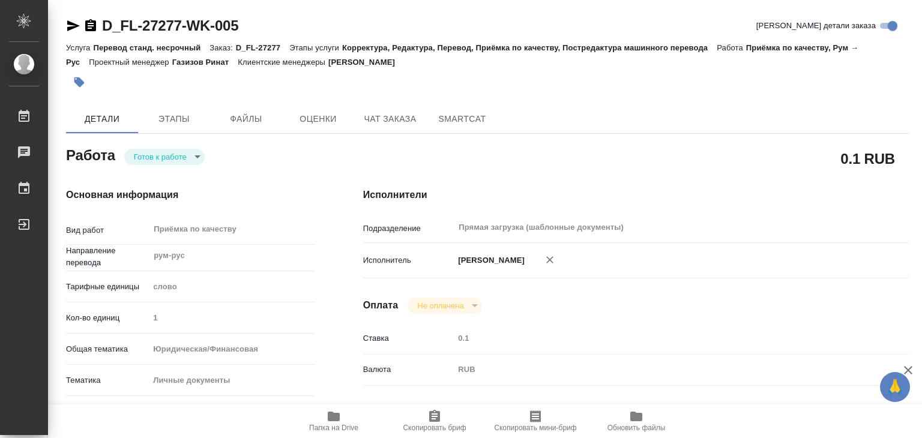
type textarea "x"
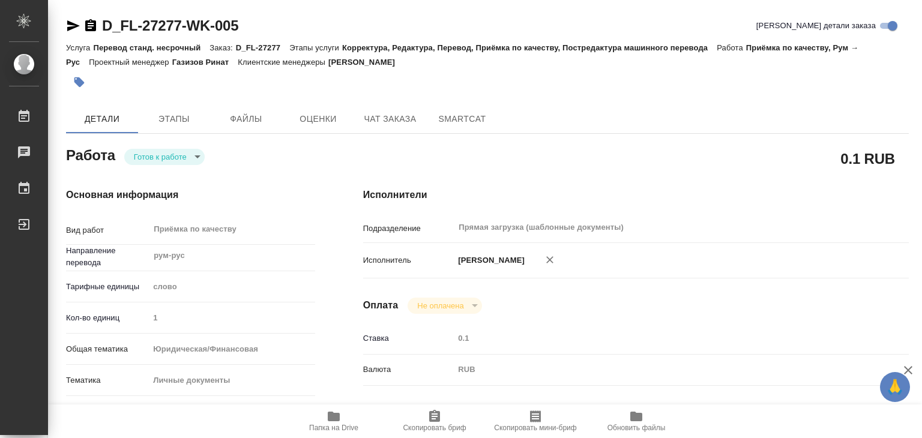
click at [188, 150] on body "🙏 .cls-1 fill:#fff; AWATERA Alilekova [PERSON_NAME] Работы 0 Чаты График Выйти …" at bounding box center [461, 219] width 922 height 438
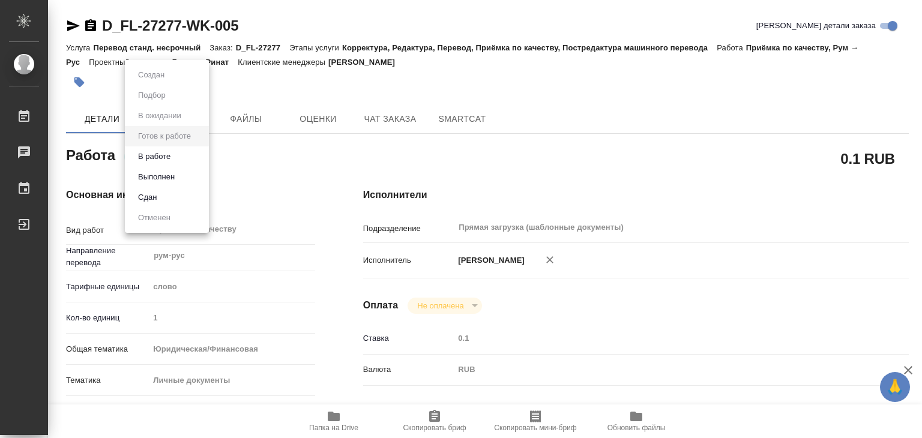
click at [185, 156] on li "В работе" at bounding box center [167, 156] width 84 height 20
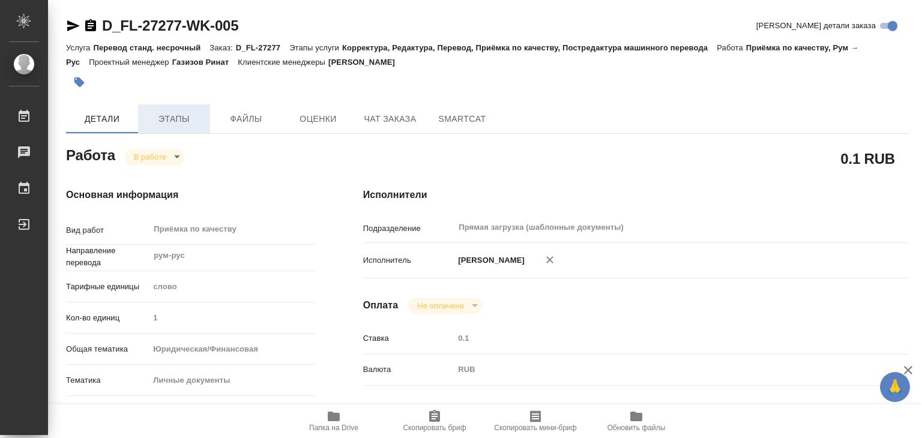
type textarea "x"
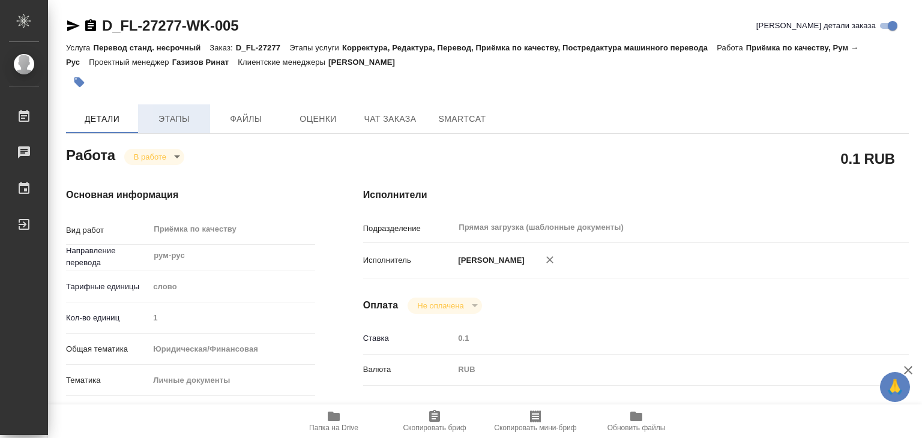
type textarea "x"
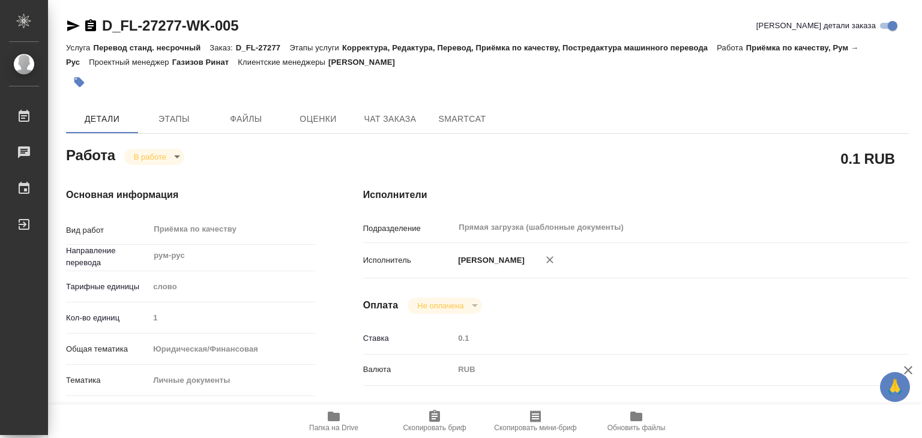
type textarea "x"
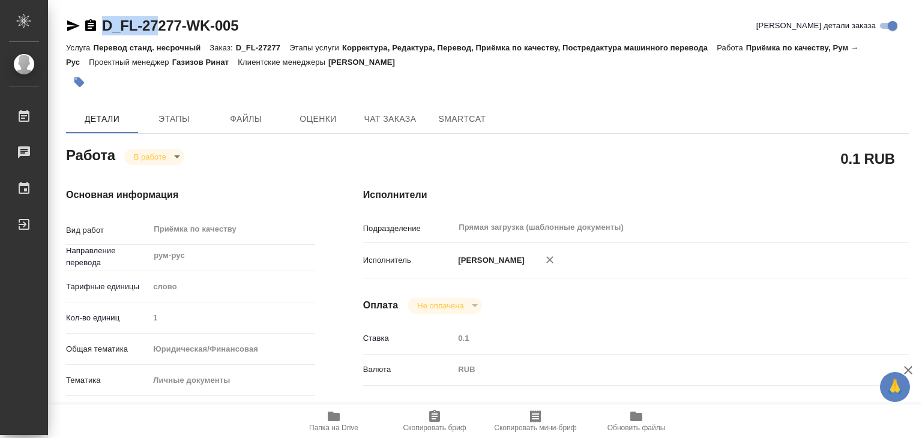
type textarea "x"
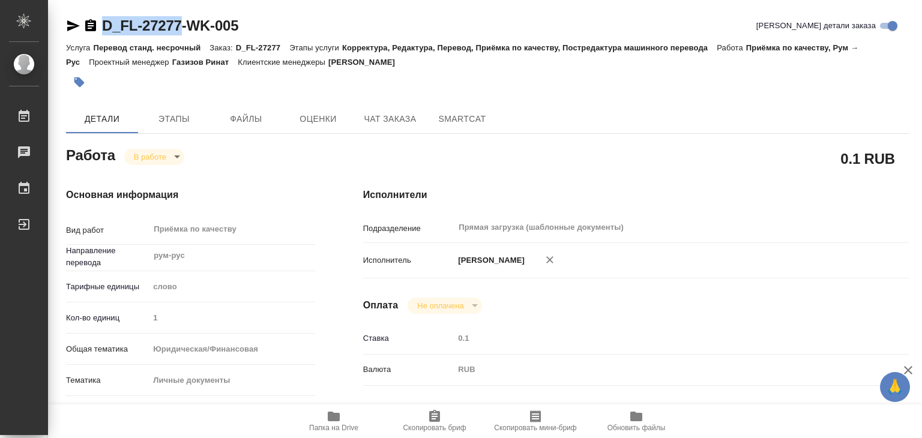
drag, startPoint x: 98, startPoint y: 11, endPoint x: 179, endPoint y: 43, distance: 87.0
copy link "D_FL-27277"
